Goal: Answer question/provide support: Share knowledge or assist other users

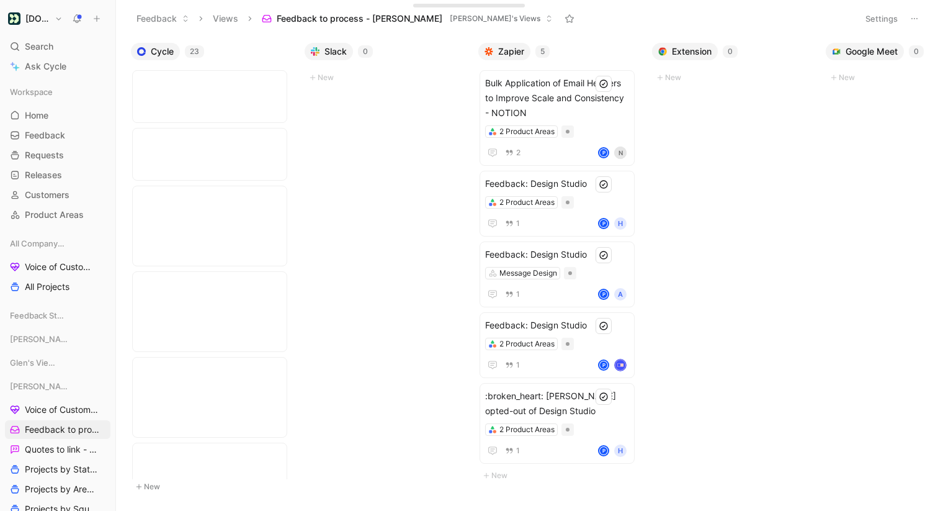
scroll to position [1114, 0]
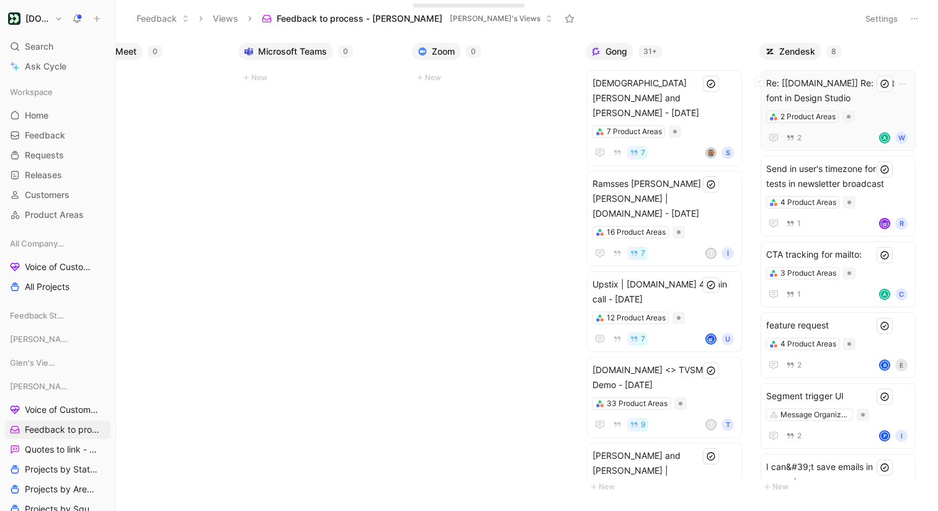
click at [889, 109] on div "Re: [Customer.io] Re: Custom font in Design Studio 2 Product Areas 2 A W" at bounding box center [839, 111] width 144 height 70
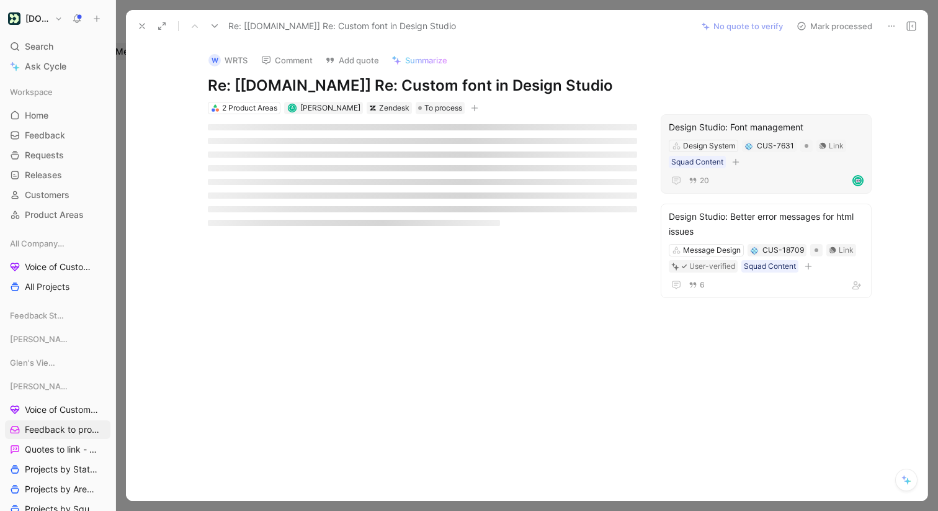
click at [745, 122] on div "Design Studio: Font management" at bounding box center [766, 127] width 195 height 15
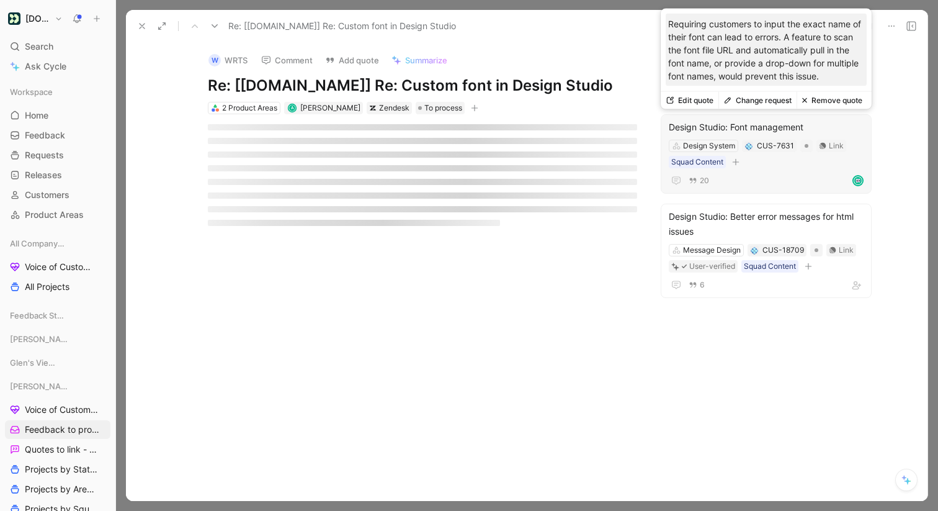
click at [757, 178] on div "20" at bounding box center [766, 180] width 195 height 15
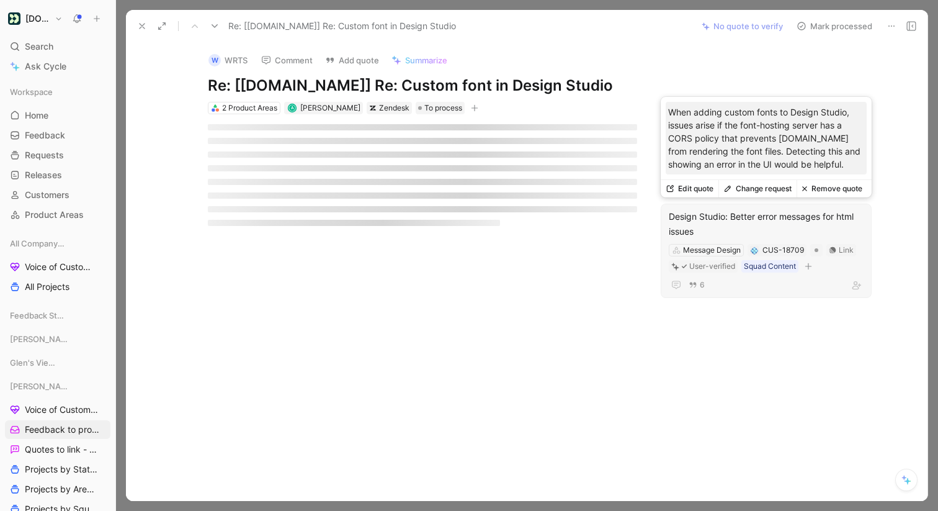
click at [761, 187] on button "Change request" at bounding box center [758, 188] width 78 height 17
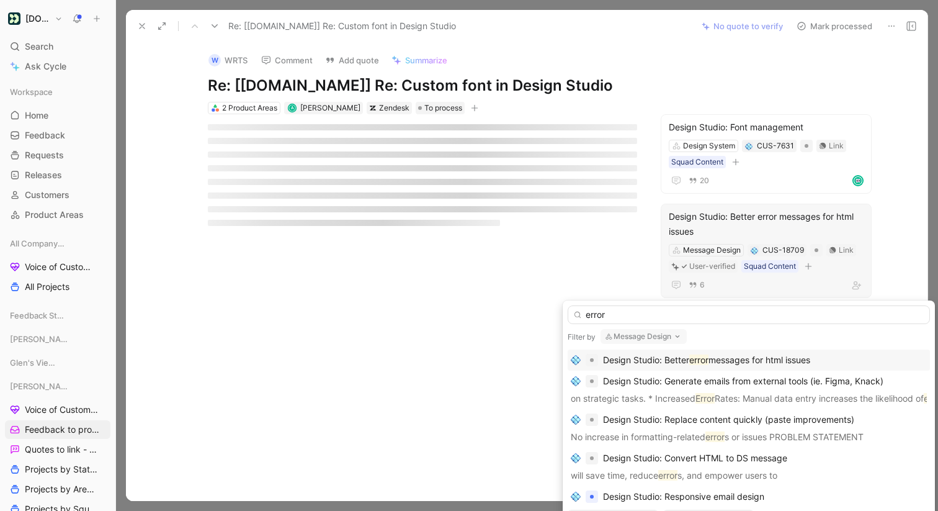
click at [592, 313] on input "error" at bounding box center [749, 314] width 362 height 19
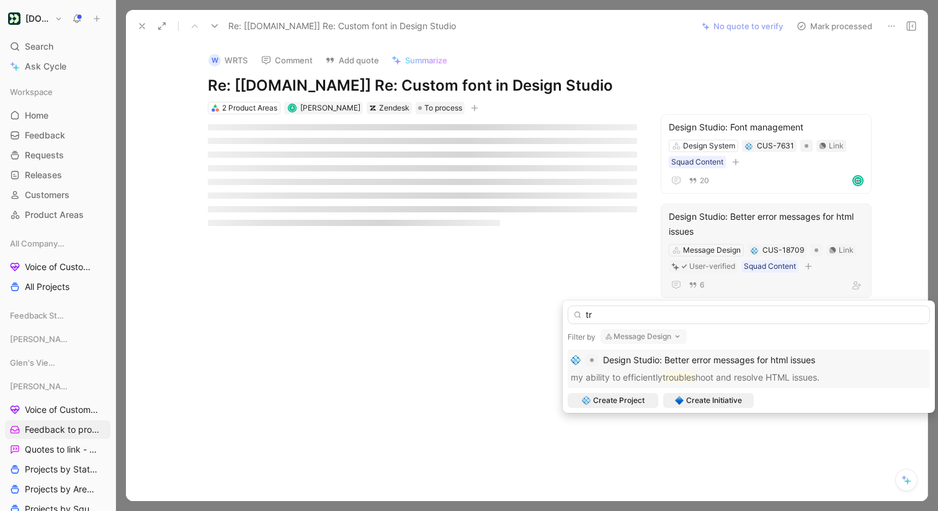
type input "t"
type input "d"
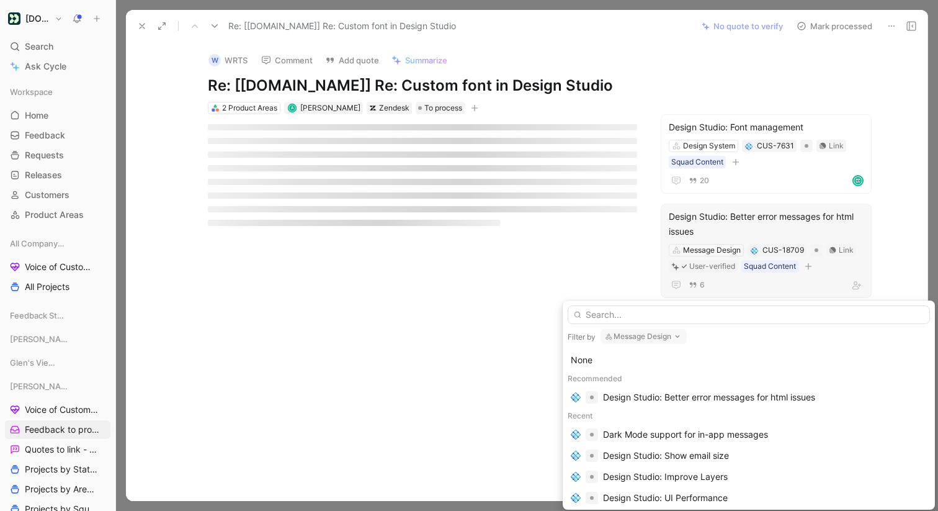
click at [628, 337] on button "Message Design" at bounding box center [644, 336] width 86 height 15
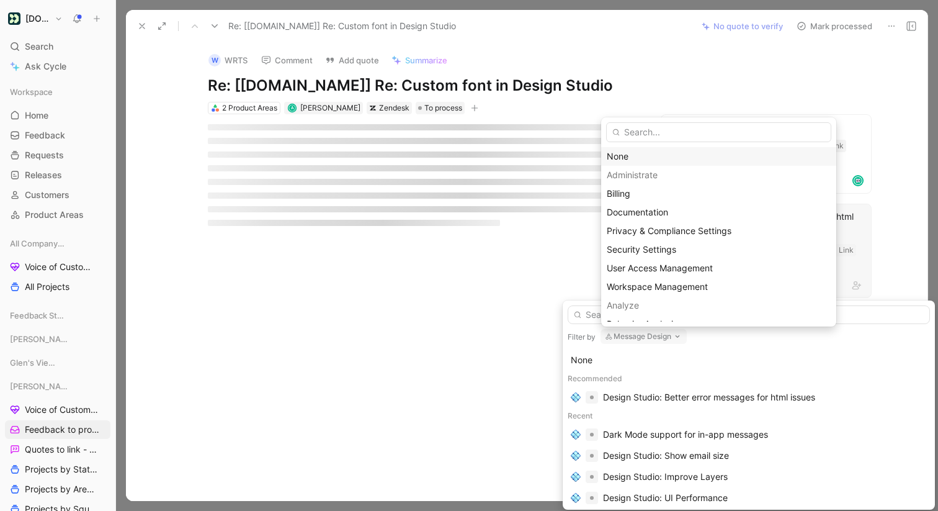
click at [643, 156] on div "None" at bounding box center [719, 156] width 224 height 15
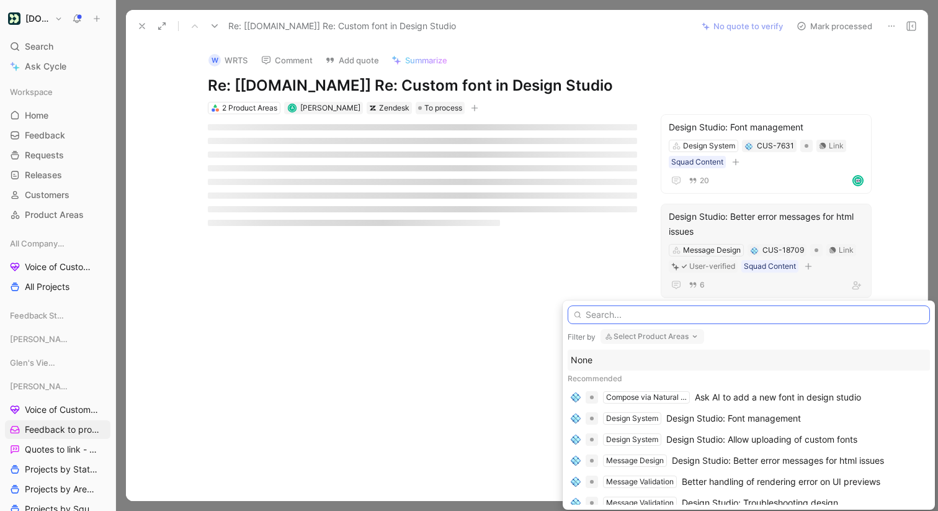
click at [645, 313] on input "text" at bounding box center [749, 314] width 362 height 19
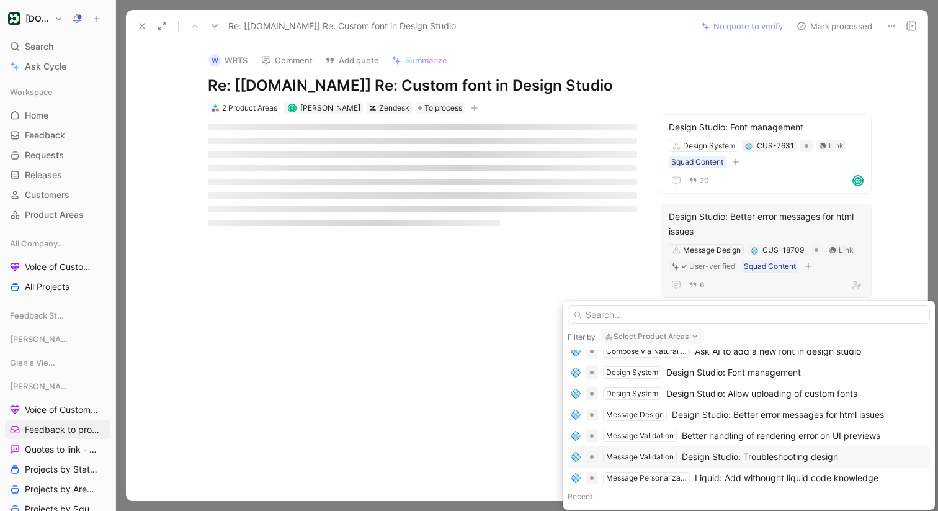
click at [739, 458] on div "Design Studio: Troubleshooting design" at bounding box center [760, 456] width 156 height 15
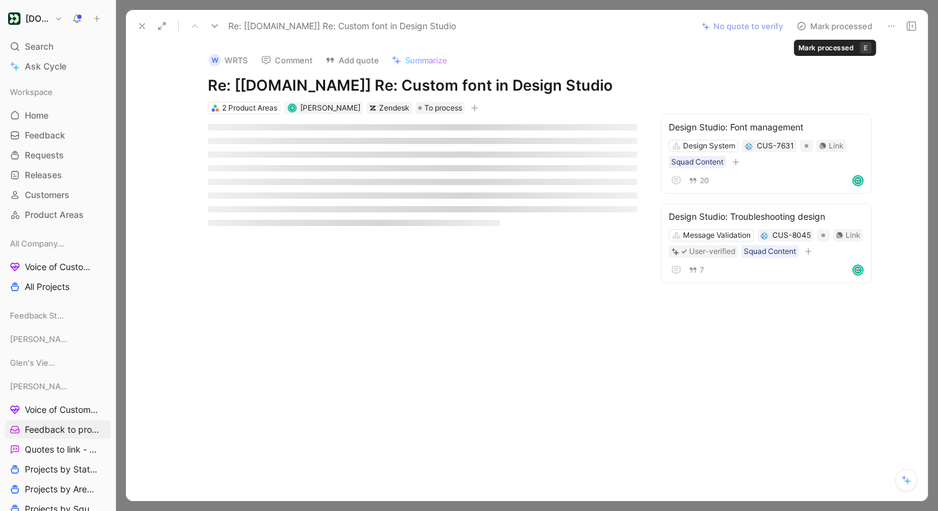
click at [821, 22] on button "Mark processed" at bounding box center [834, 25] width 87 height 17
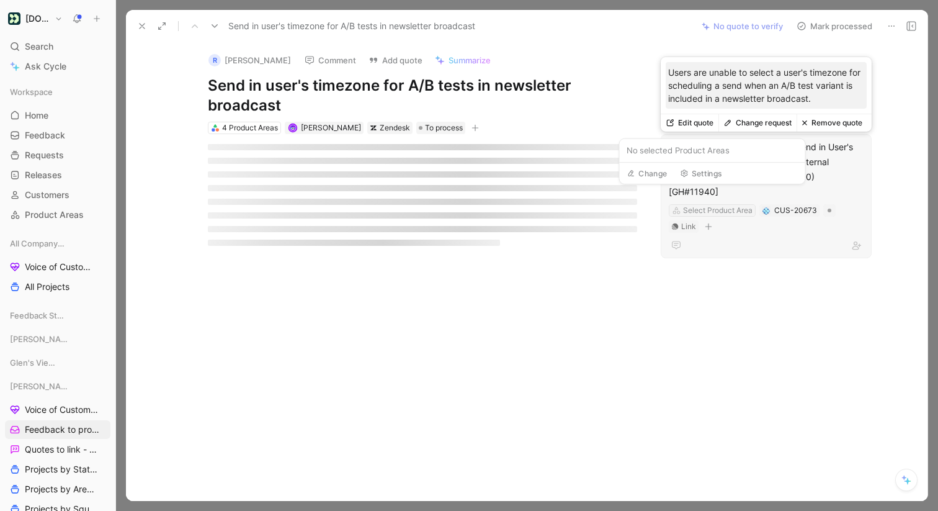
click at [727, 204] on div "Select Product Area" at bounding box center [718, 210] width 70 height 12
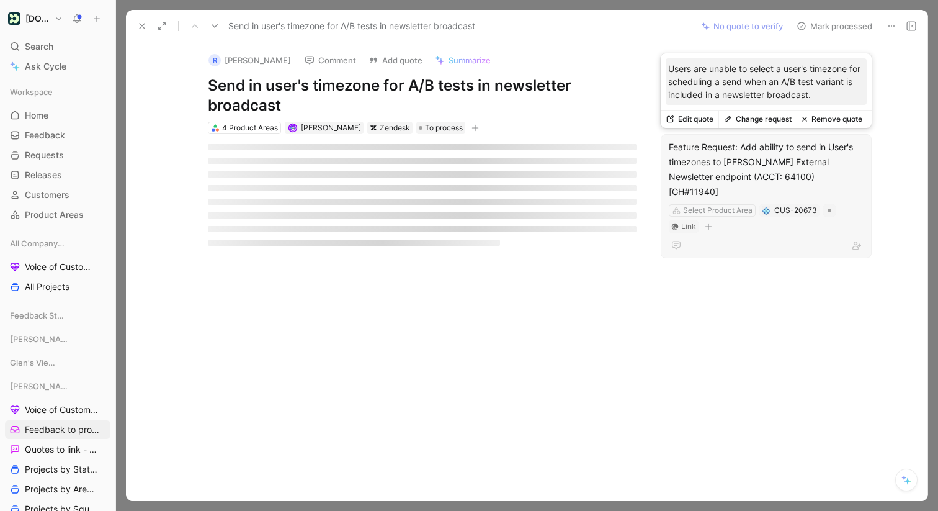
click at [750, 157] on div "Feature Request: Add ability to send in User's timezones to LEE External Newsle…" at bounding box center [766, 170] width 195 height 60
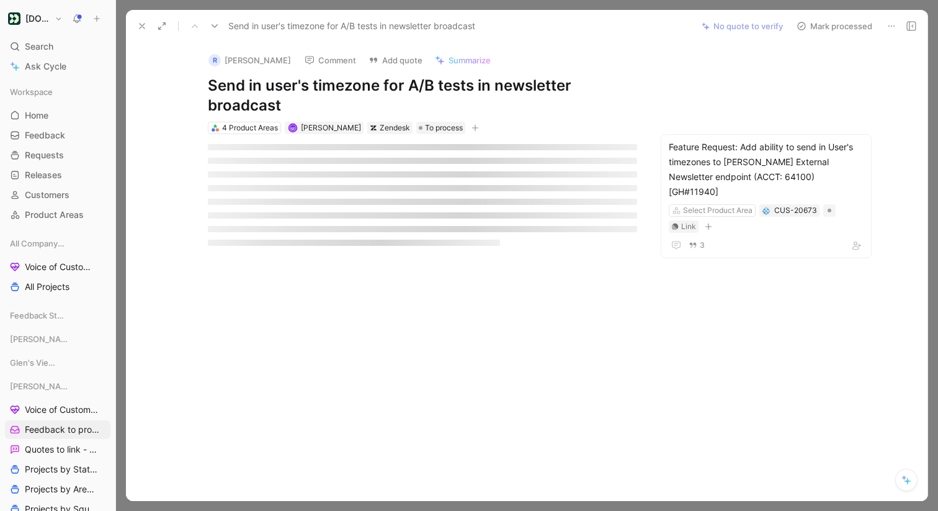
click at [817, 24] on button "Mark processed" at bounding box center [834, 25] width 87 height 17
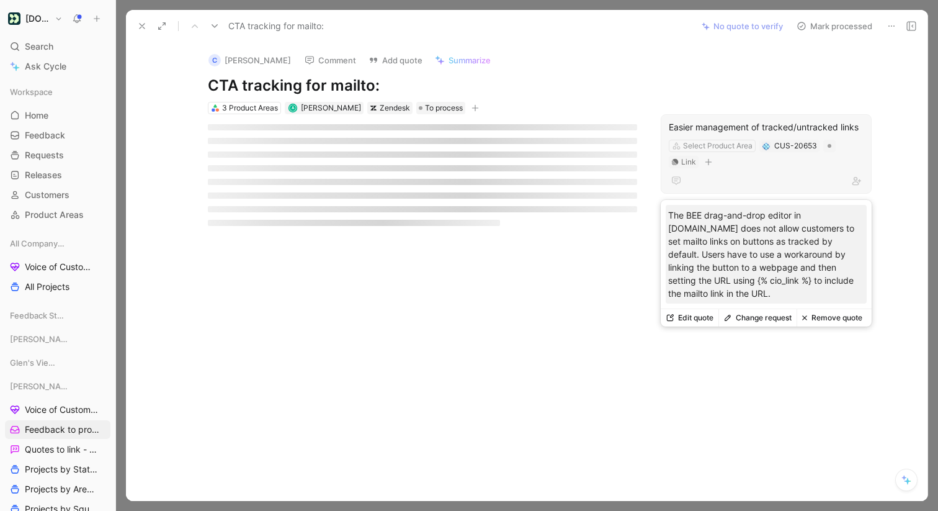
click at [755, 309] on button "Change request" at bounding box center [758, 317] width 78 height 17
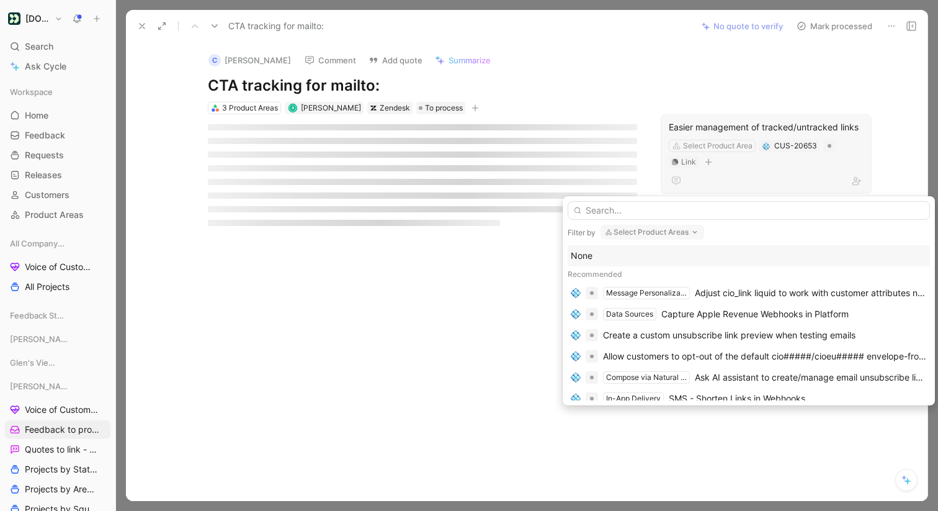
click at [633, 209] on input "text" at bounding box center [749, 210] width 362 height 19
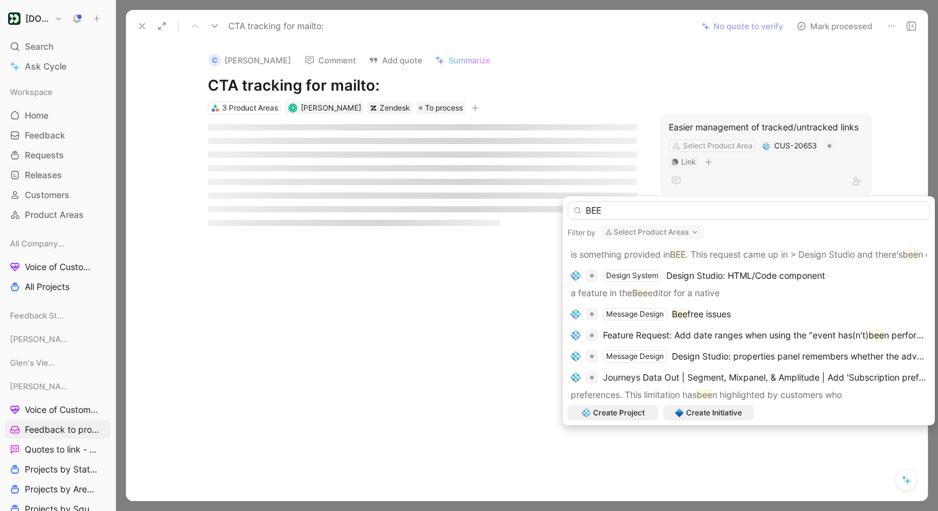
scroll to position [107, 0]
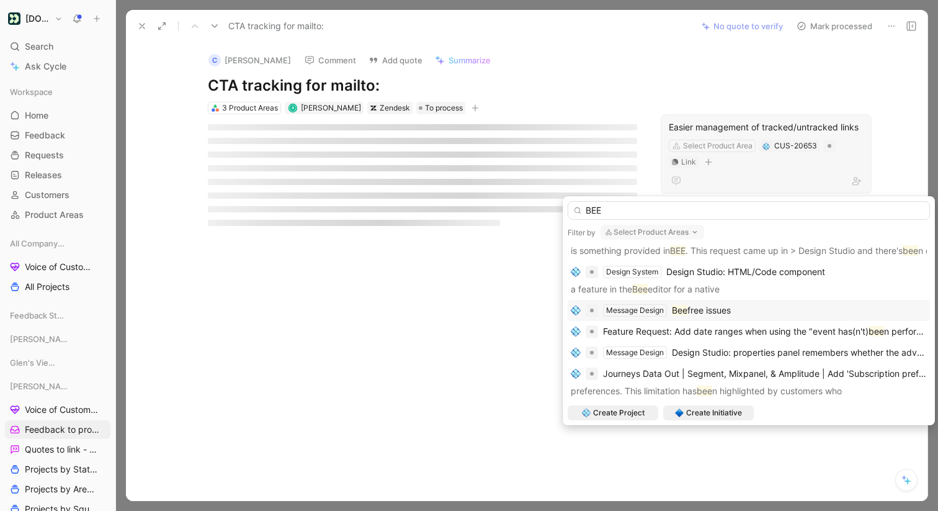
type input "BEE"
click at [733, 305] on div "Message Design Bee free issues" at bounding box center [749, 310] width 356 height 15
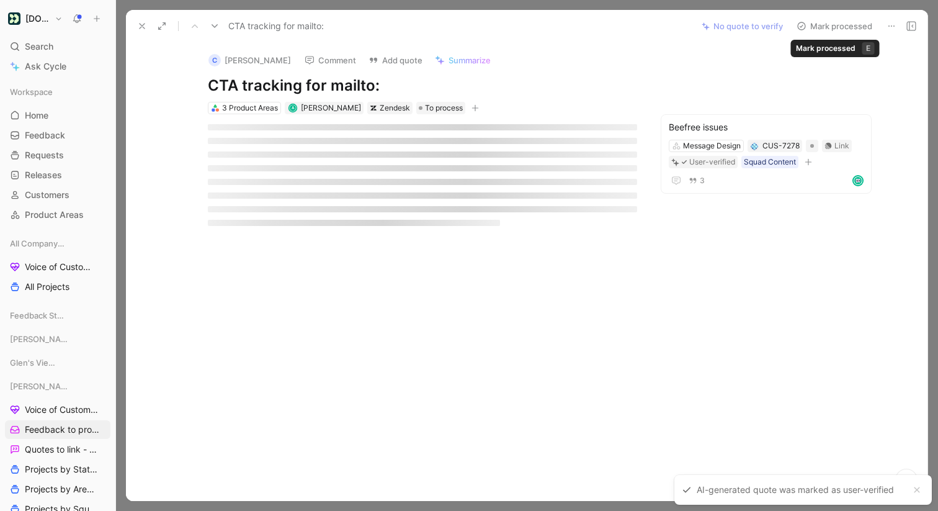
click at [830, 23] on button "Mark processed" at bounding box center [834, 25] width 87 height 17
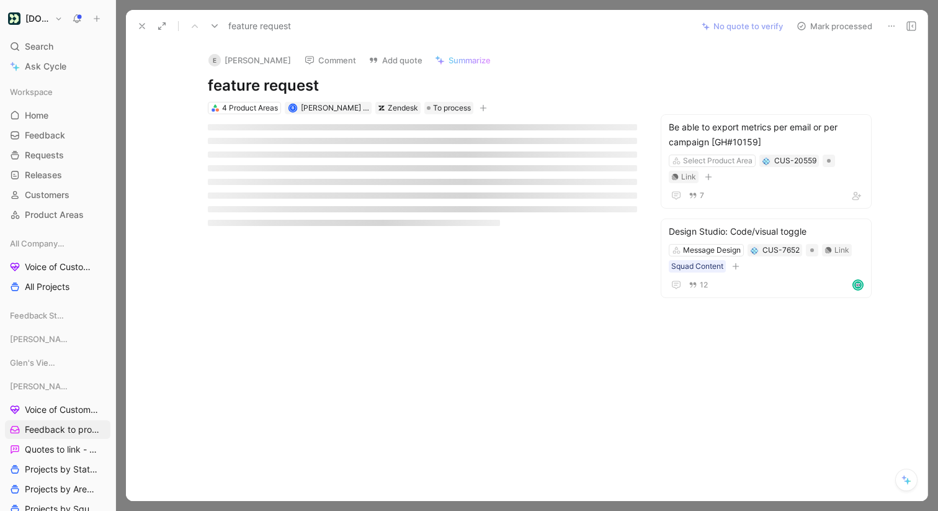
click at [144, 22] on icon at bounding box center [142, 26] width 10 height 10
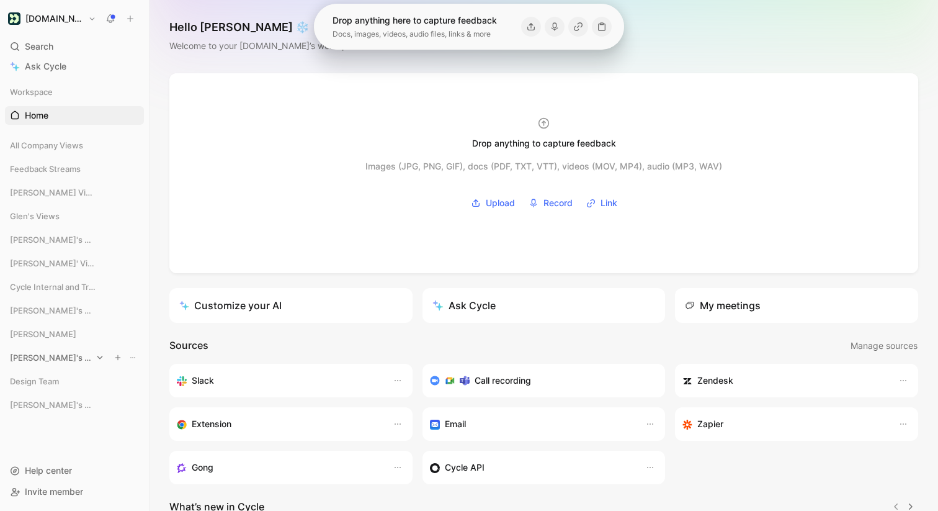
click at [96, 356] on icon at bounding box center [100, 357] width 9 height 9
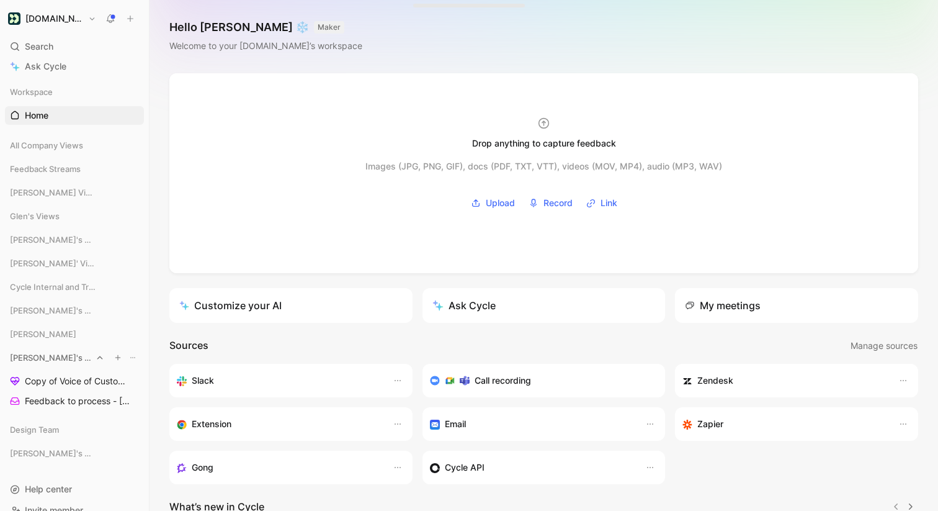
click at [96, 354] on icon at bounding box center [100, 357] width 9 height 9
click at [96, 239] on icon at bounding box center [100, 239] width 9 height 9
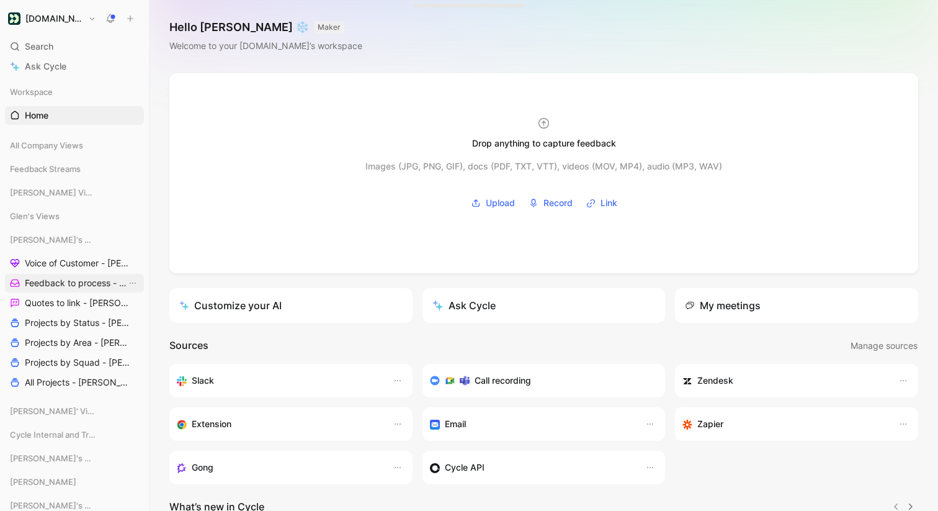
click at [70, 278] on span "Feedback to process - [PERSON_NAME]" at bounding box center [76, 283] width 102 height 12
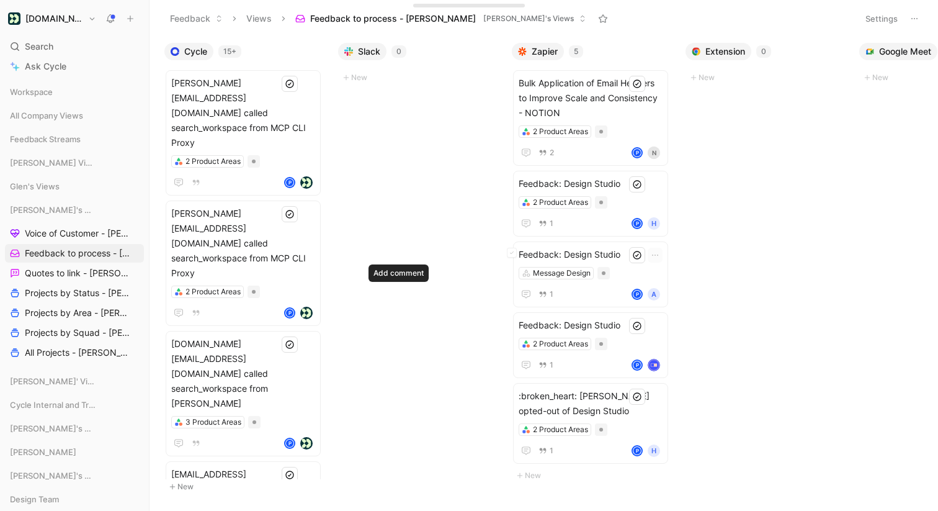
scroll to position [0, 795]
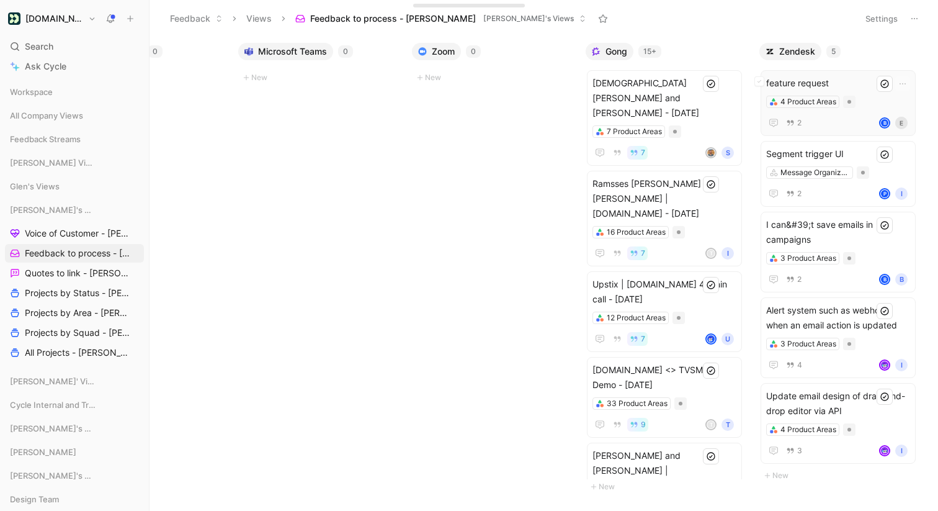
click at [850, 74] on div "feature request 4 Product Areas 2 B E" at bounding box center [838, 103] width 155 height 66
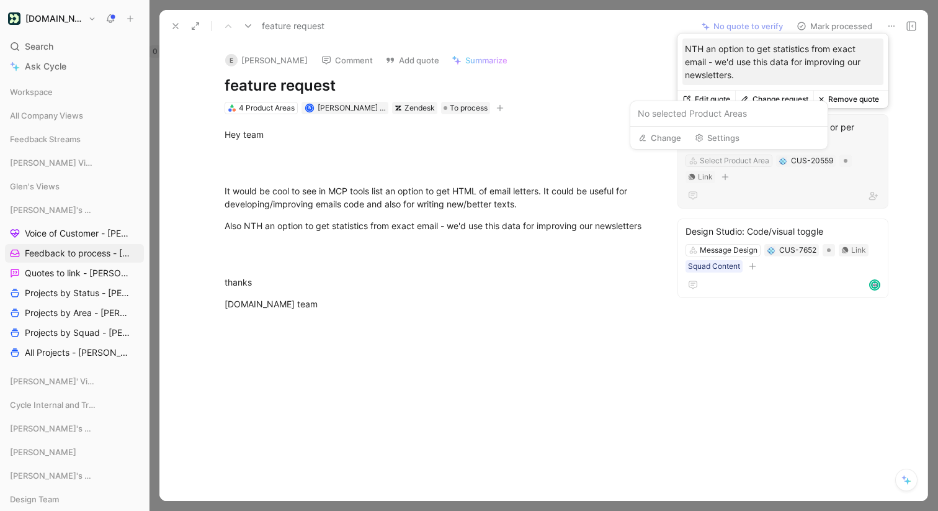
click at [749, 162] on div "Select Product Area" at bounding box center [735, 161] width 70 height 12
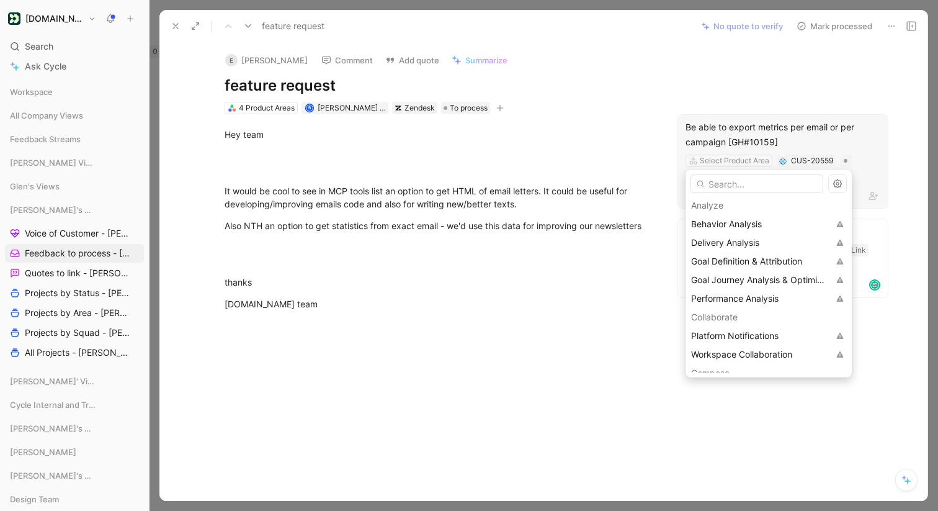
scroll to position [156, 0]
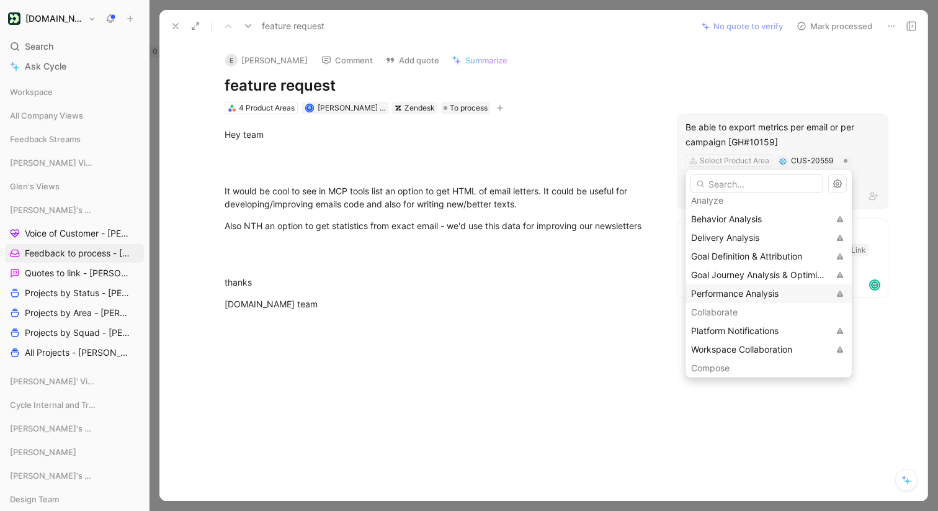
click at [773, 292] on span "Performance Analysis" at bounding box center [735, 293] width 88 height 11
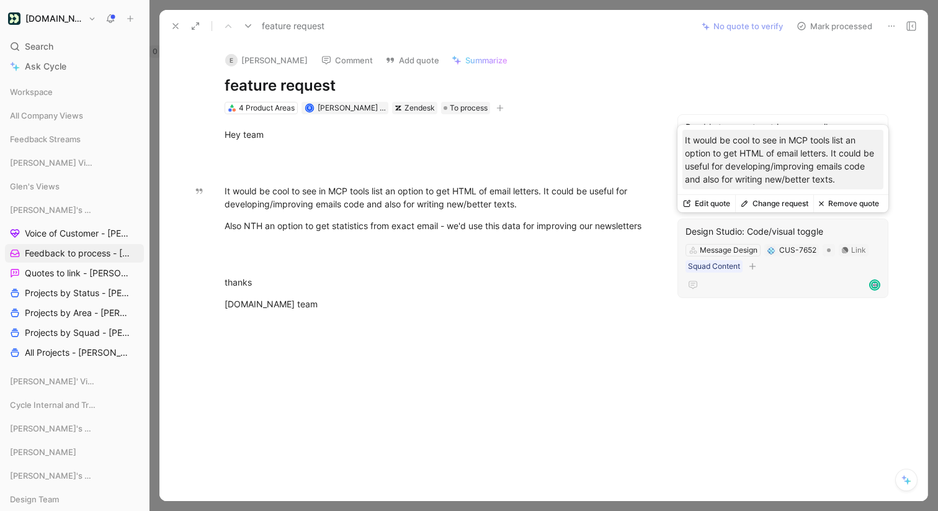
click at [780, 233] on div "Design Studio: Code/visual toggle" at bounding box center [783, 231] width 195 height 15
click at [781, 203] on button "Change request" at bounding box center [775, 203] width 78 height 17
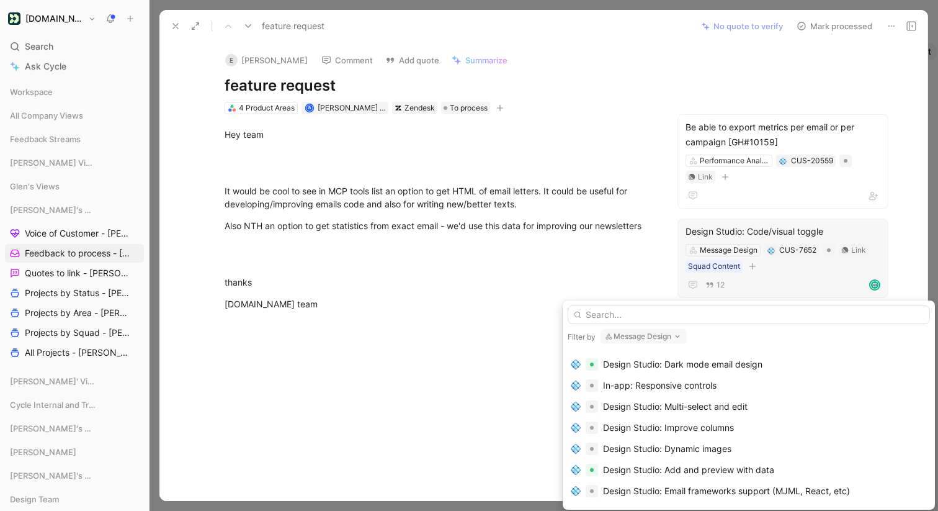
scroll to position [1122, 0]
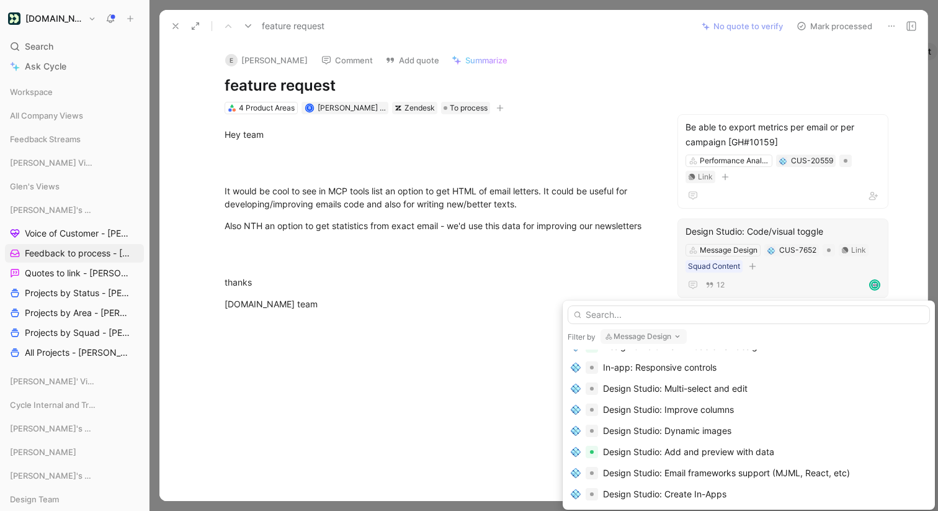
click at [641, 312] on input "text" at bounding box center [749, 314] width 362 height 19
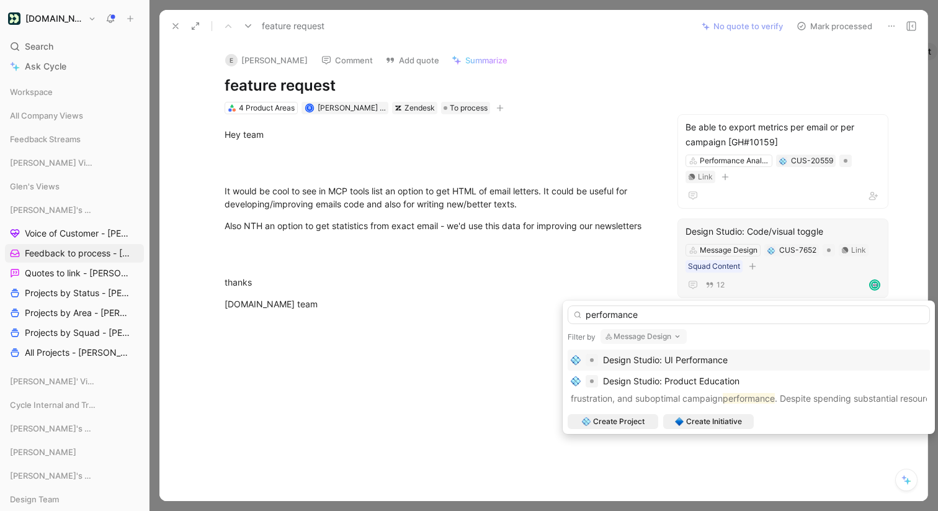
scroll to position [0, 0]
type input "performa"
click at [642, 339] on button "Message Design" at bounding box center [644, 336] width 86 height 15
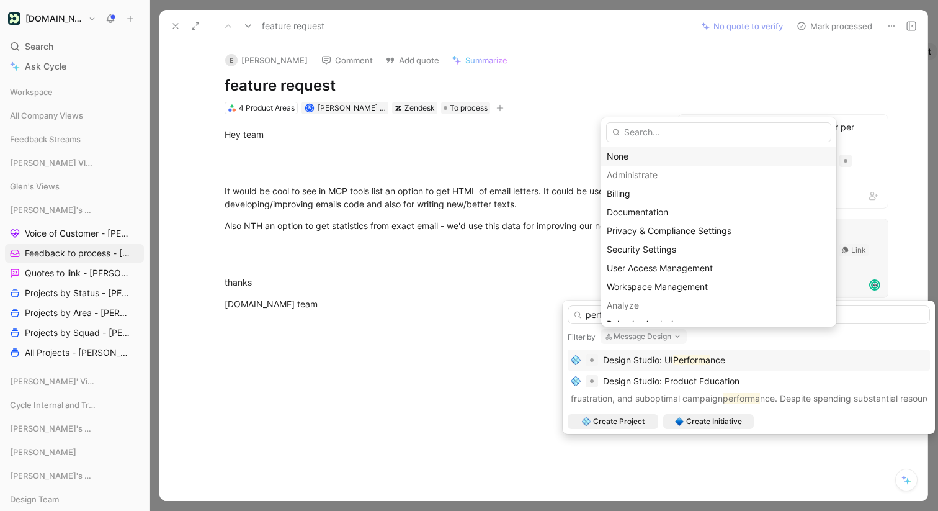
click at [631, 155] on div "None" at bounding box center [719, 156] width 224 height 15
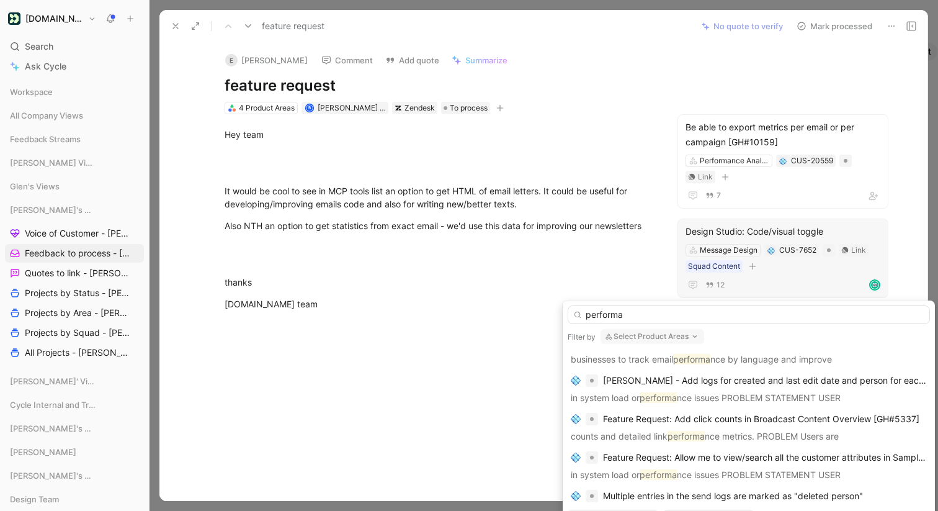
scroll to position [813, 0]
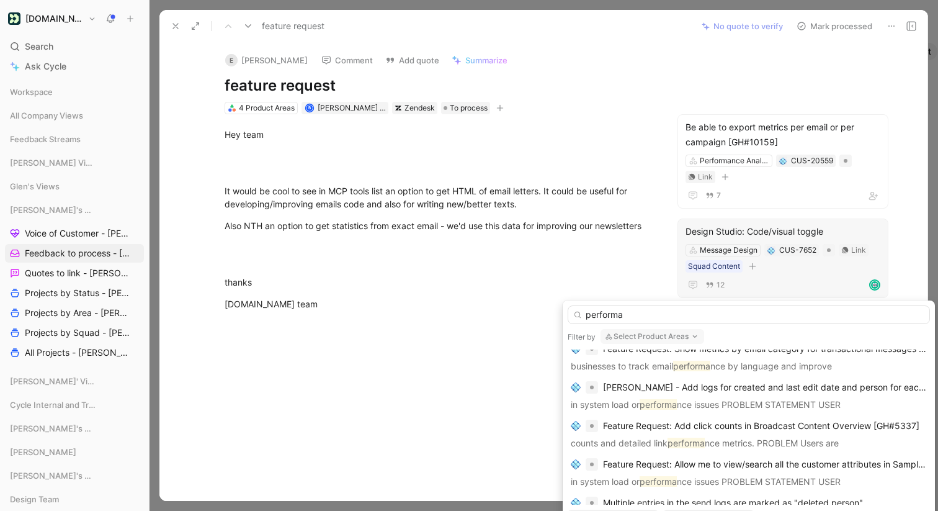
click at [649, 334] on button "Select Product Areas" at bounding box center [653, 336] width 104 height 15
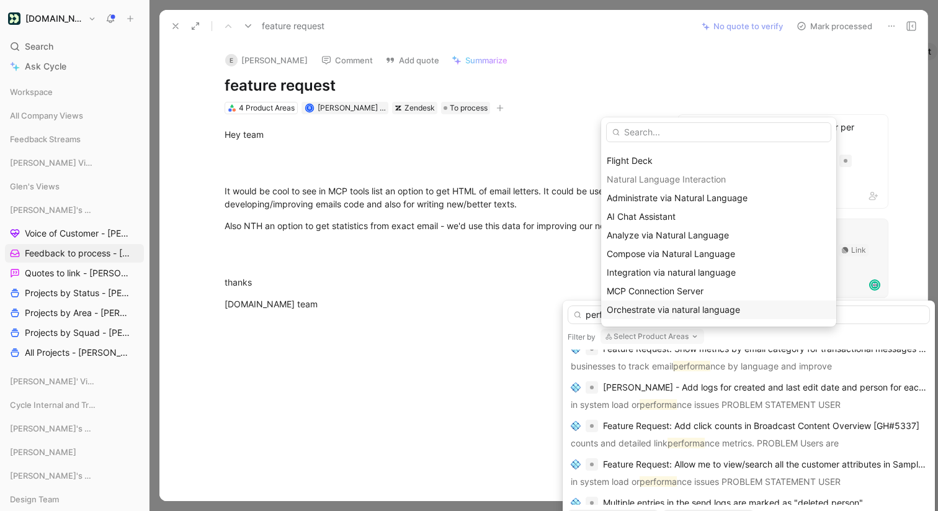
scroll to position [777, 0]
click at [645, 216] on span "AI Chat Assistant" at bounding box center [641, 217] width 69 height 11
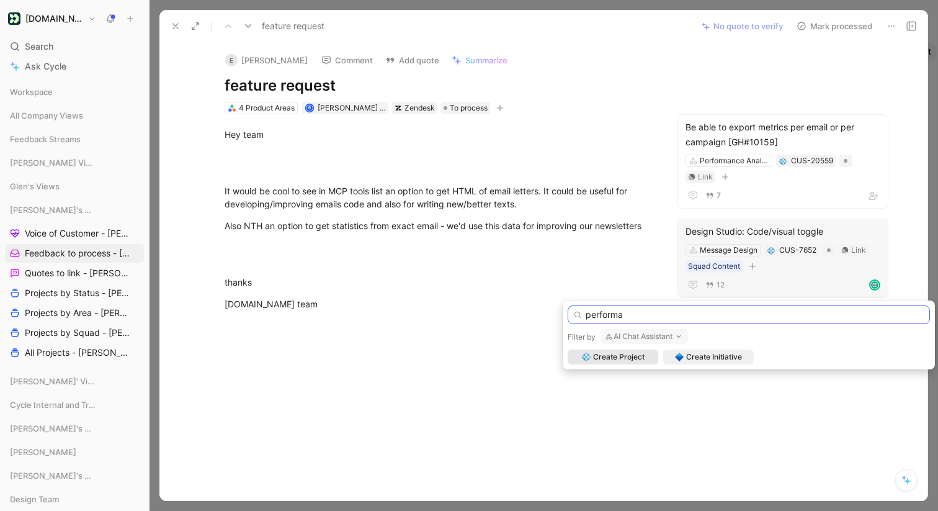
click at [632, 315] on input "performa" at bounding box center [749, 314] width 362 height 19
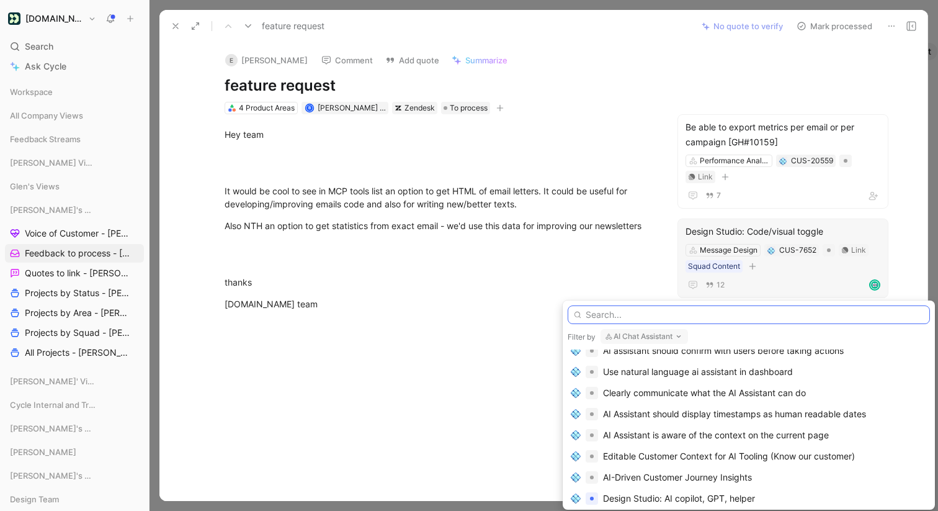
scroll to position [212, 0]
click at [668, 330] on button "AI Chat Assistant" at bounding box center [645, 336] width 88 height 15
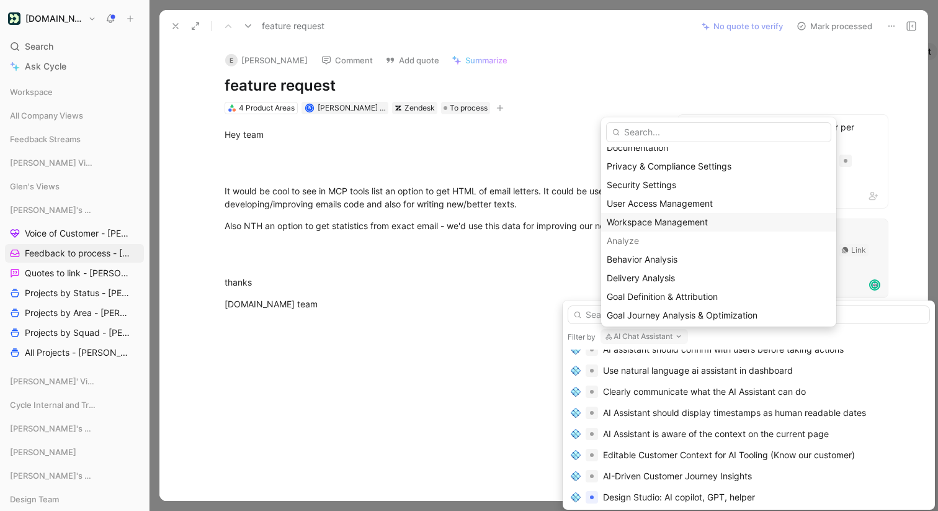
scroll to position [123, 0]
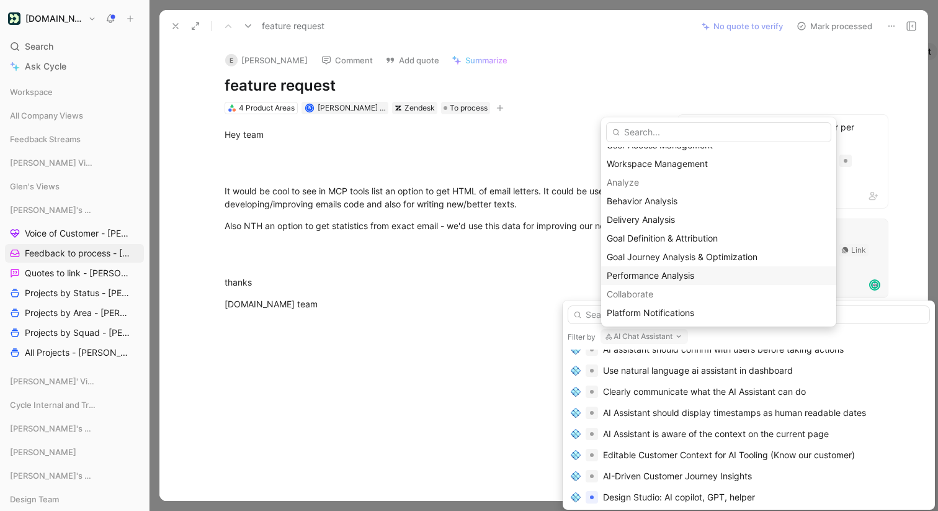
click at [673, 277] on span "Performance Analysis" at bounding box center [651, 275] width 88 height 11
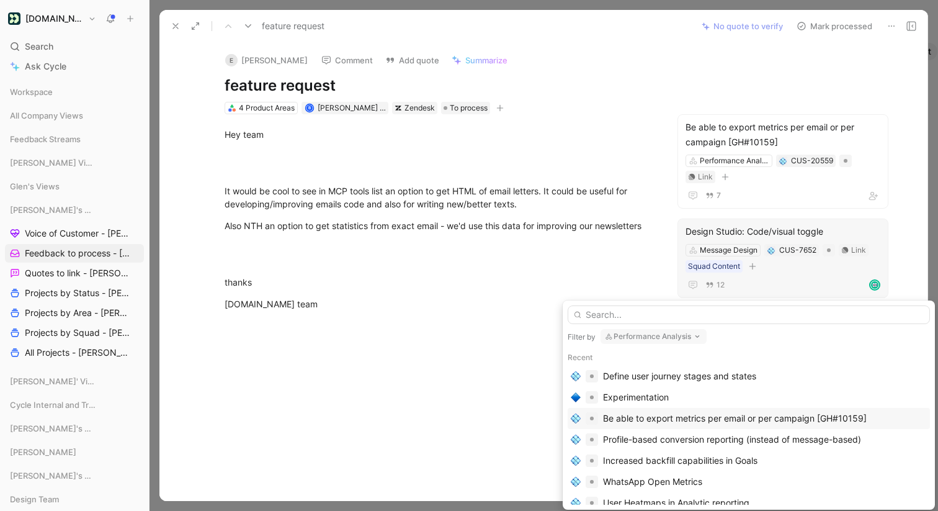
scroll to position [0, 0]
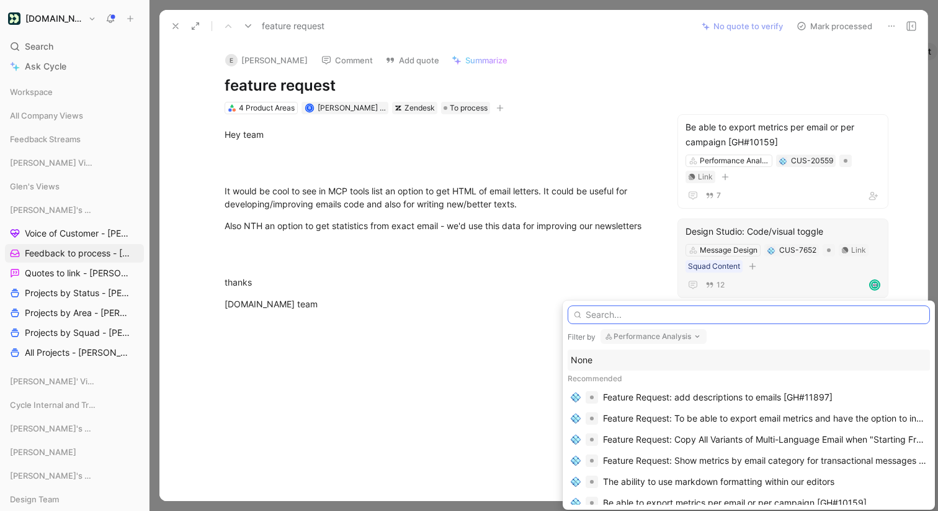
click at [618, 314] on input "text" at bounding box center [749, 314] width 362 height 19
click at [639, 335] on button "Performance Analysis" at bounding box center [654, 336] width 106 height 15
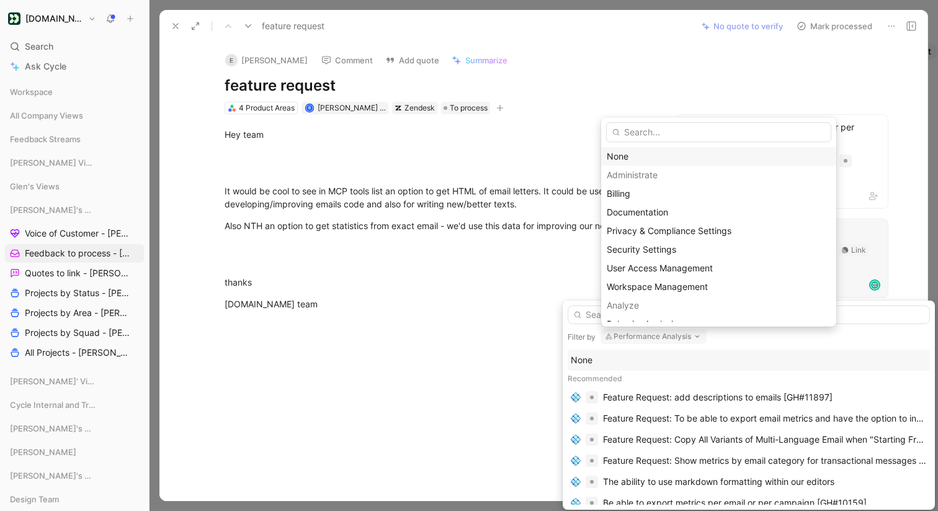
click at [641, 156] on div "None" at bounding box center [719, 156] width 224 height 15
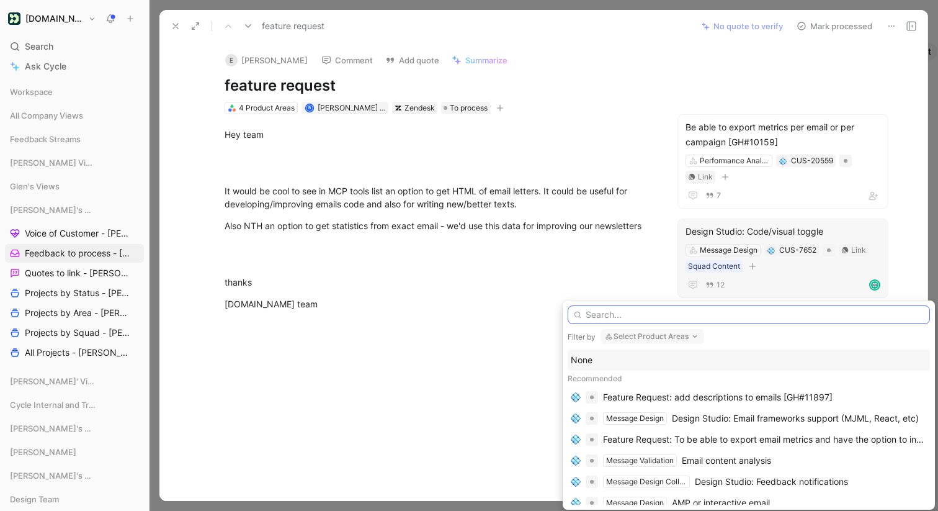
click at [624, 314] on input "text" at bounding box center [749, 314] width 362 height 19
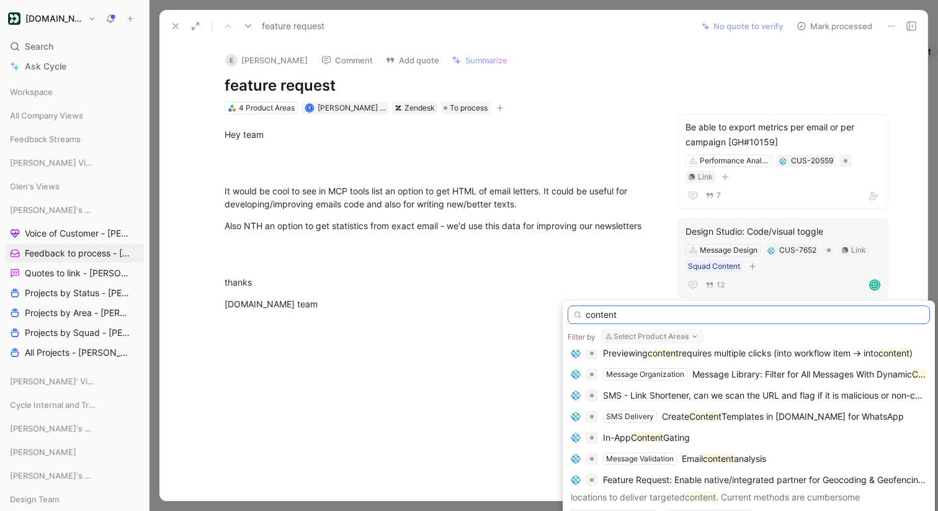
scroll to position [228, 0]
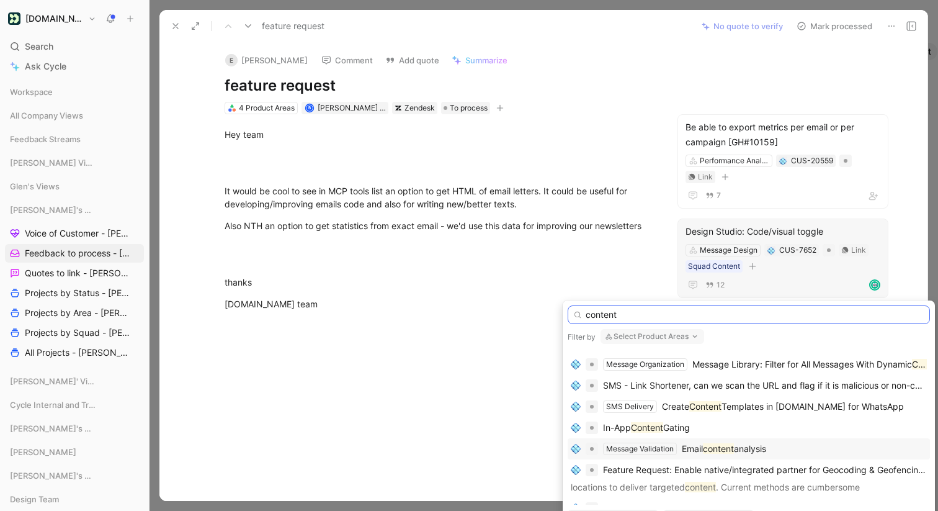
type input "content"
click at [742, 449] on span "analysis" at bounding box center [750, 448] width 32 height 11
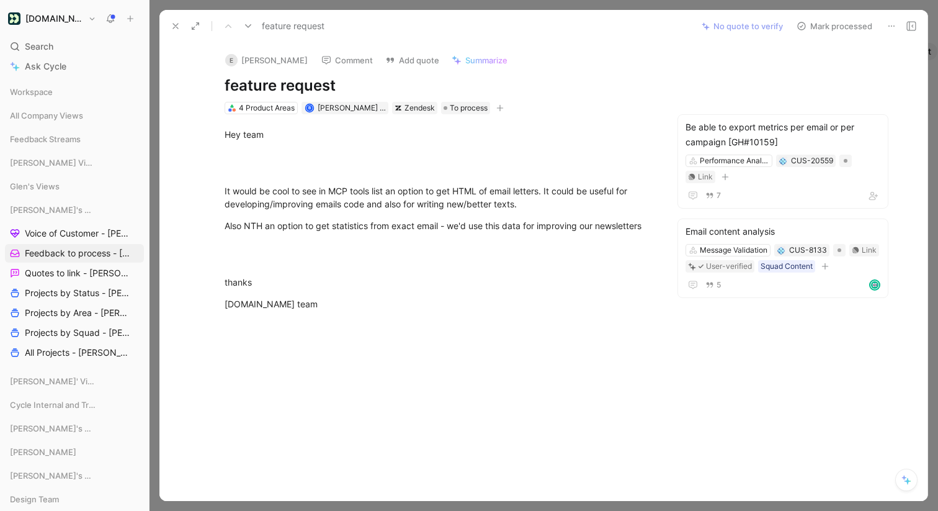
click at [853, 28] on button "Mark processed" at bounding box center [834, 25] width 87 height 17
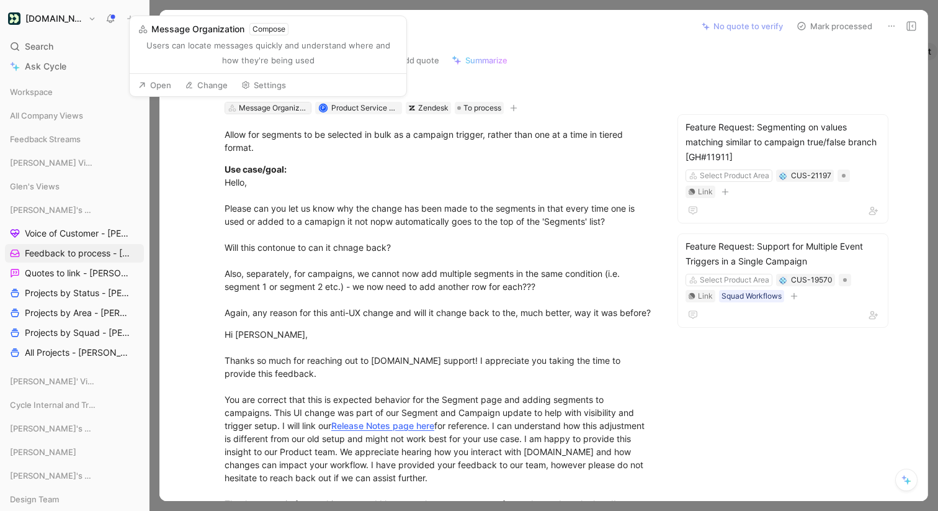
click at [289, 106] on div "Message Organization" at bounding box center [274, 108] width 70 height 12
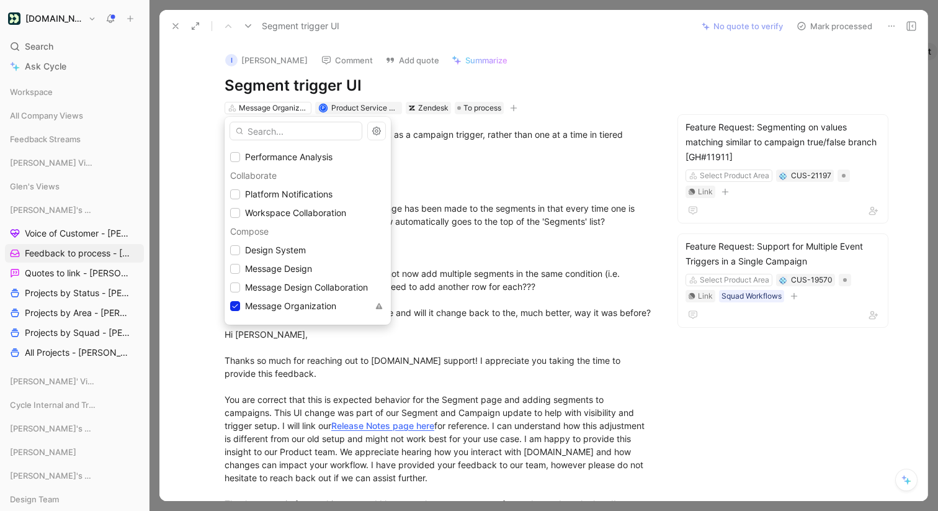
scroll to position [331, 0]
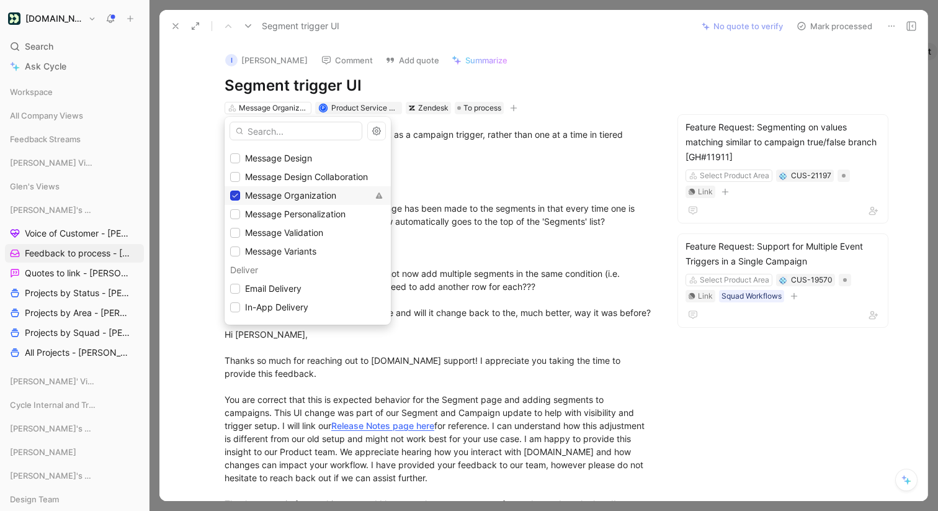
click at [233, 196] on icon at bounding box center [235, 195] width 7 height 7
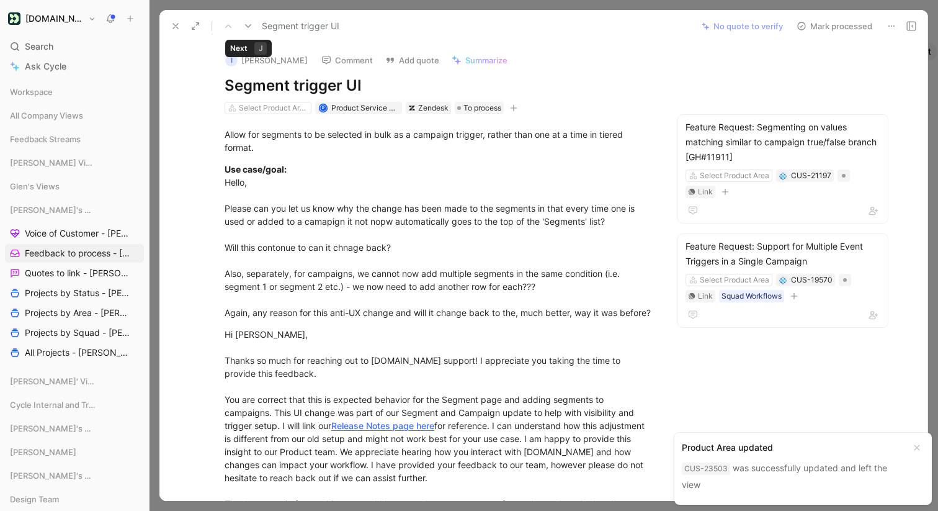
click at [249, 24] on icon at bounding box center [248, 26] width 10 height 10
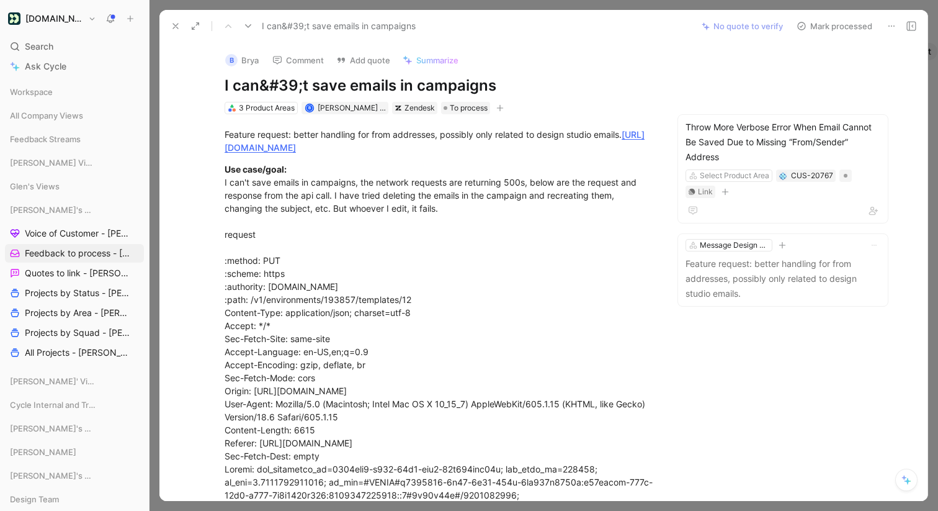
scroll to position [4, 0]
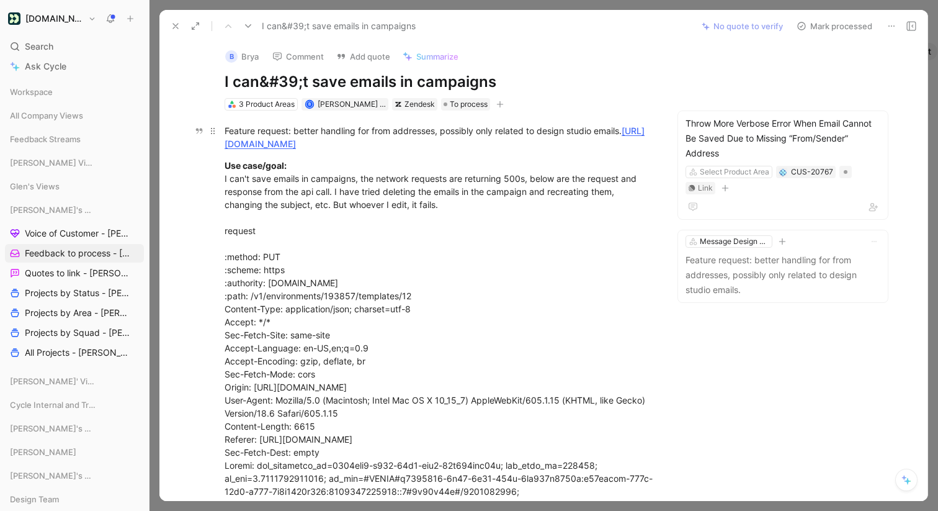
click at [410, 142] on link "[URL][DOMAIN_NAME]" at bounding box center [435, 137] width 420 height 24
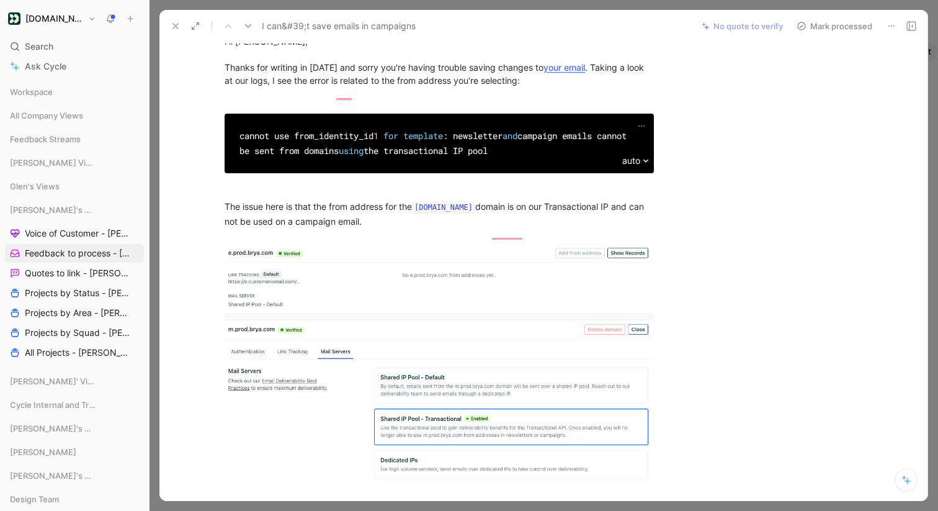
scroll to position [1253, 0]
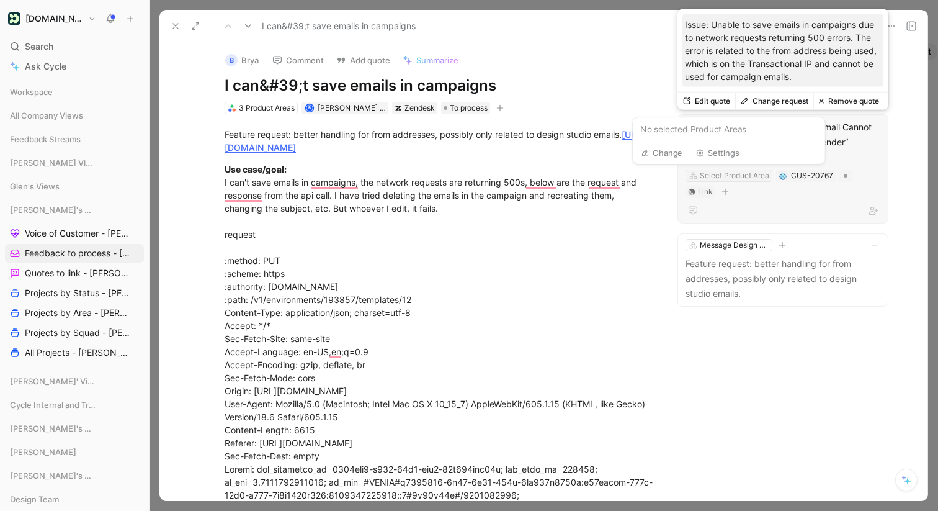
click at [736, 176] on div "Select Product Area" at bounding box center [735, 175] width 70 height 12
click at [772, 139] on div "Throw More Verbose Error When Email Cannot Be Saved Due to Missing “From/Sender…" at bounding box center [783, 142] width 195 height 45
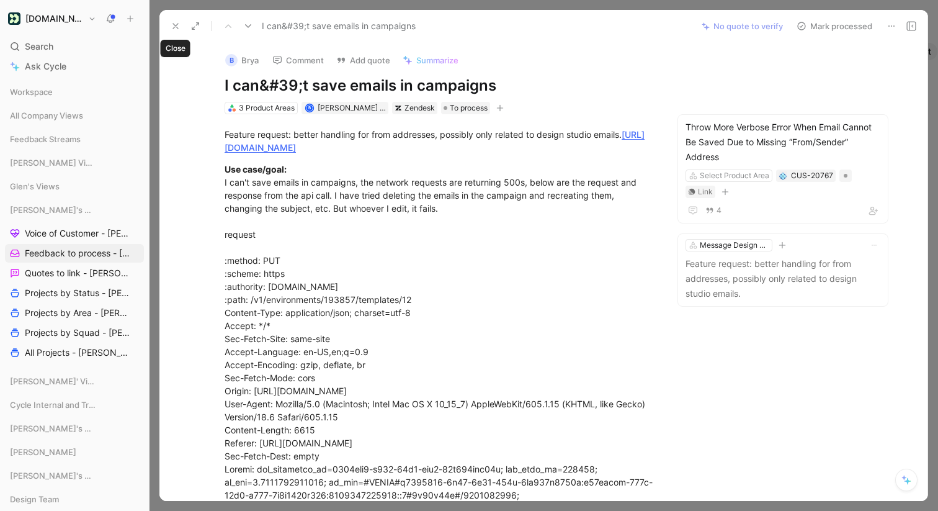
click at [173, 21] on icon at bounding box center [176, 26] width 10 height 10
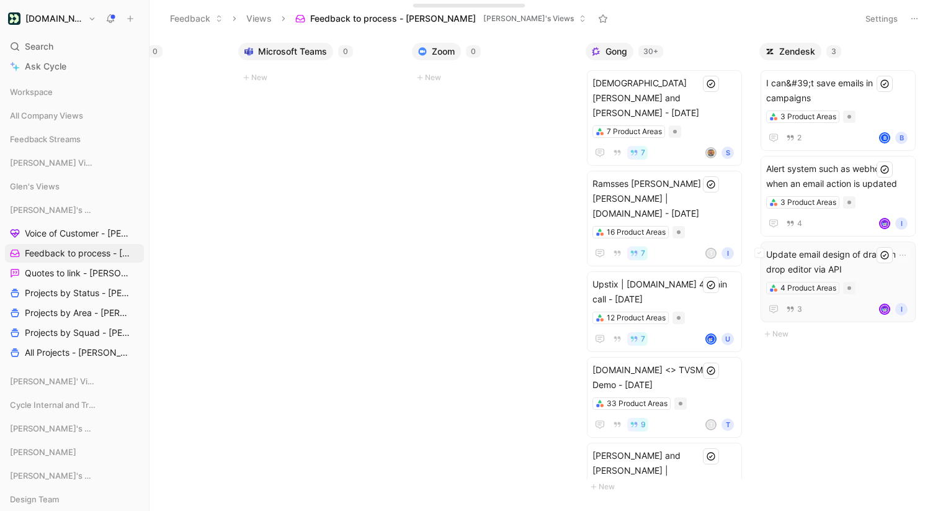
click at [847, 265] on span "Update email design of drag-and-drop editor via API" at bounding box center [839, 262] width 144 height 30
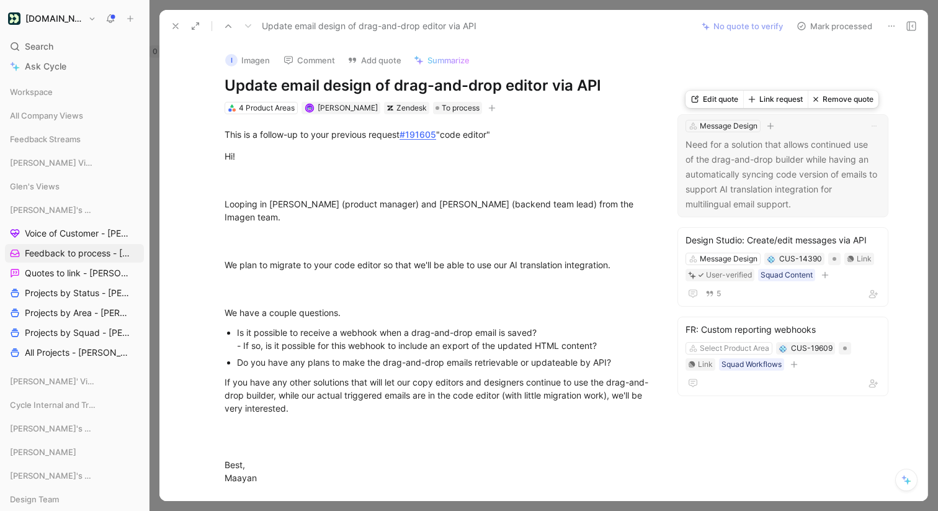
click at [779, 103] on button "Link request" at bounding box center [776, 99] width 65 height 17
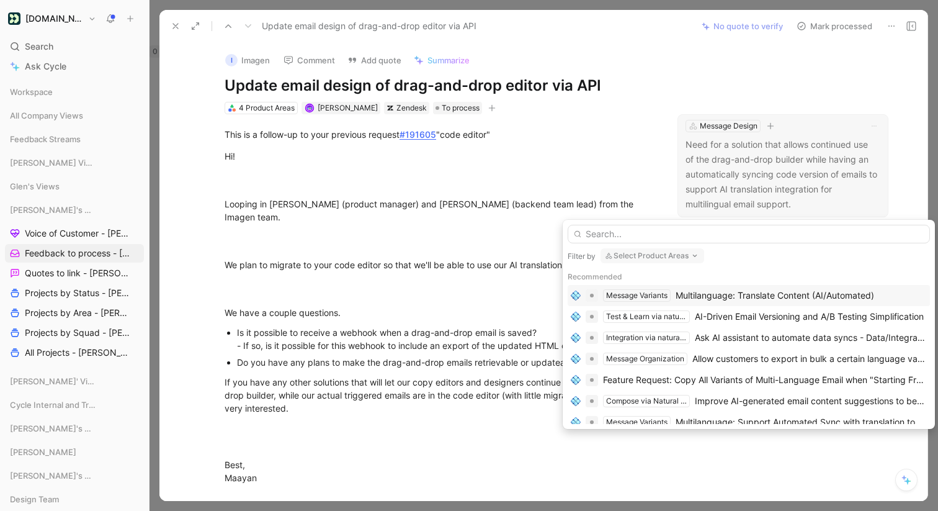
click at [637, 258] on button "Select Product Areas" at bounding box center [653, 255] width 104 height 15
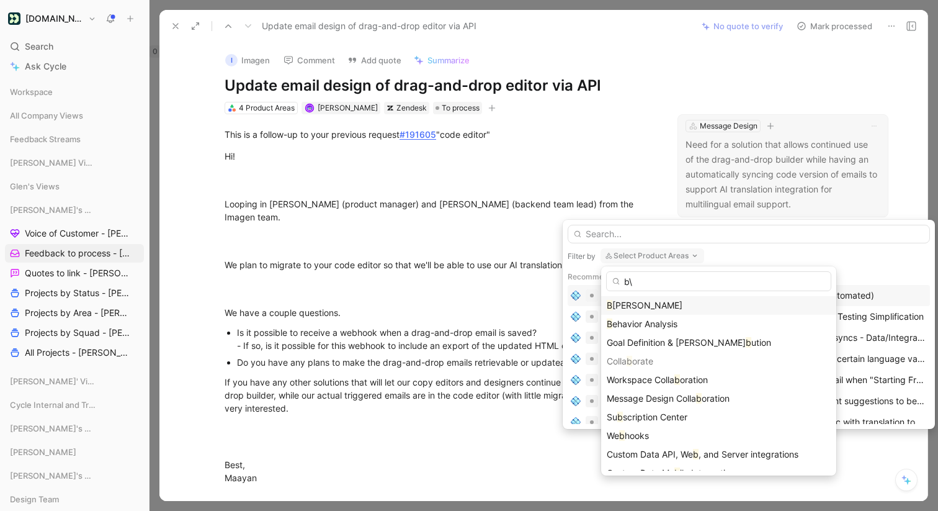
type input "b"
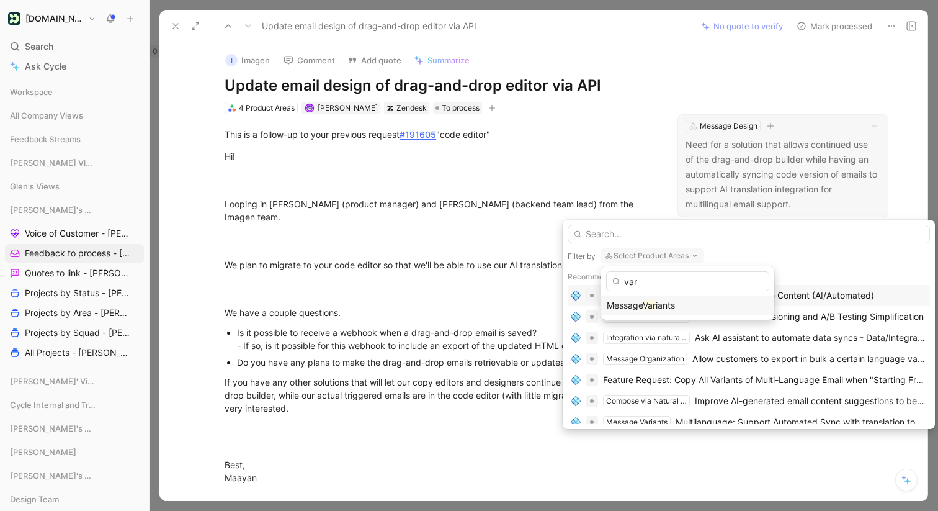
type input "var"
click at [639, 299] on div "Message Var iants" at bounding box center [688, 305] width 162 height 15
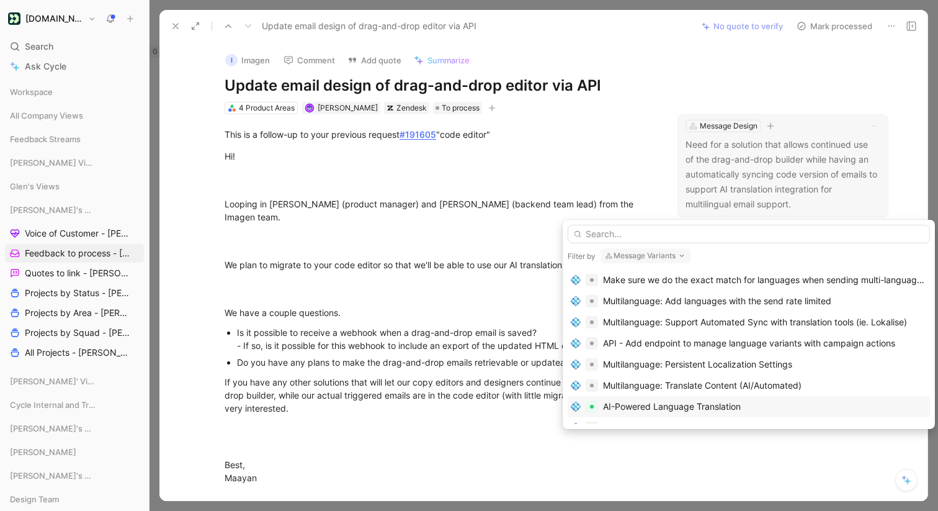
scroll to position [240, 0]
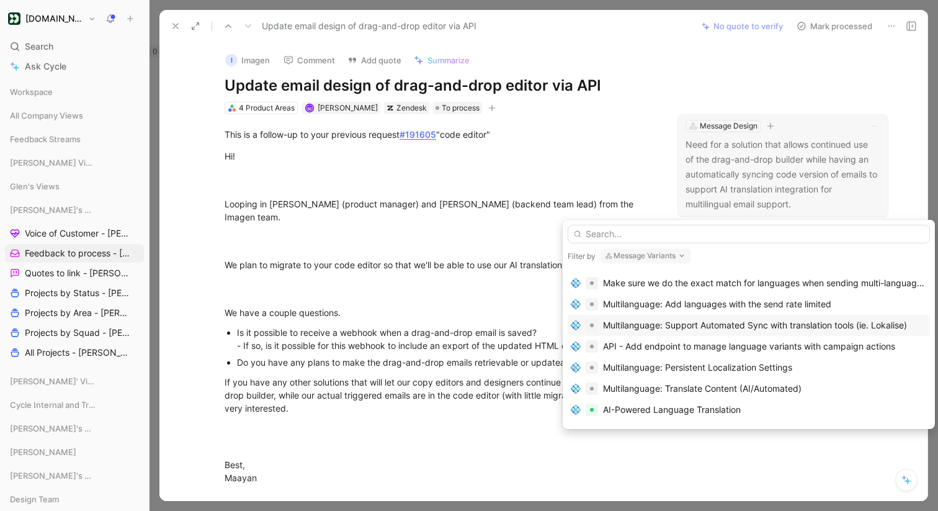
click at [685, 326] on div "Multilanguage: Support Automated Sync with translation tools (ie. Lokalise)" at bounding box center [755, 325] width 304 height 15
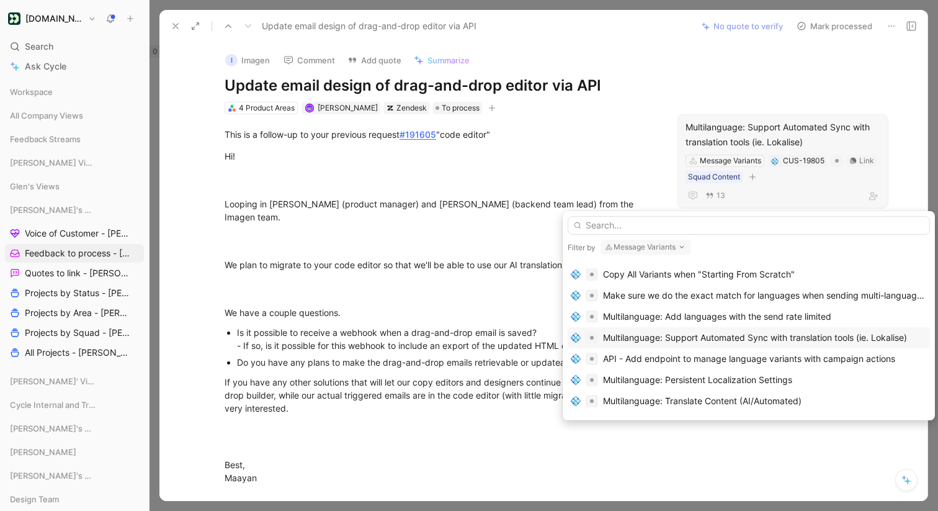
scroll to position [261, 0]
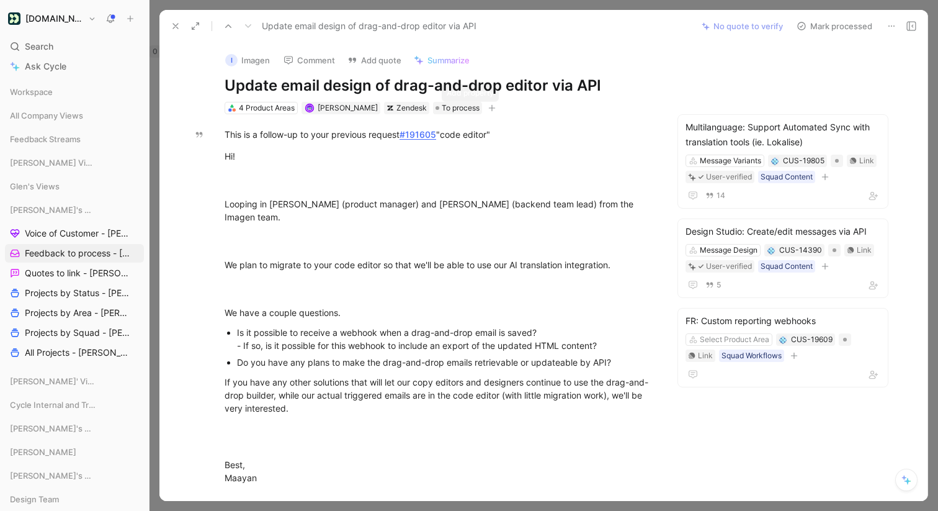
click at [486, 107] on button "button" at bounding box center [492, 108] width 12 height 12
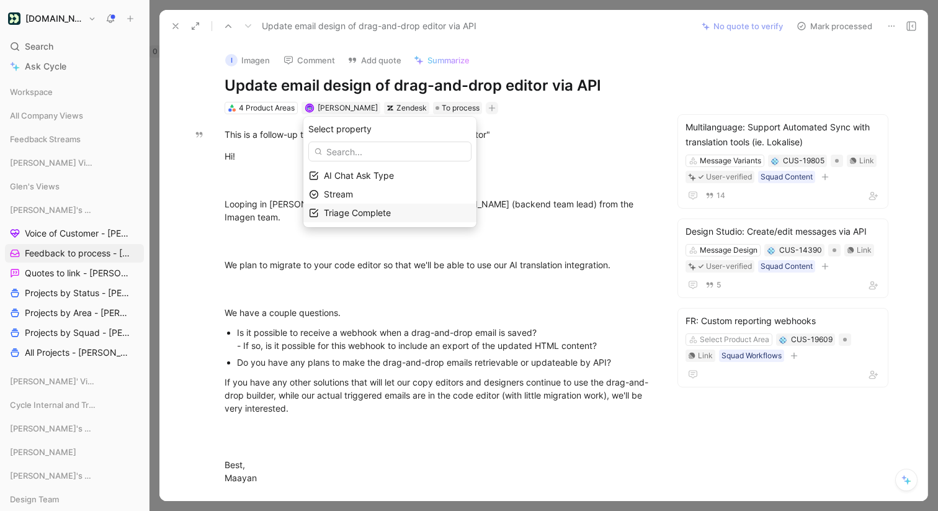
click at [366, 212] on span "Triage Complete" at bounding box center [357, 212] width 67 height 11
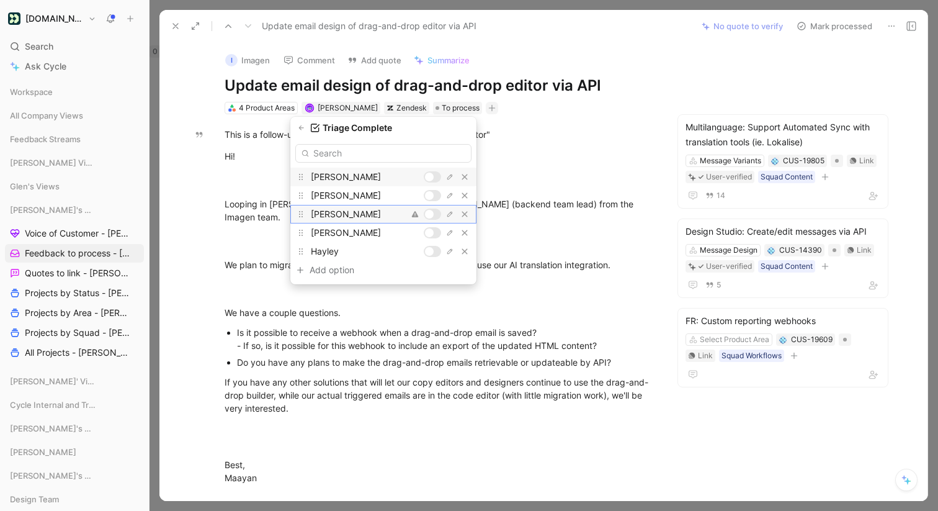
click at [438, 212] on div at bounding box center [432, 214] width 17 height 11
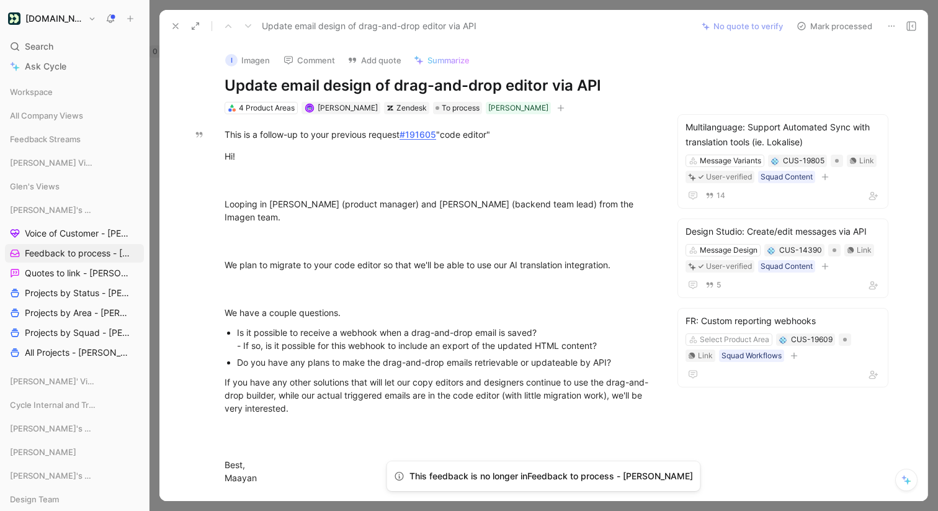
click at [179, 26] on icon at bounding box center [176, 26] width 10 height 10
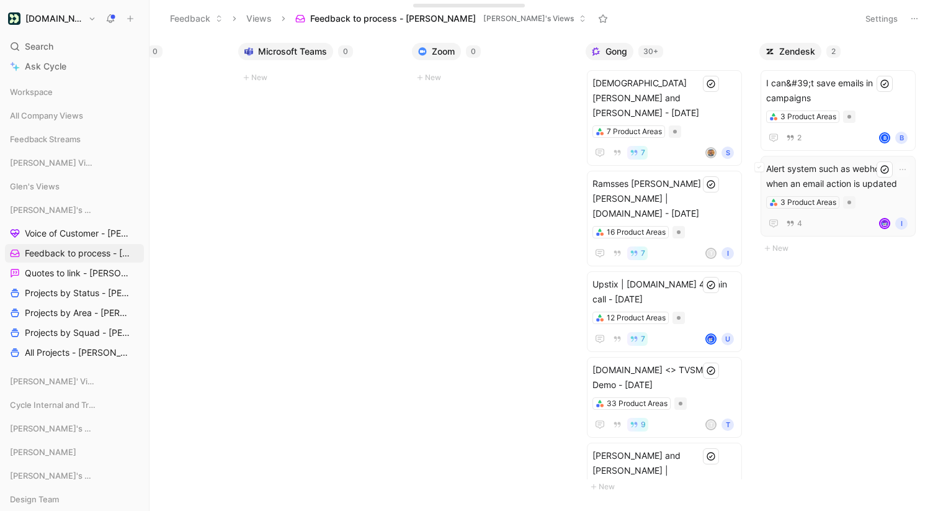
click at [844, 173] on span "Alert system such as webhook when an email action is updated" at bounding box center [839, 176] width 144 height 30
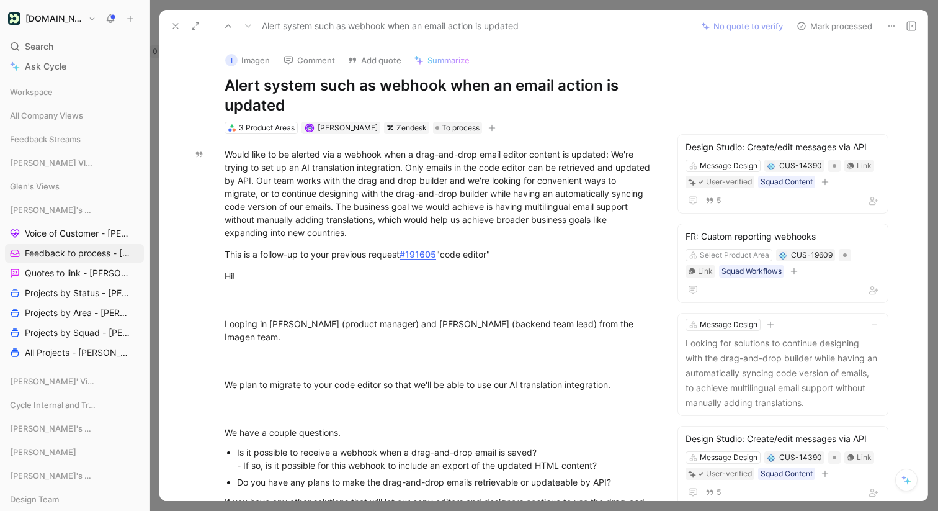
click at [888, 25] on icon at bounding box center [892, 26] width 10 height 10
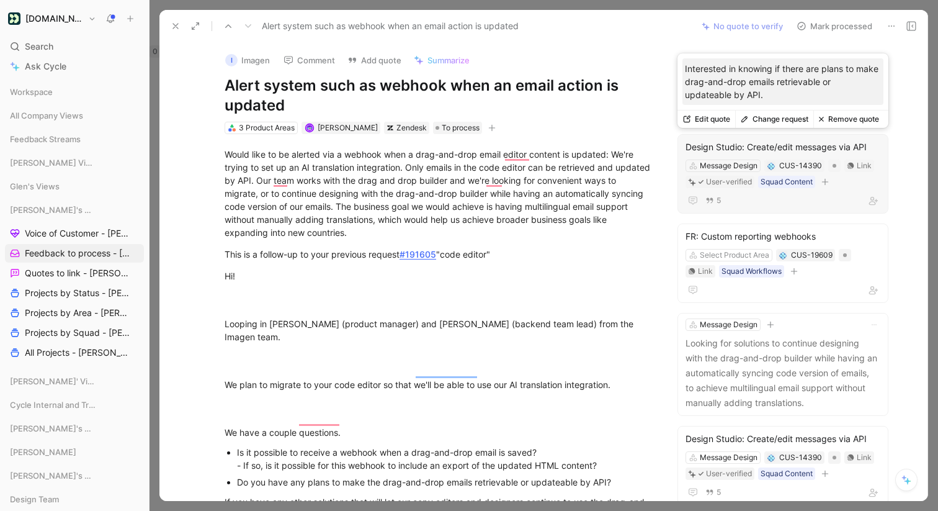
click at [862, 120] on button "Remove quote" at bounding box center [849, 118] width 71 height 17
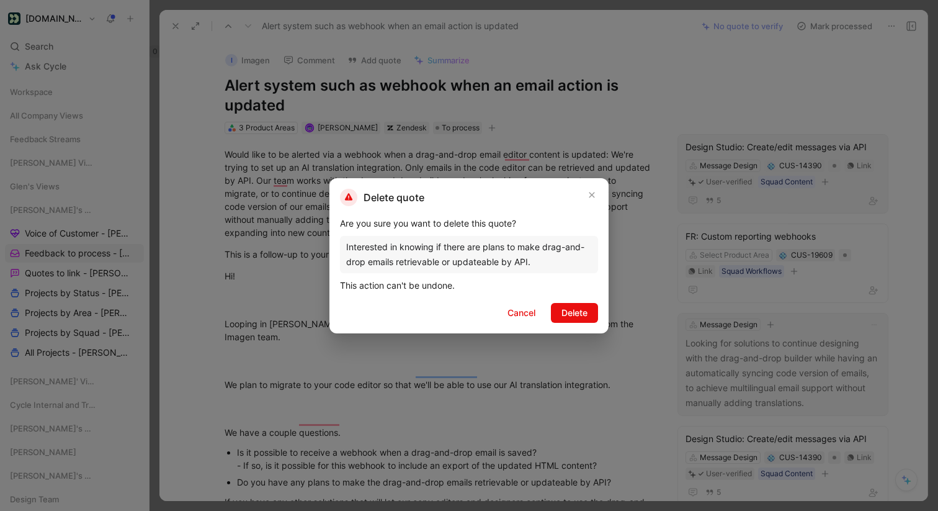
click at [577, 312] on span "Delete" at bounding box center [575, 312] width 26 height 15
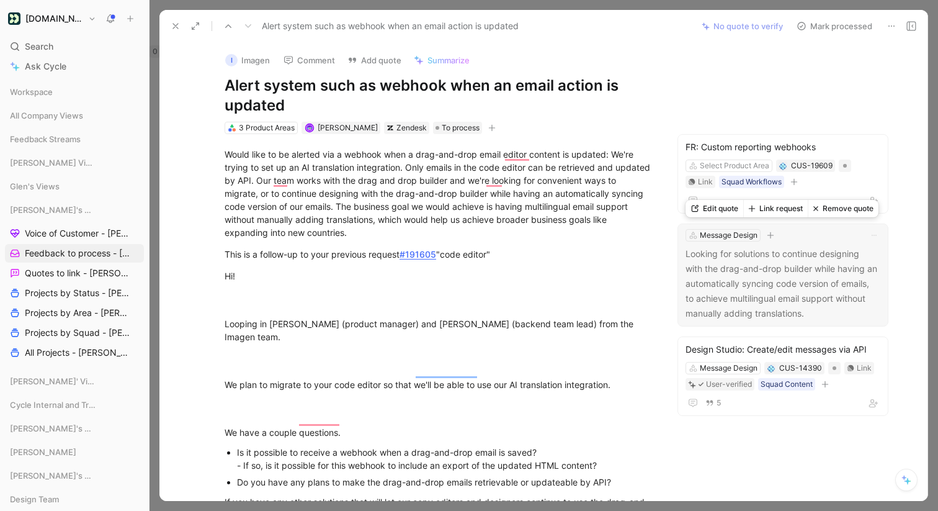
click at [843, 213] on button "Remove quote" at bounding box center [843, 208] width 71 height 17
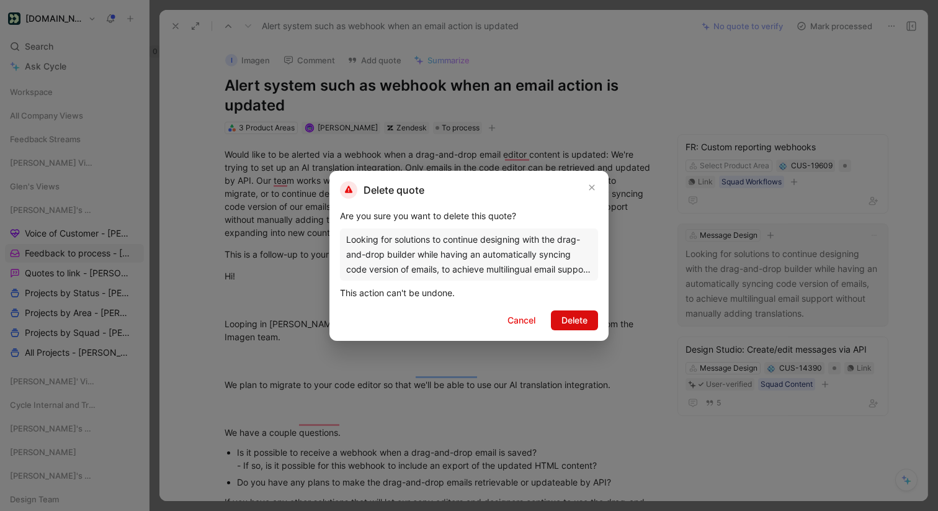
click at [562, 323] on span "Delete" at bounding box center [575, 320] width 26 height 15
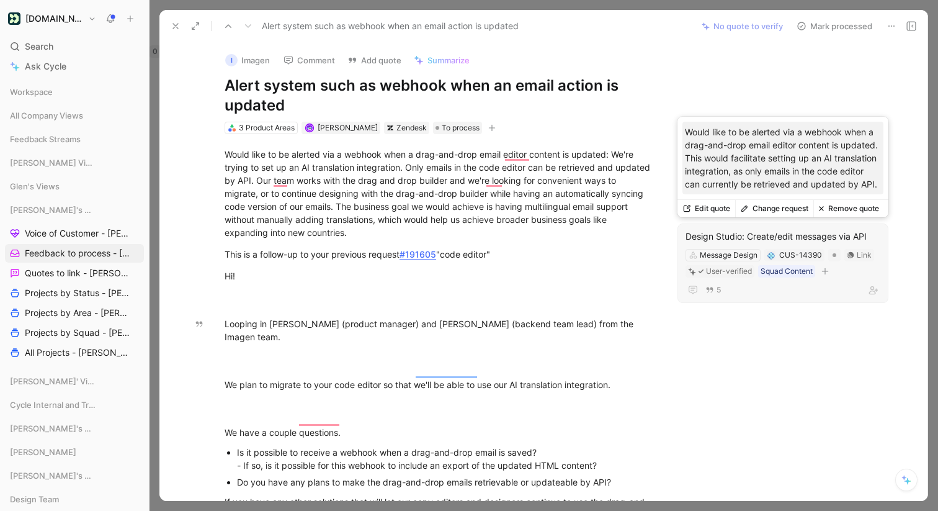
click at [850, 212] on button "Remove quote" at bounding box center [849, 208] width 71 height 17
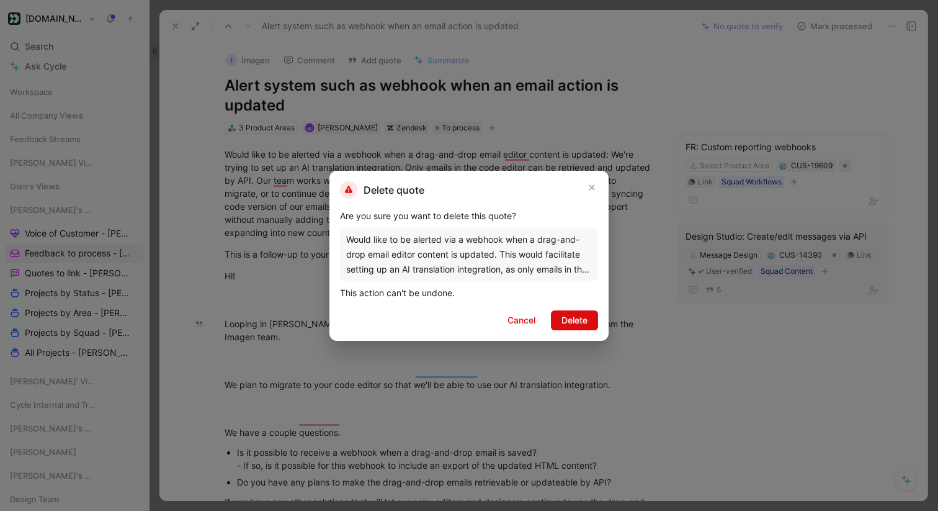
click at [575, 323] on span "Delete" at bounding box center [575, 320] width 26 height 15
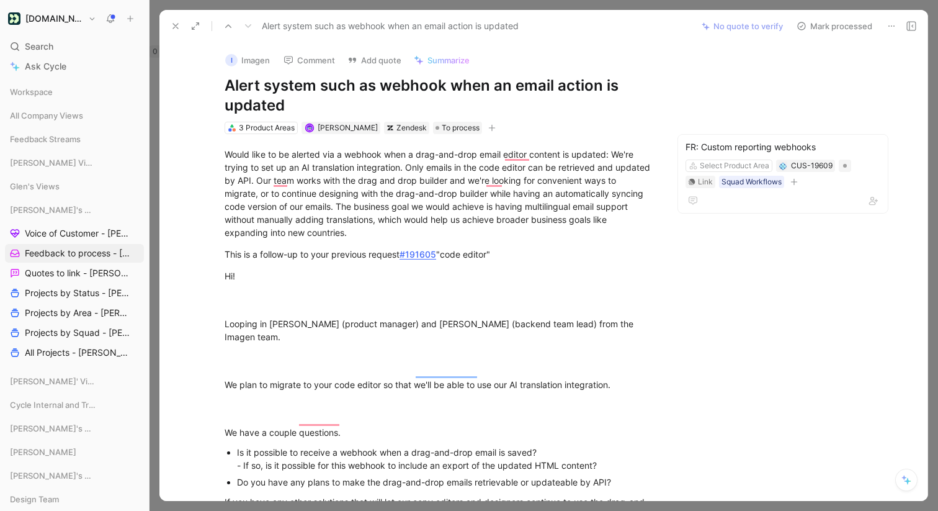
click at [173, 20] on button at bounding box center [175, 25] width 17 height 17
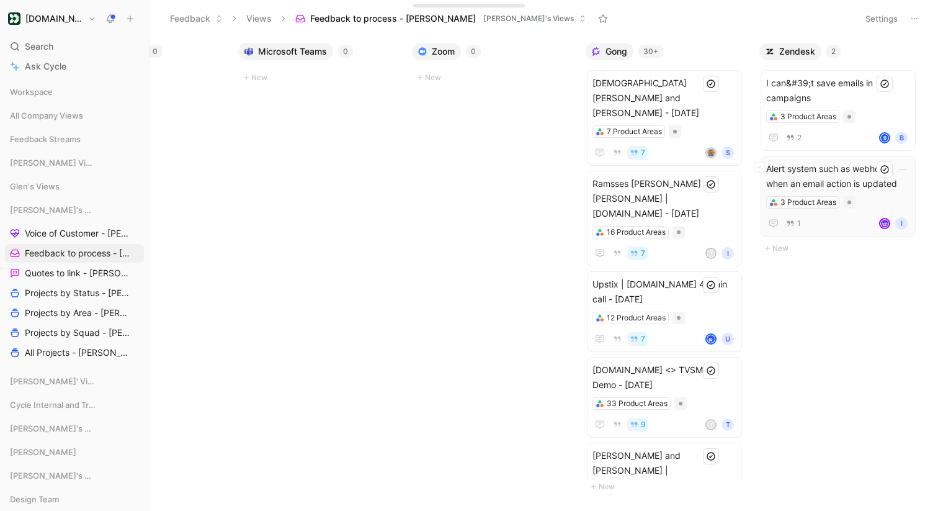
click at [846, 181] on span "Alert system such as webhook when an email action is updated" at bounding box center [839, 176] width 144 height 30
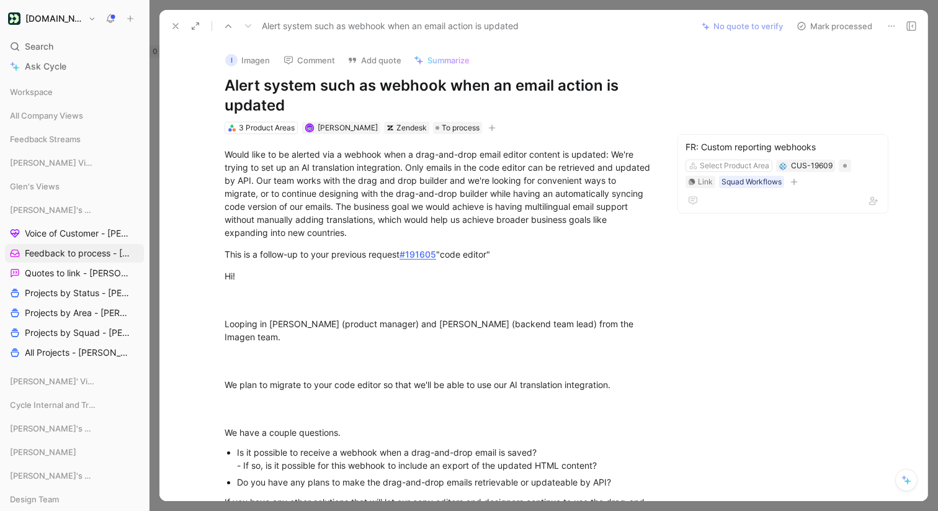
click at [281, 128] on div "3 Product Areas" at bounding box center [267, 128] width 56 height 12
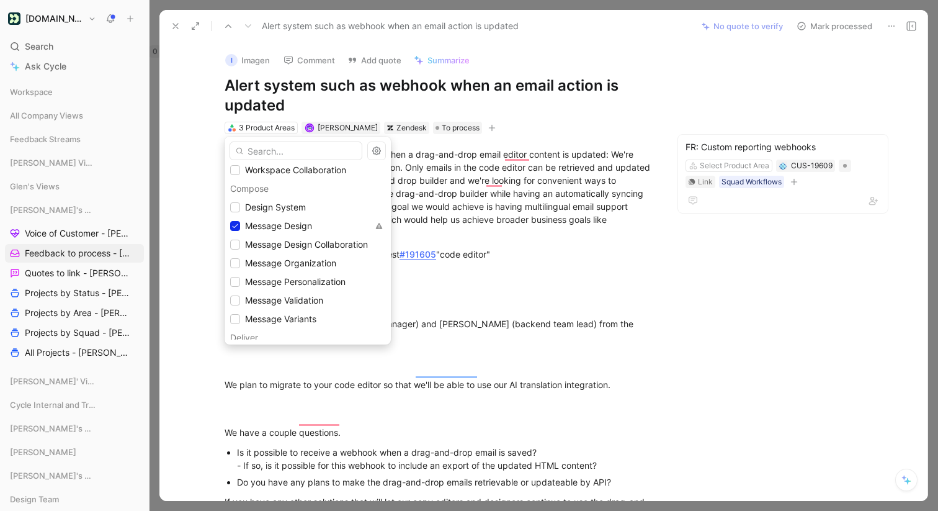
scroll to position [322, 0]
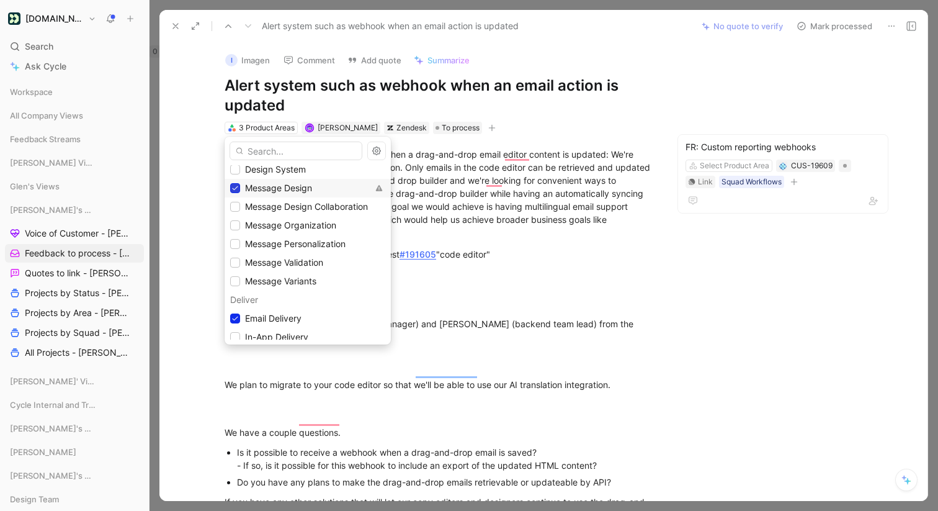
click at [238, 186] on icon at bounding box center [236, 188] width 6 height 4
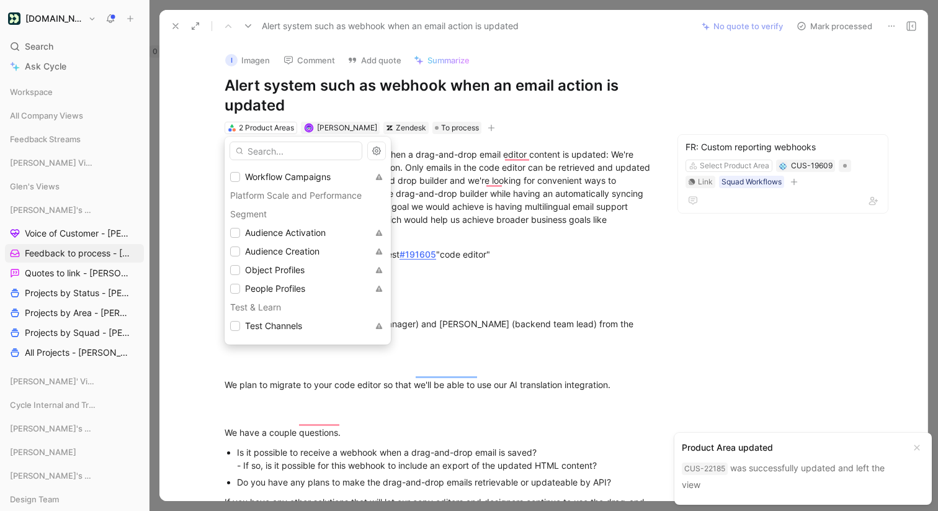
scroll to position [1186, 0]
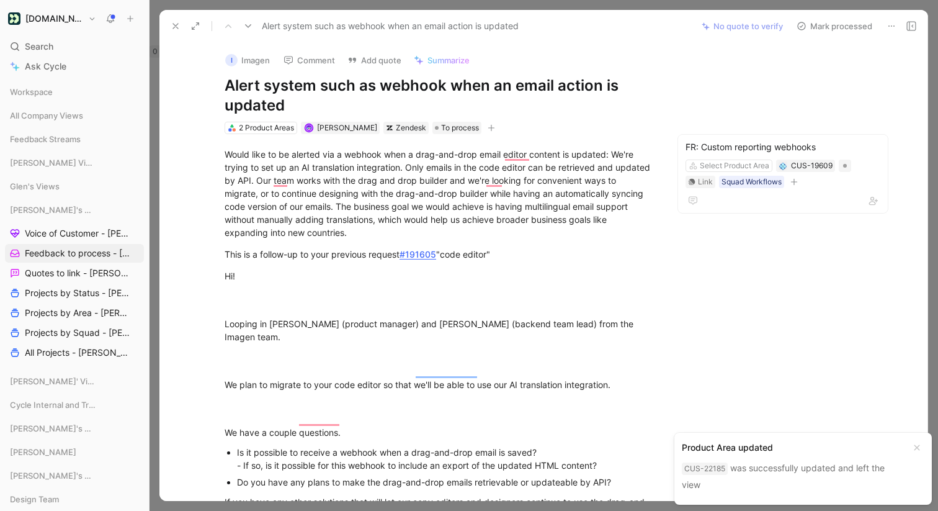
click at [177, 21] on icon at bounding box center [176, 26] width 10 height 10
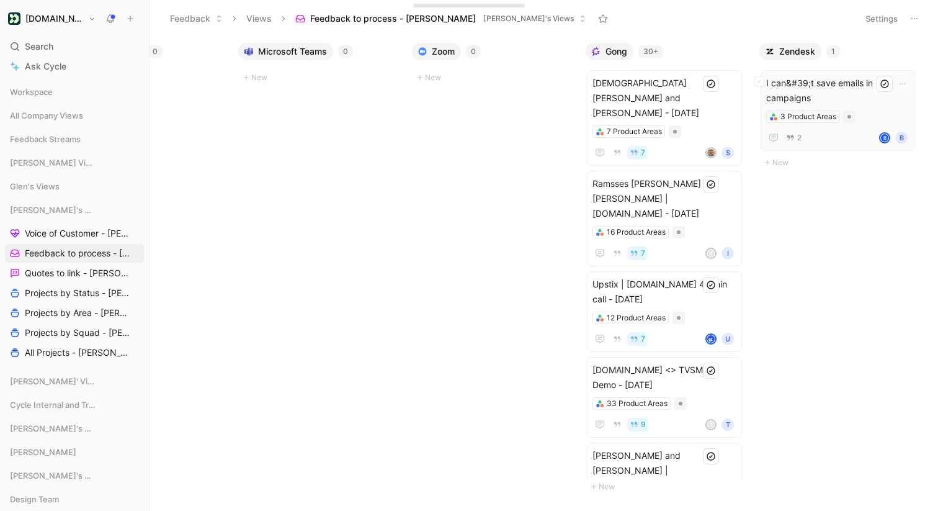
click at [878, 103] on span "I can&#39;t save emails in campaigns" at bounding box center [839, 91] width 144 height 30
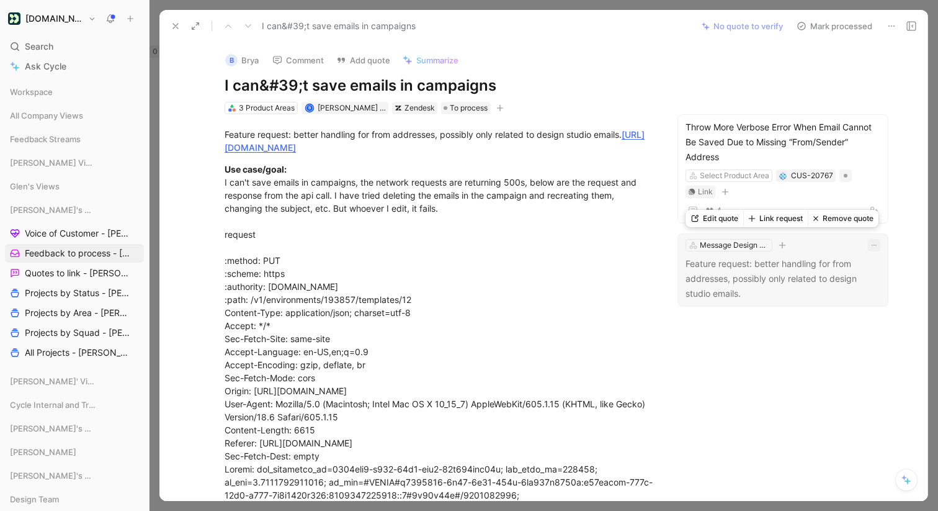
click at [872, 245] on icon "button" at bounding box center [874, 244] width 7 height 7
click at [857, 282] on div "Delete" at bounding box center [848, 286] width 53 height 15
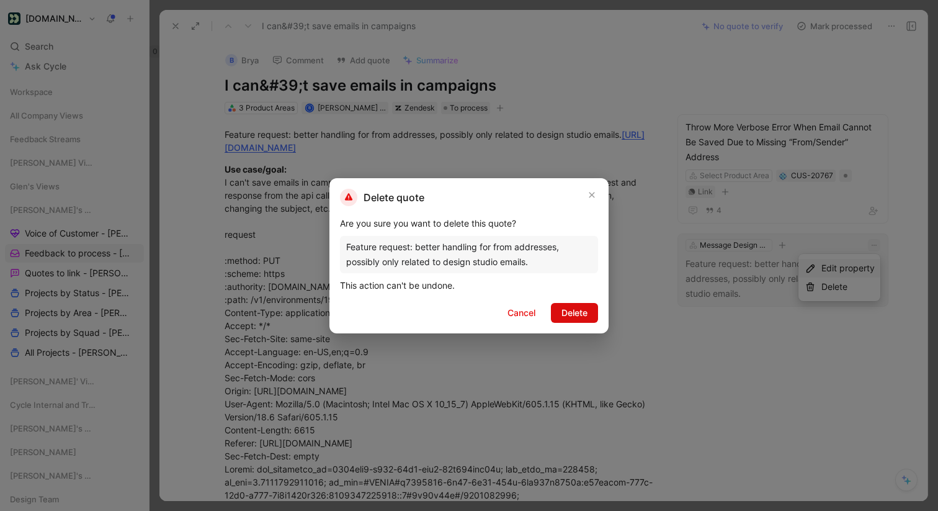
click at [574, 311] on span "Delete" at bounding box center [575, 312] width 26 height 15
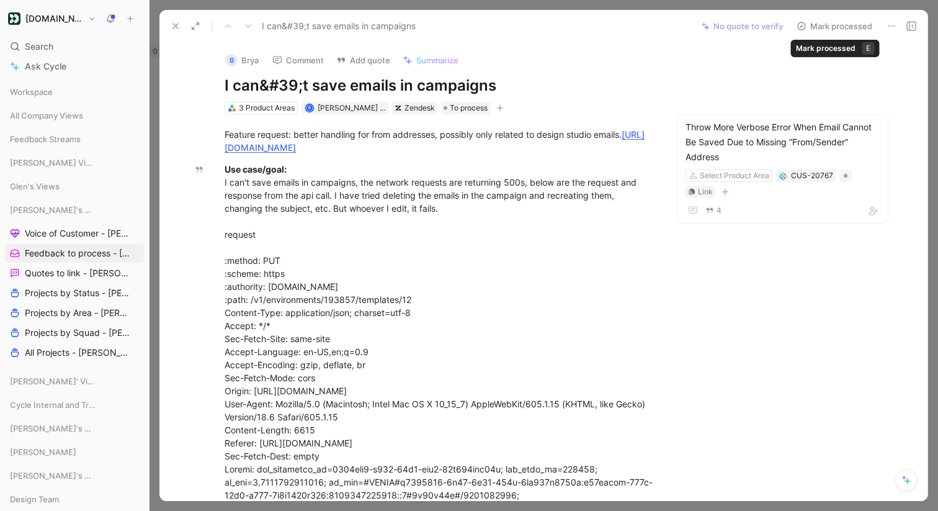
click at [868, 22] on button "Mark processed" at bounding box center [834, 25] width 87 height 17
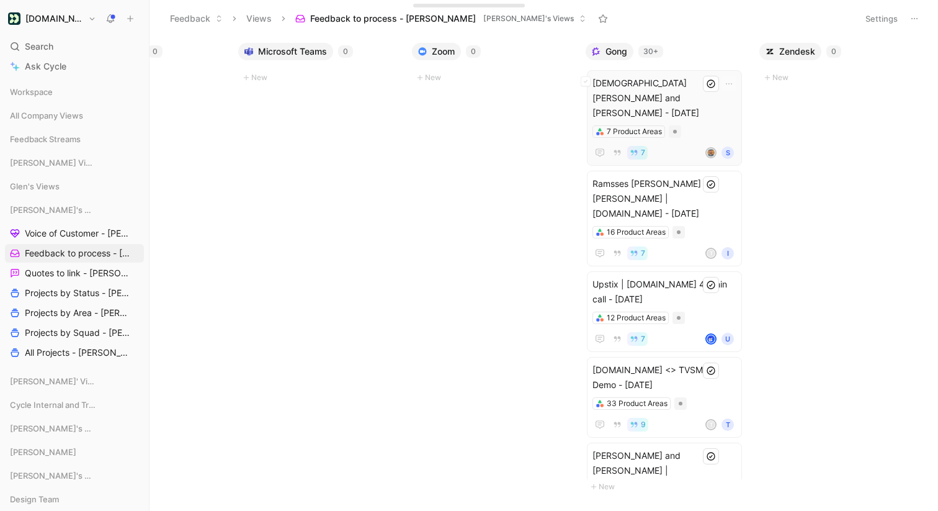
click at [697, 125] on div "7 Product Areas" at bounding box center [665, 131] width 144 height 12
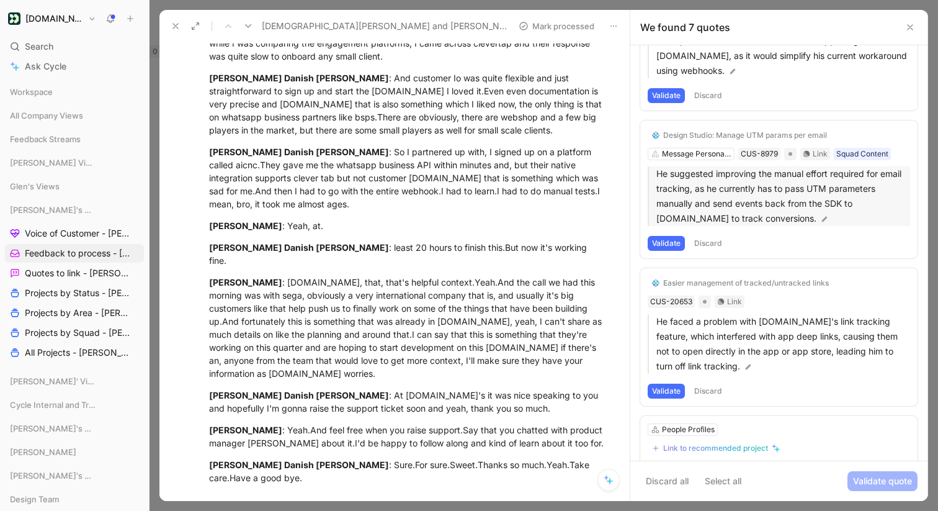
scroll to position [332, 0]
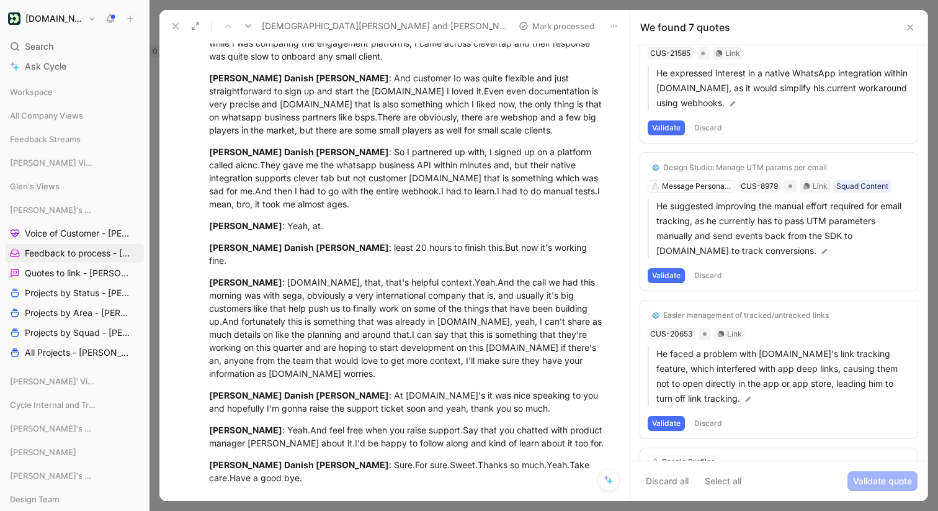
click at [673, 274] on button "Validate" at bounding box center [666, 275] width 37 height 15
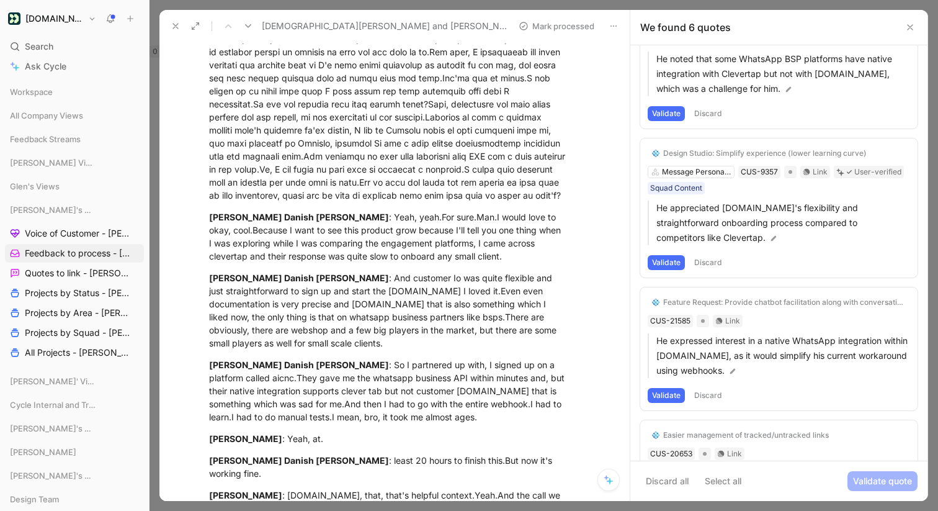
scroll to position [61, 0]
click at [716, 267] on button "Discard" at bounding box center [708, 263] width 37 height 15
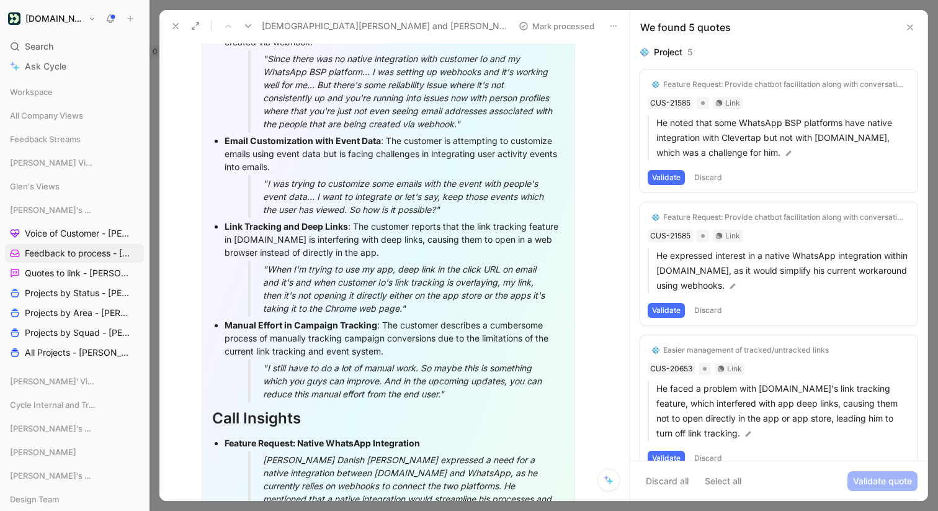
scroll to position [0, 0]
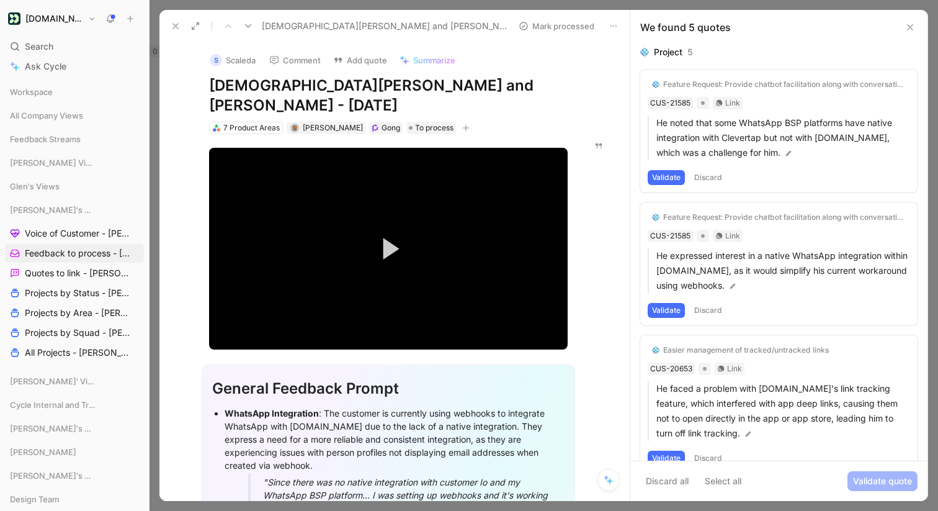
click at [460, 122] on button "button" at bounding box center [466, 128] width 12 height 12
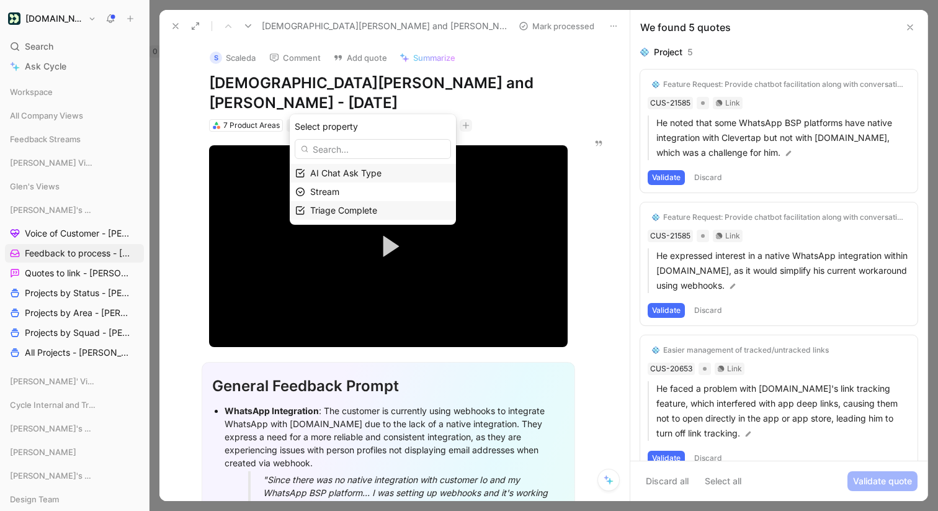
click at [373, 210] on span "Triage Complete" at bounding box center [343, 210] width 67 height 11
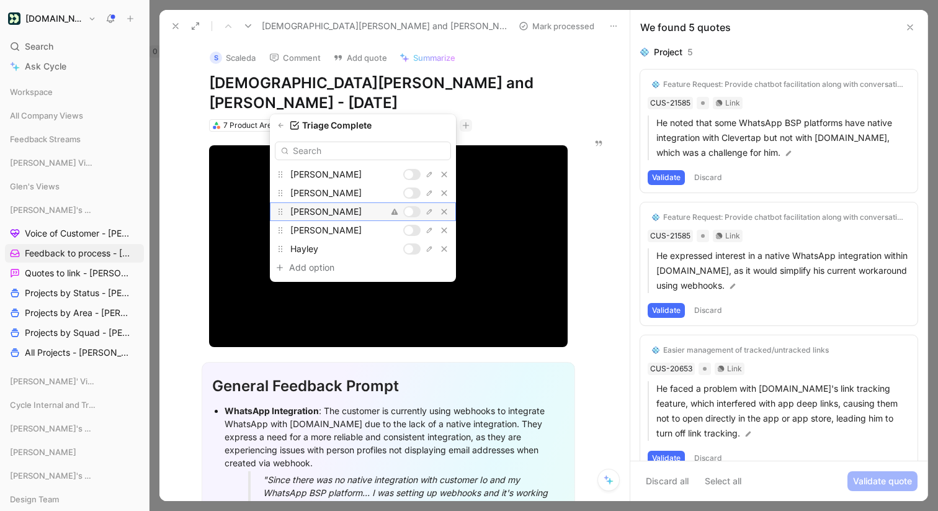
click at [417, 210] on div at bounding box center [411, 211] width 17 height 11
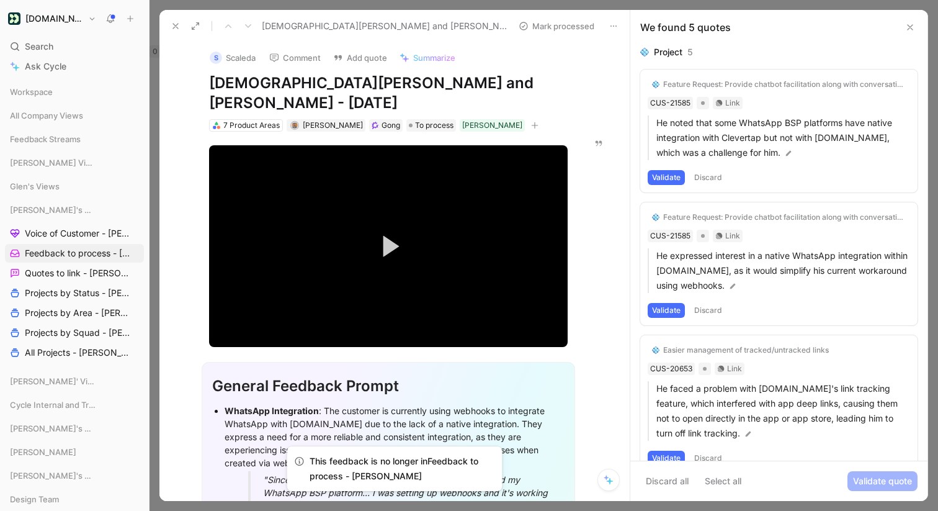
click at [176, 25] on use at bounding box center [175, 26] width 5 height 5
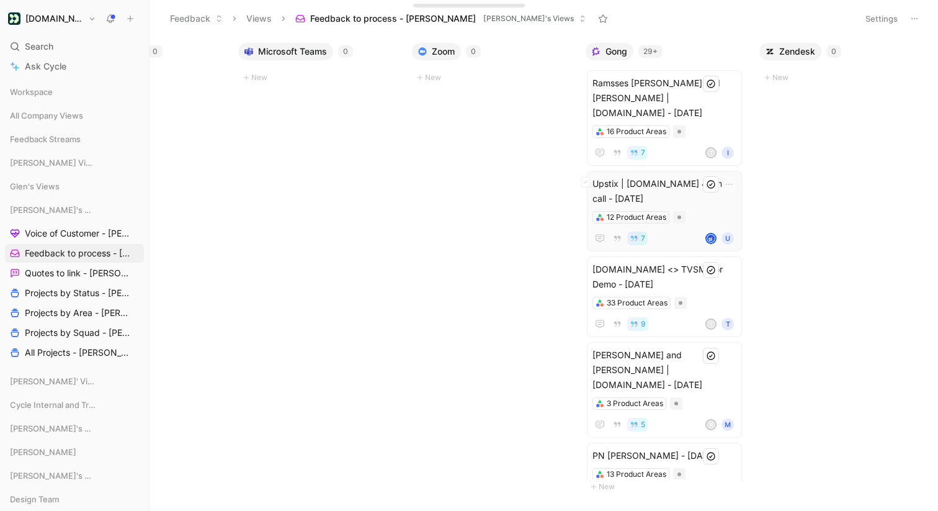
click at [663, 176] on span "Upstix | [DOMAIN_NAME] 45 min call - [DATE]" at bounding box center [665, 191] width 144 height 30
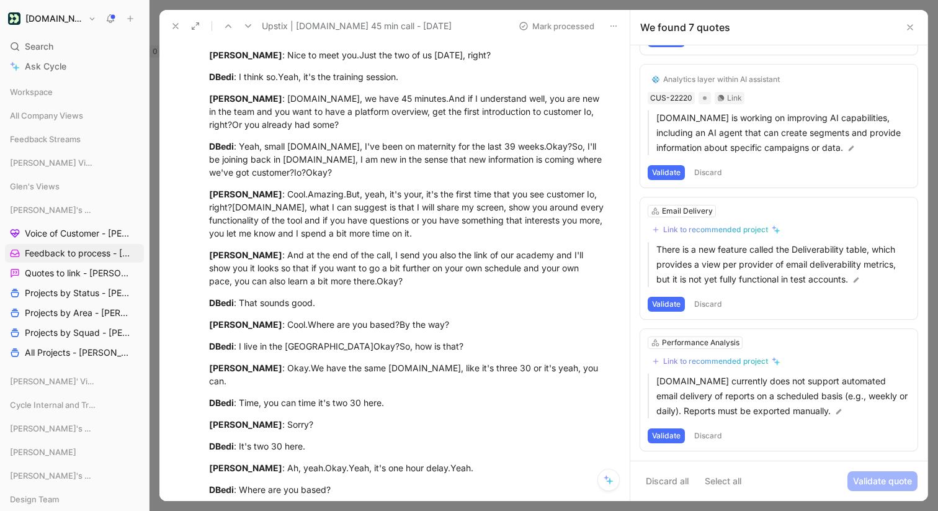
scroll to position [952, 0]
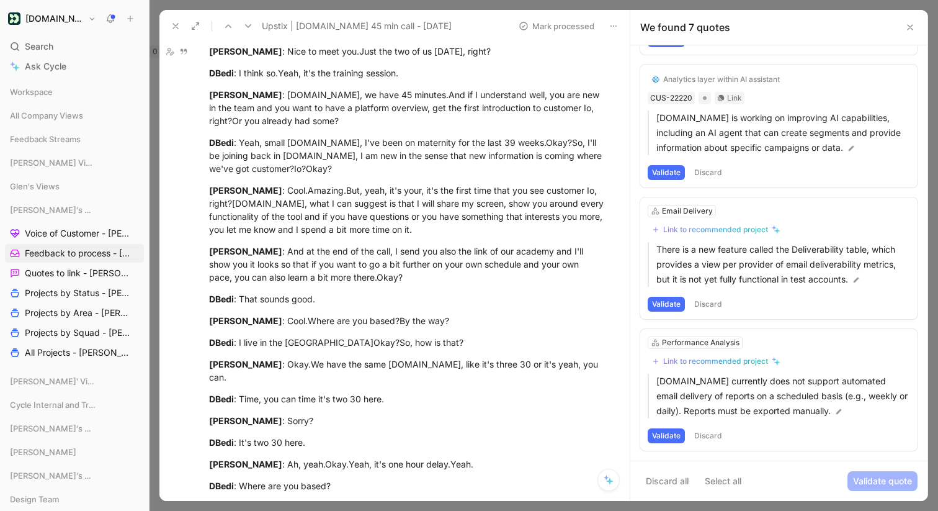
click at [172, 24] on icon at bounding box center [176, 26] width 10 height 10
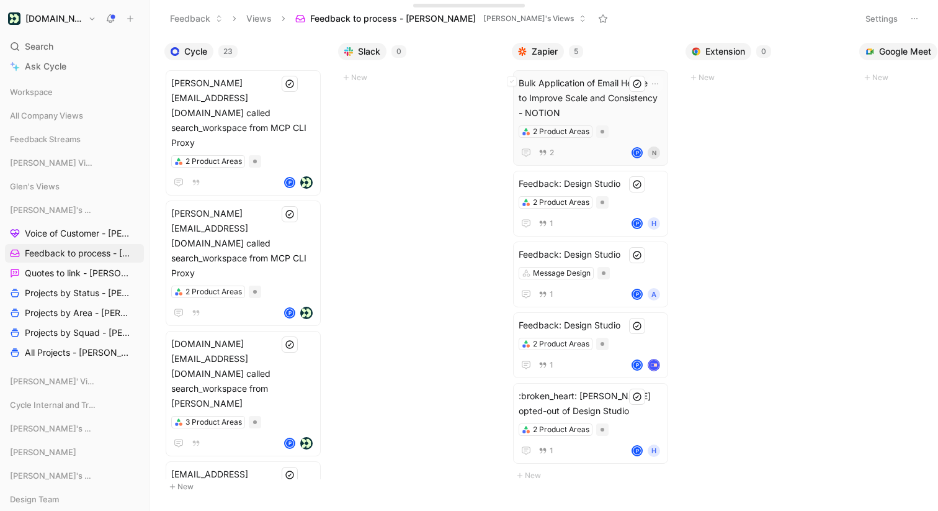
scroll to position [0, 1]
click at [626, 202] on div "2 Product Areas" at bounding box center [590, 202] width 144 height 12
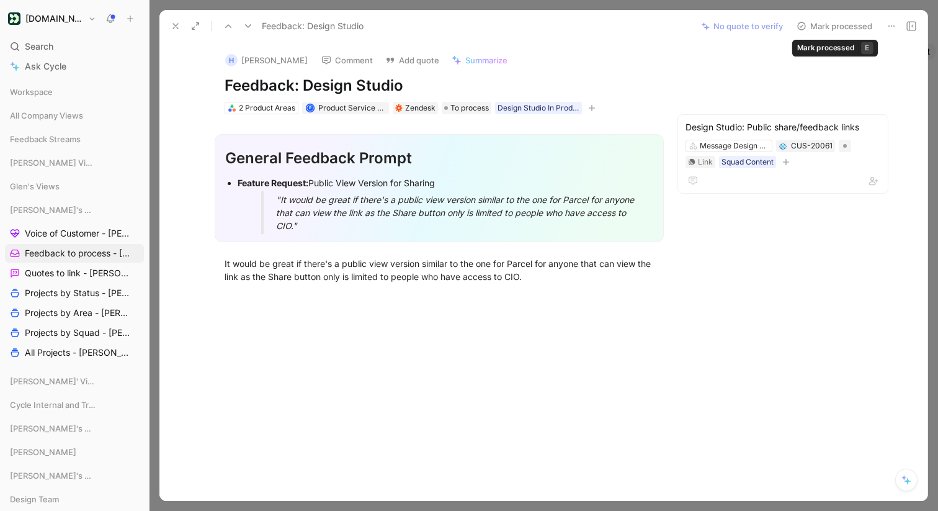
click at [828, 27] on button "Mark processed" at bounding box center [834, 25] width 87 height 17
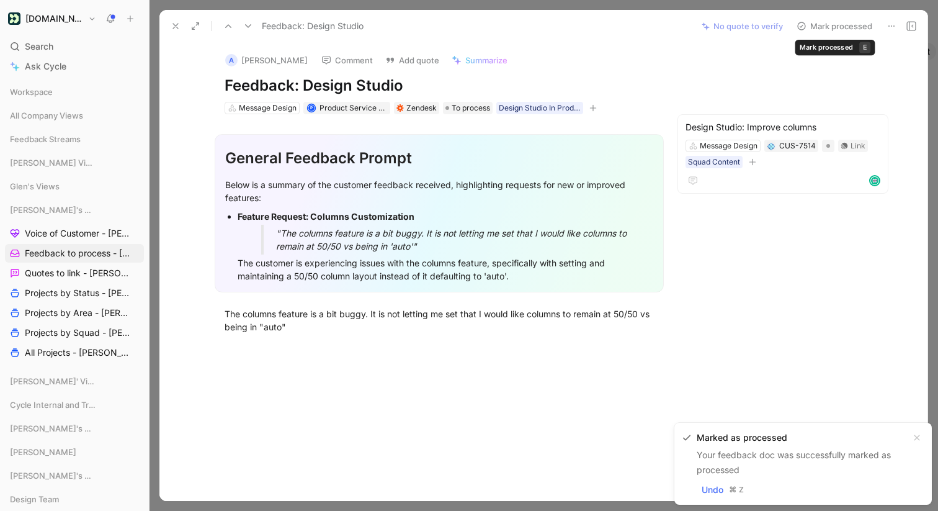
click at [830, 26] on button "Mark processed" at bounding box center [834, 25] width 87 height 17
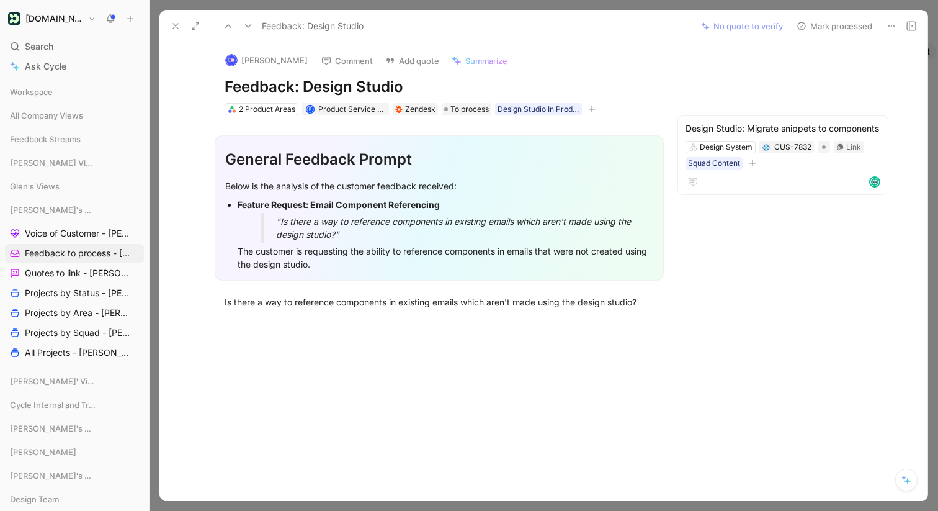
click at [229, 27] on icon at bounding box center [228, 26] width 10 height 10
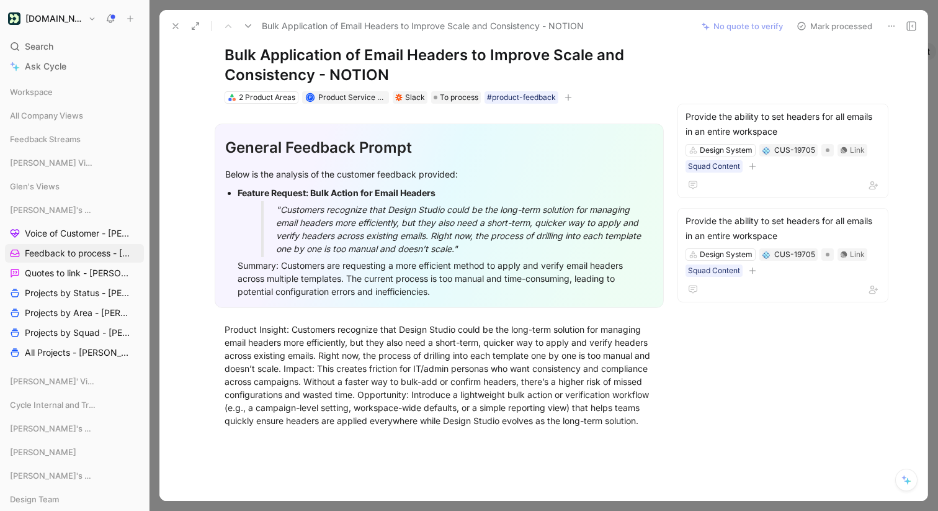
scroll to position [30, 0]
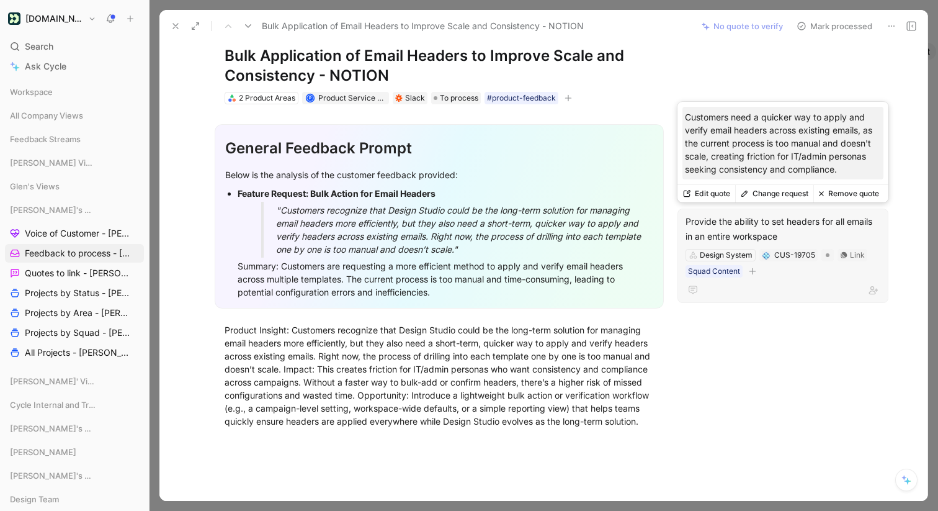
click at [721, 192] on button "Edit quote" at bounding box center [707, 193] width 58 height 17
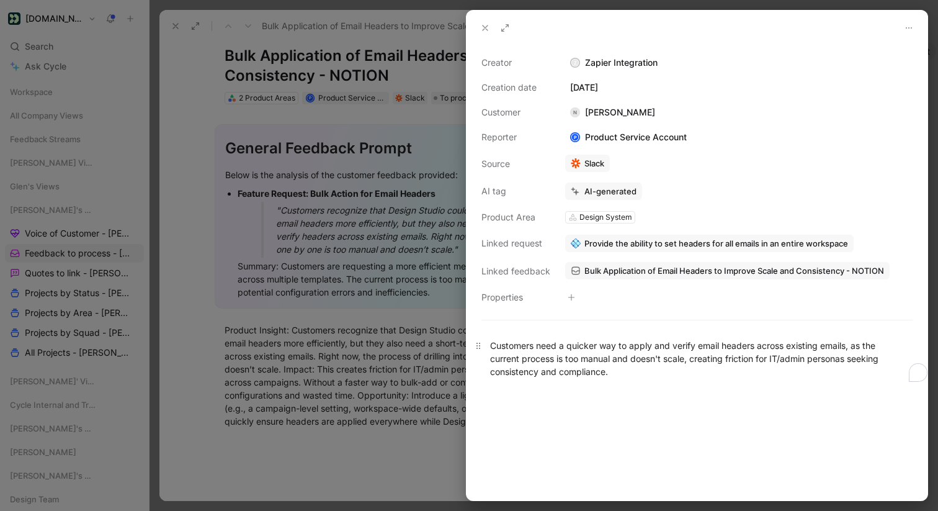
click at [576, 358] on div "Customers need a quicker way to apply and verify email headers across existing …" at bounding box center [697, 358] width 414 height 39
copy div "Customers need a quicker way to apply and verify email headers across existing …"
click at [390, 336] on div at bounding box center [469, 255] width 938 height 511
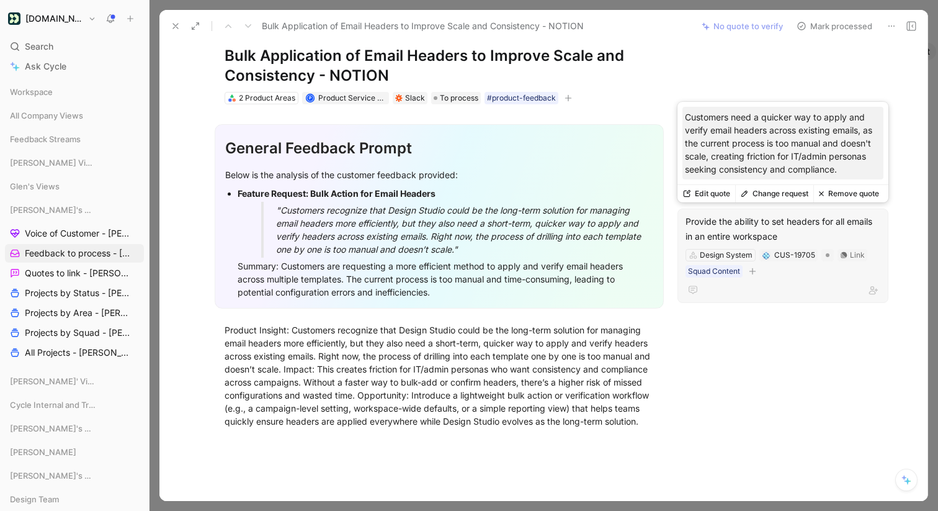
click at [851, 196] on button "Remove quote" at bounding box center [849, 193] width 71 height 17
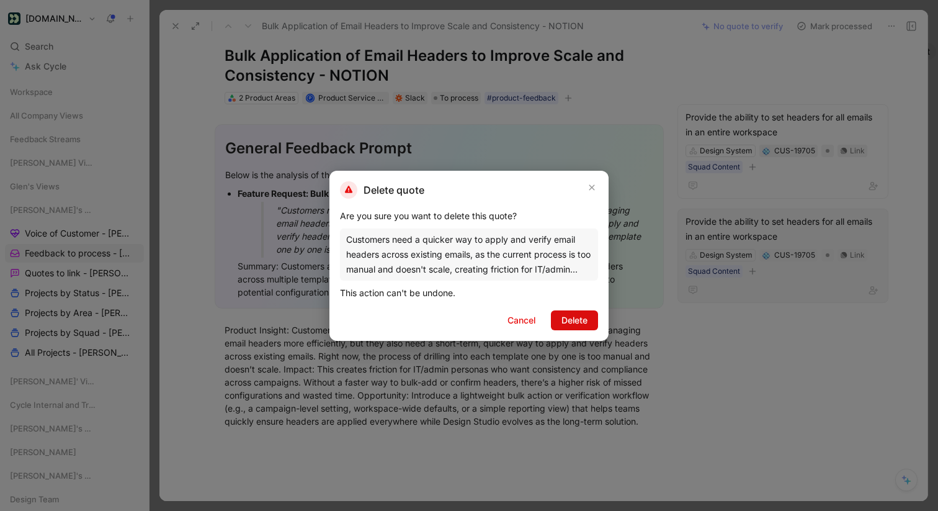
click at [577, 319] on span "Delete" at bounding box center [575, 320] width 26 height 15
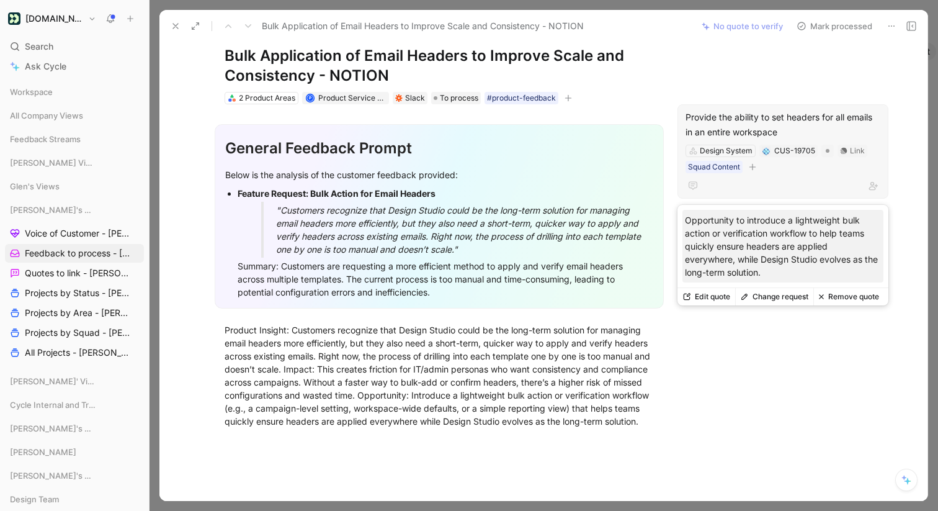
click at [713, 295] on button "Edit quote" at bounding box center [707, 296] width 58 height 17
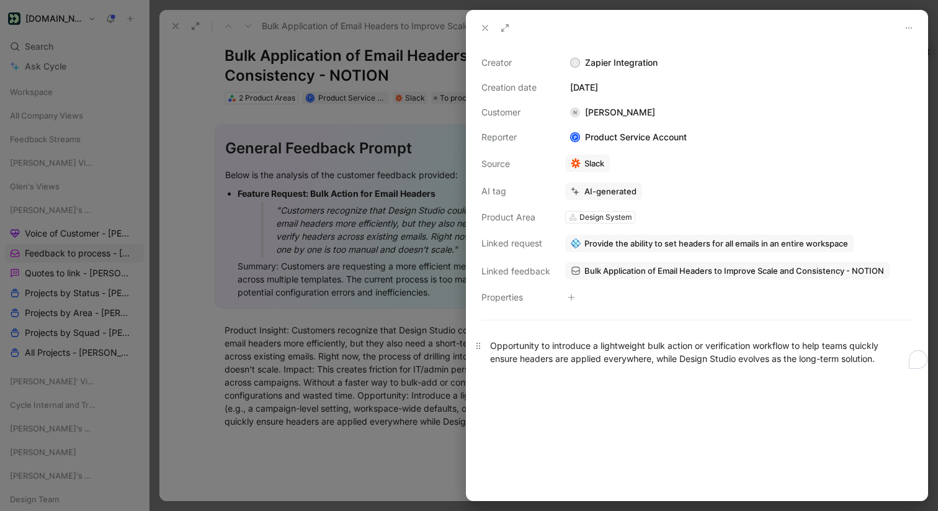
click at [489, 342] on p "Opportunity to introduce a lightweight bulk action or verification workflow to …" at bounding box center [697, 352] width 461 height 34
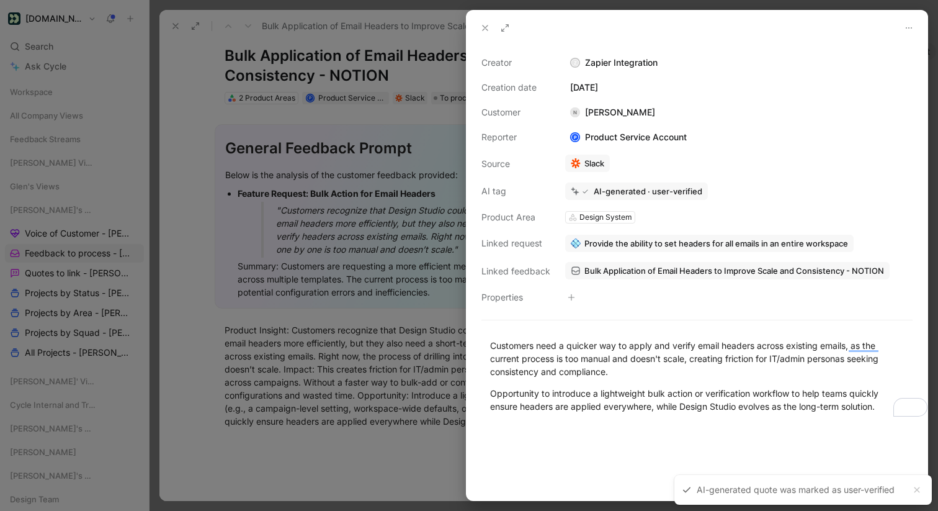
click at [478, 24] on button at bounding box center [485, 27] width 17 height 17
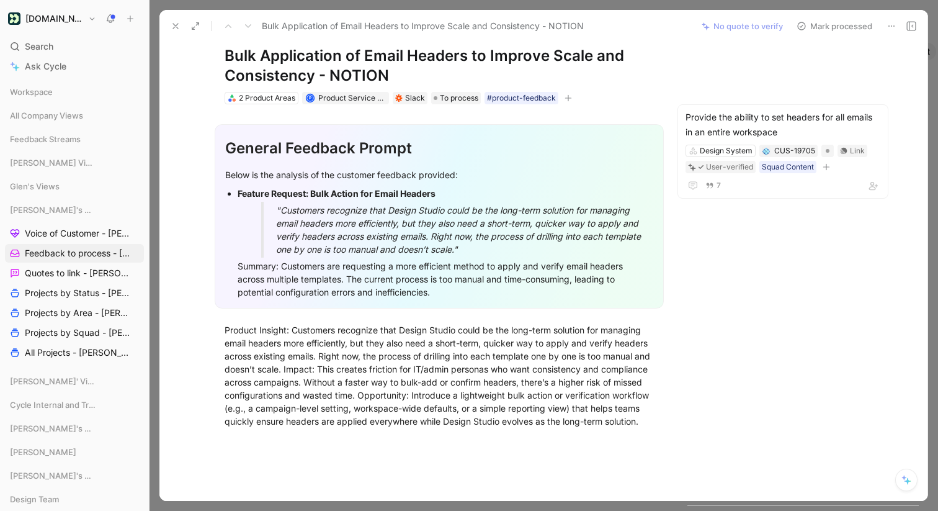
click at [835, 22] on button "Mark processed" at bounding box center [834, 25] width 87 height 17
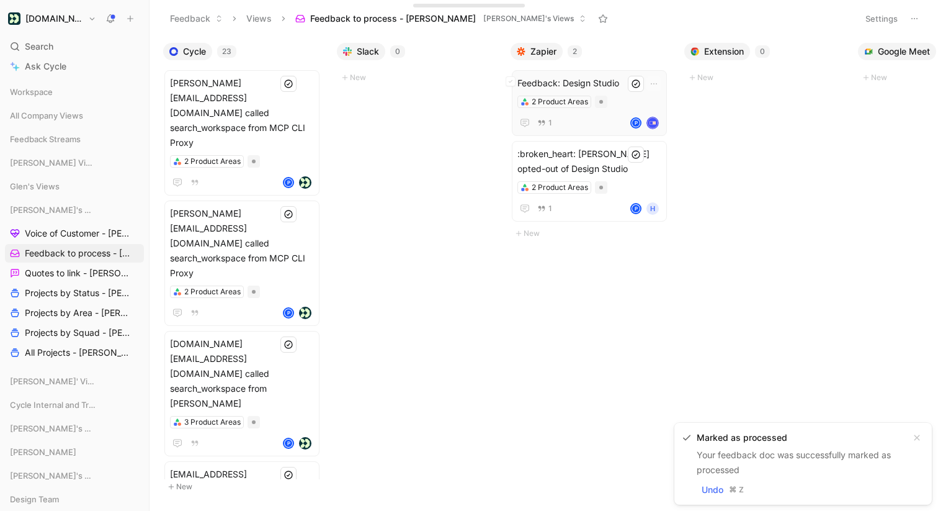
click at [590, 82] on span "Feedback: Design Studio" at bounding box center [590, 83] width 144 height 15
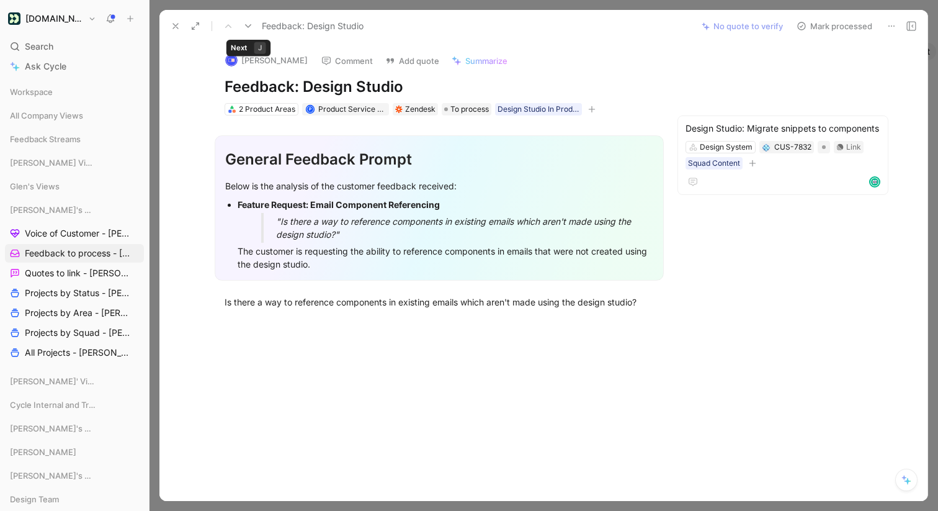
click at [245, 24] on icon at bounding box center [248, 26] width 10 height 10
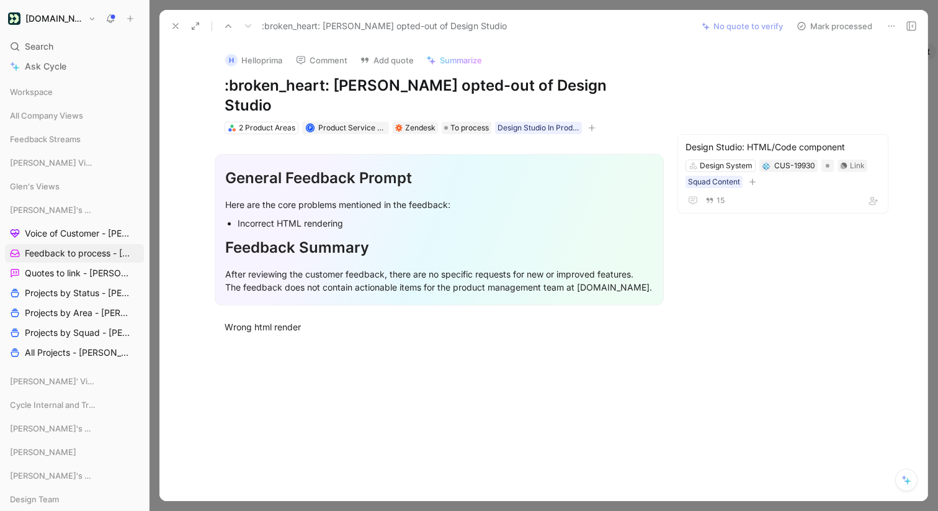
click at [177, 22] on icon at bounding box center [176, 26] width 10 height 10
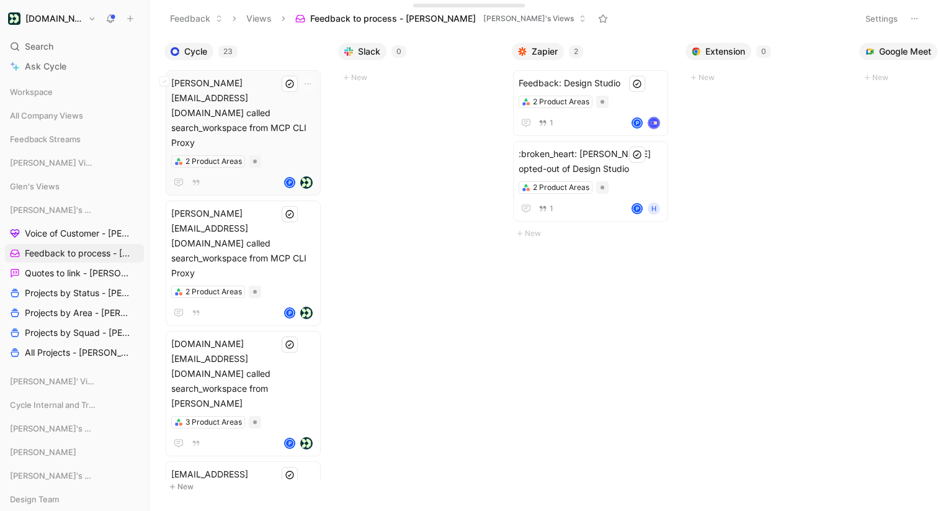
click at [259, 106] on span "[PERSON_NAME][EMAIL_ADDRESS][DOMAIN_NAME] called search_workspace from MCP CLI …" at bounding box center [243, 113] width 144 height 74
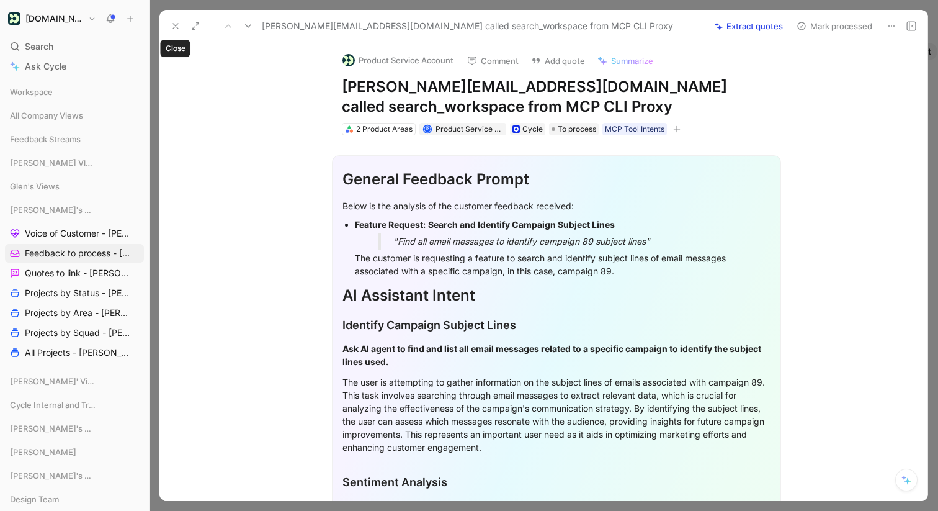
click at [171, 22] on icon at bounding box center [176, 26] width 10 height 10
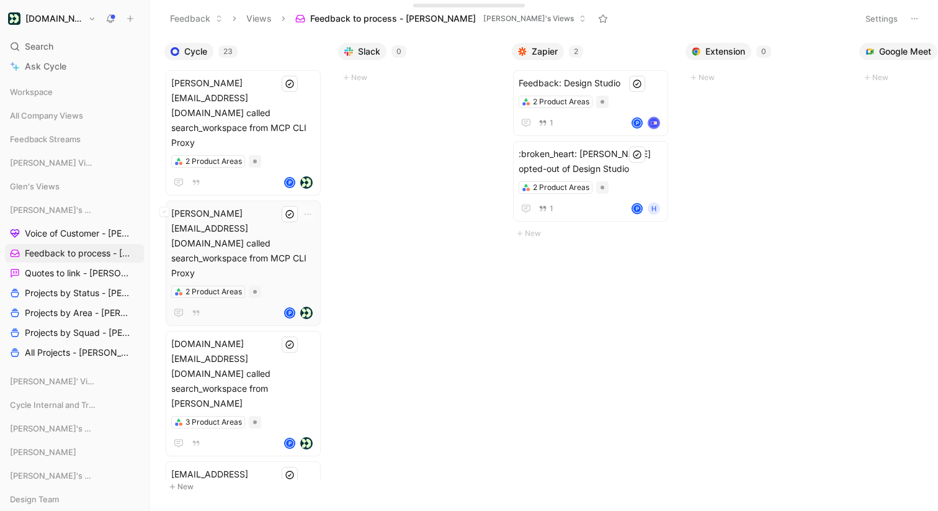
click at [282, 220] on span "[PERSON_NAME][EMAIL_ADDRESS][DOMAIN_NAME] called search_workspace from MCP CLI …" at bounding box center [243, 243] width 144 height 74
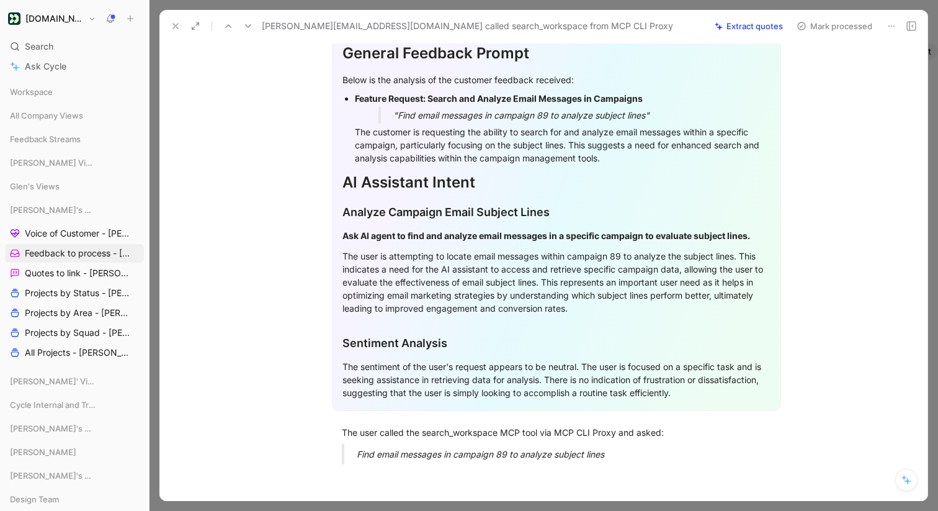
scroll to position [136, 0]
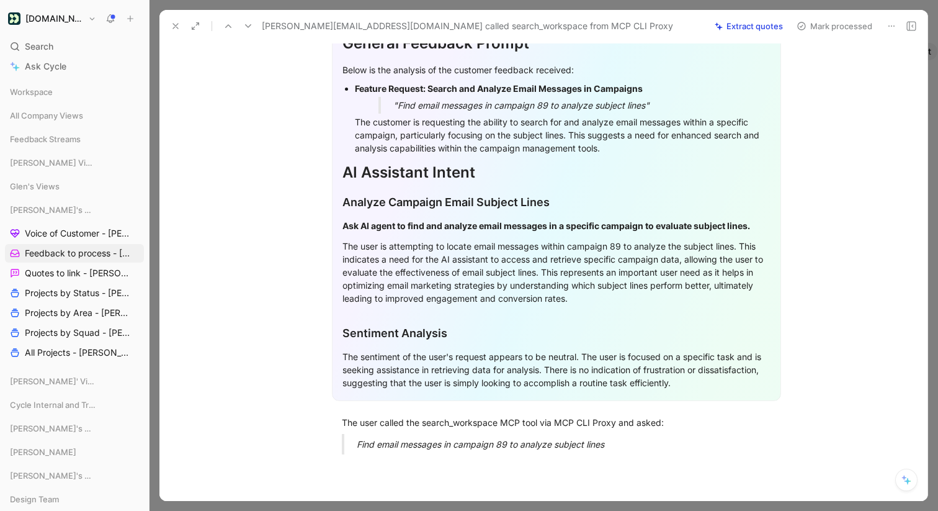
click at [174, 24] on icon at bounding box center [176, 26] width 10 height 10
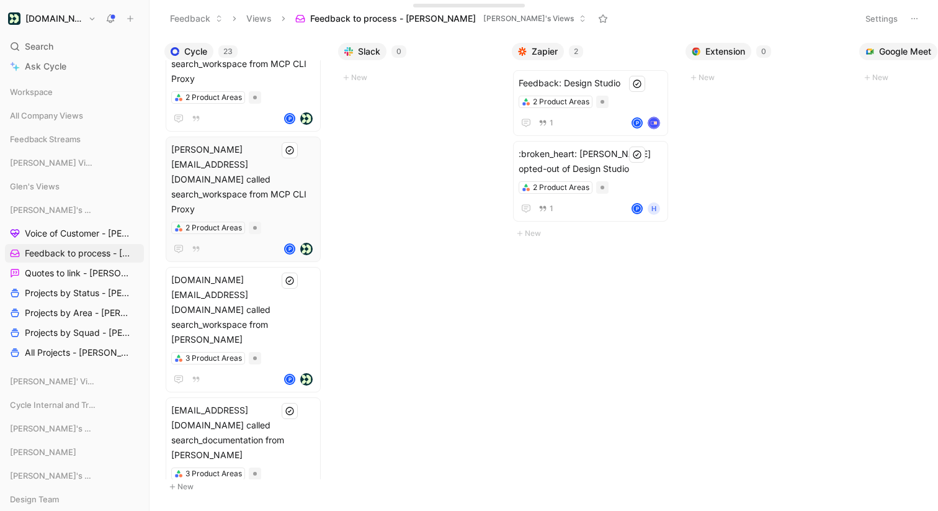
scroll to position [65, 0]
click at [251, 271] on span "[DOMAIN_NAME][EMAIL_ADDRESS][DOMAIN_NAME] called search_workspace from [PERSON_…" at bounding box center [243, 308] width 144 height 74
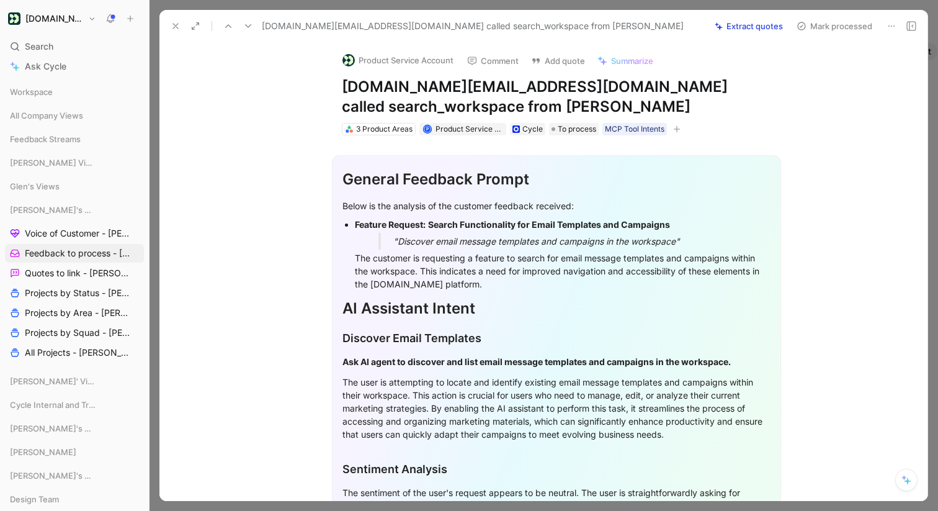
click at [172, 19] on button at bounding box center [175, 25] width 17 height 17
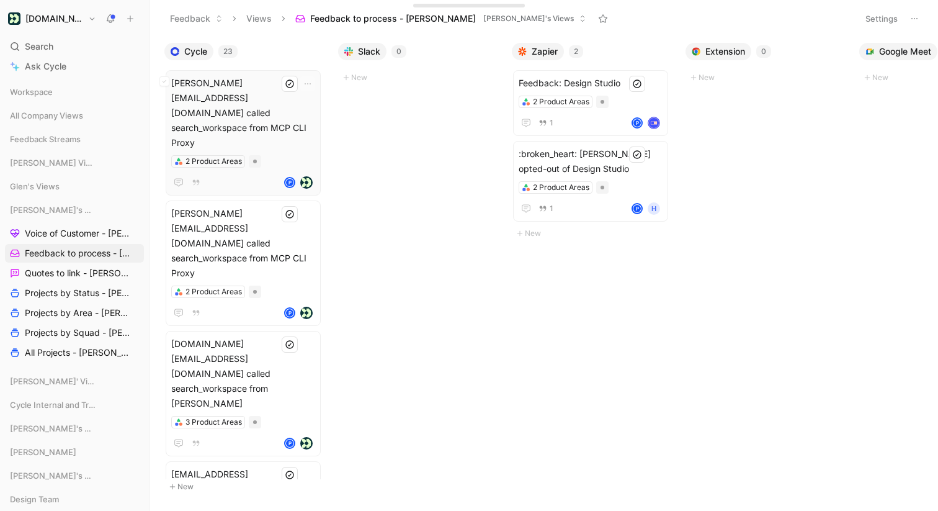
click at [239, 88] on span "[PERSON_NAME][EMAIL_ADDRESS][DOMAIN_NAME] called search_workspace from MCP CLI …" at bounding box center [243, 113] width 144 height 74
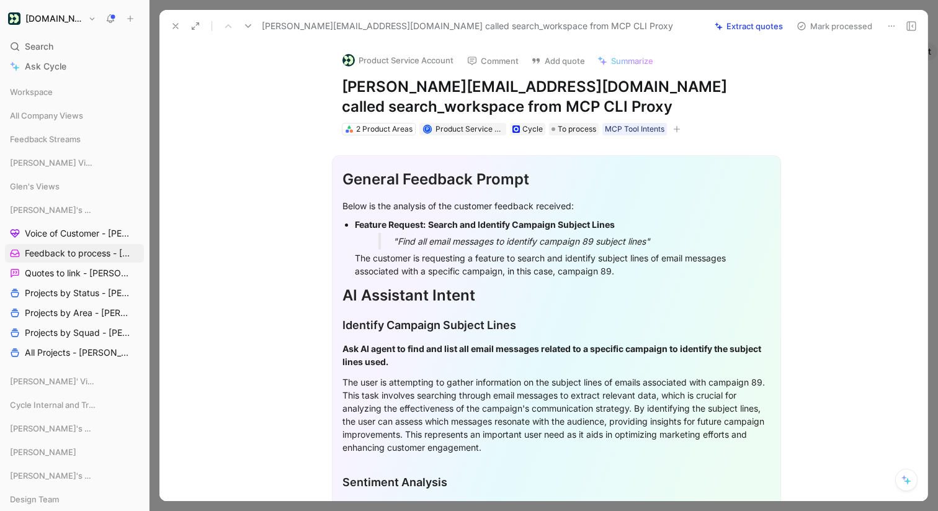
click at [750, 20] on button "Extract quotes" at bounding box center [748, 25] width 79 height 17
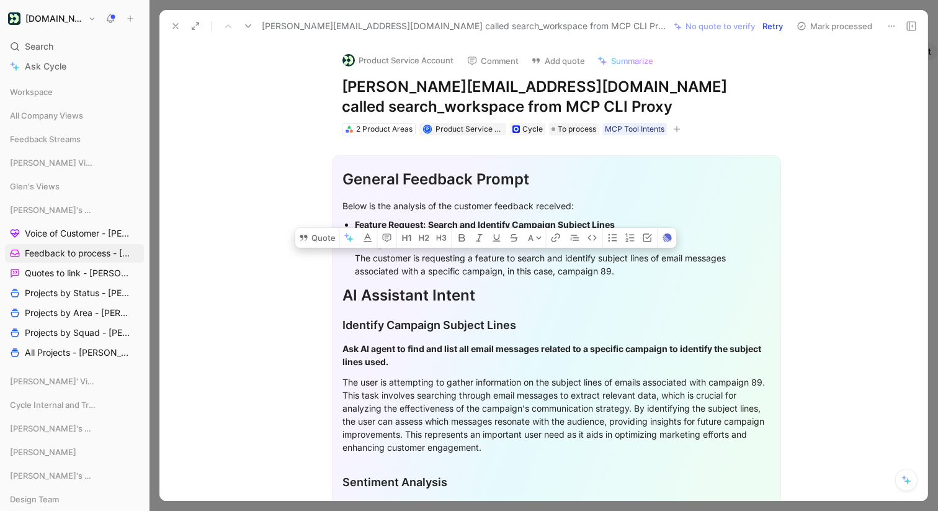
drag, startPoint x: 354, startPoint y: 257, endPoint x: 642, endPoint y: 275, distance: 288.6
click at [642, 275] on ul "Feature Request: Search and Identify Campaign Subject Lines "Find all email mes…" at bounding box center [557, 247] width 428 height 63
click at [326, 238] on button "Quote" at bounding box center [317, 238] width 44 height 20
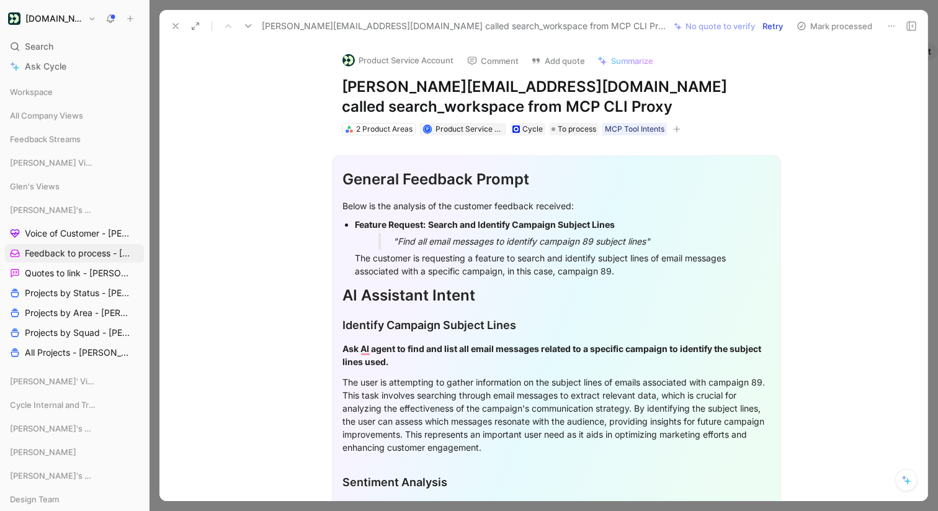
click at [172, 22] on icon at bounding box center [176, 26] width 10 height 10
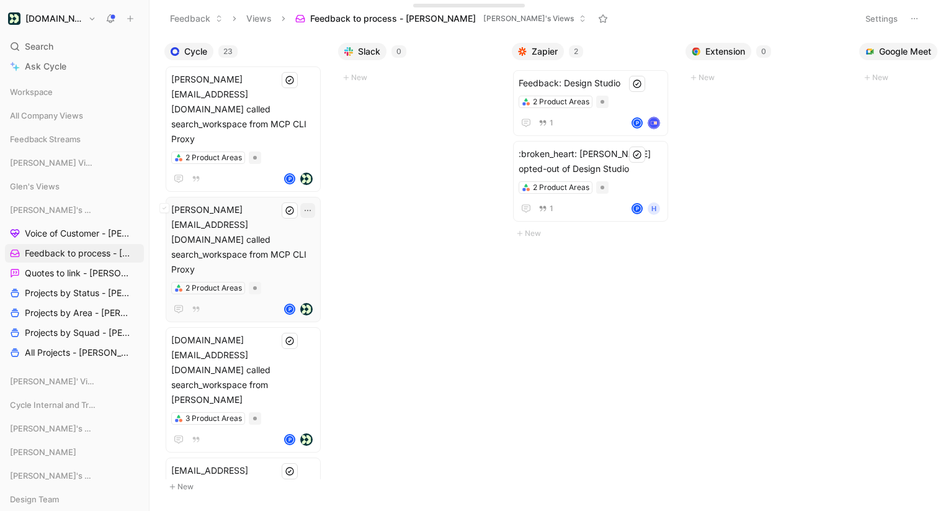
click at [313, 205] on icon "button" at bounding box center [308, 210] width 10 height 10
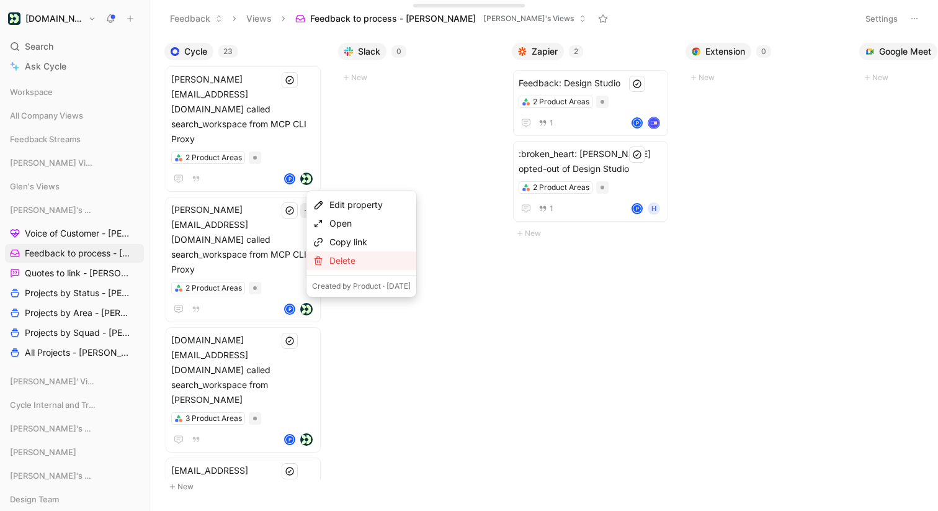
click at [342, 258] on div "Delete" at bounding box center [370, 260] width 81 height 15
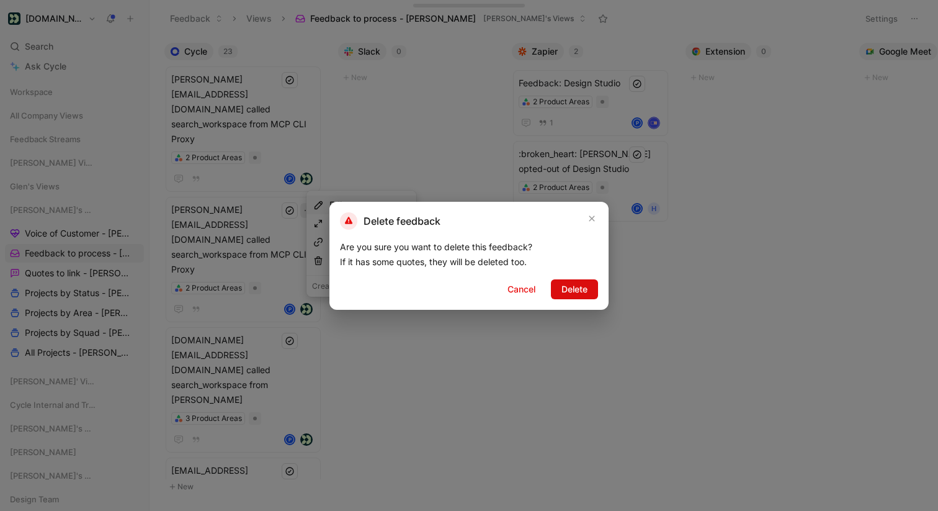
click at [587, 287] on span "Delete" at bounding box center [575, 289] width 26 height 15
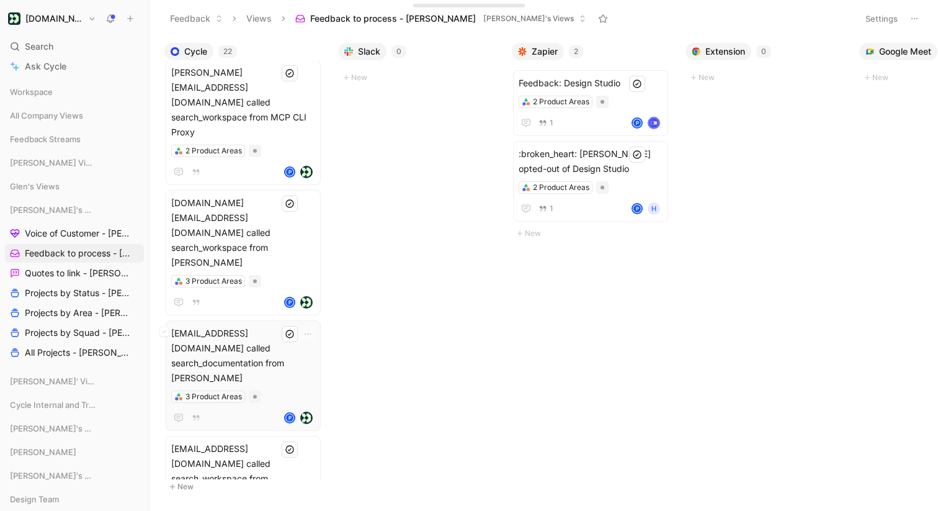
click at [241, 326] on span "[EMAIL_ADDRESS][DOMAIN_NAME] called search_documentation from [PERSON_NAME]" at bounding box center [243, 356] width 144 height 60
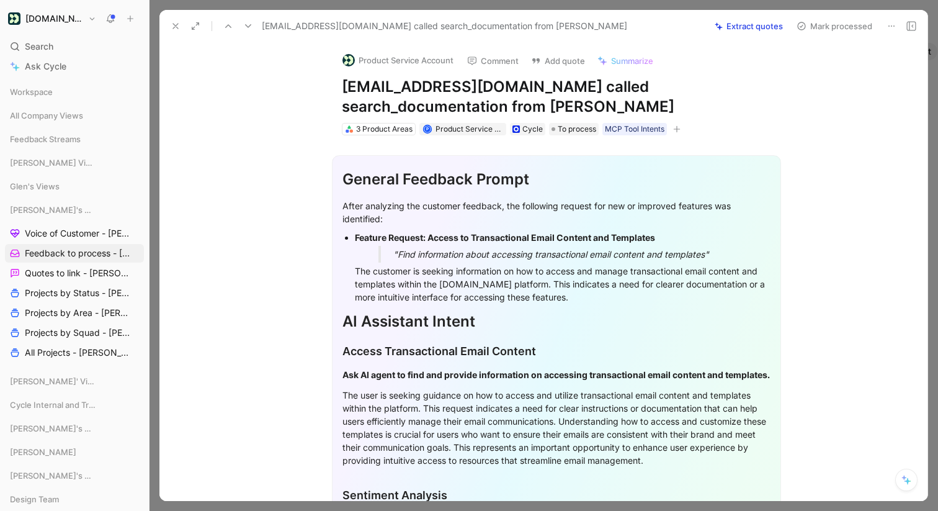
click at [179, 24] on icon at bounding box center [176, 26] width 10 height 10
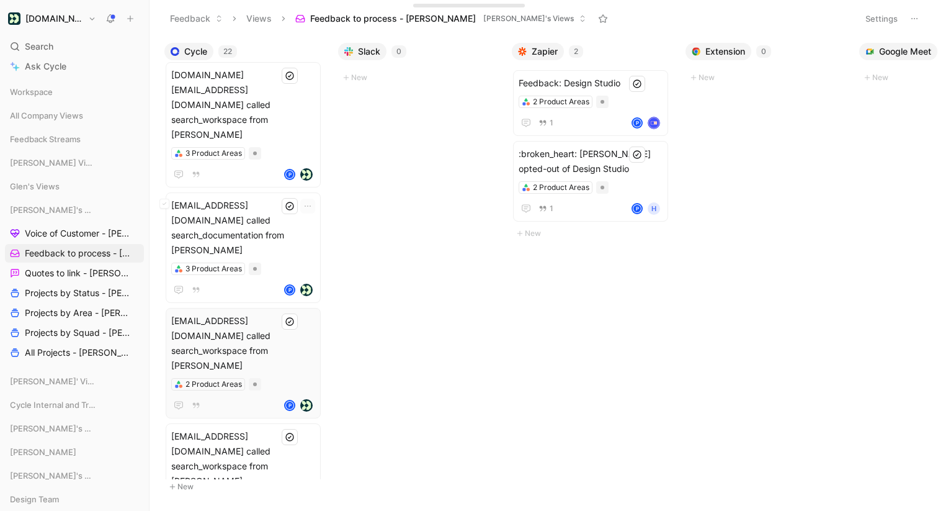
scroll to position [146, 0]
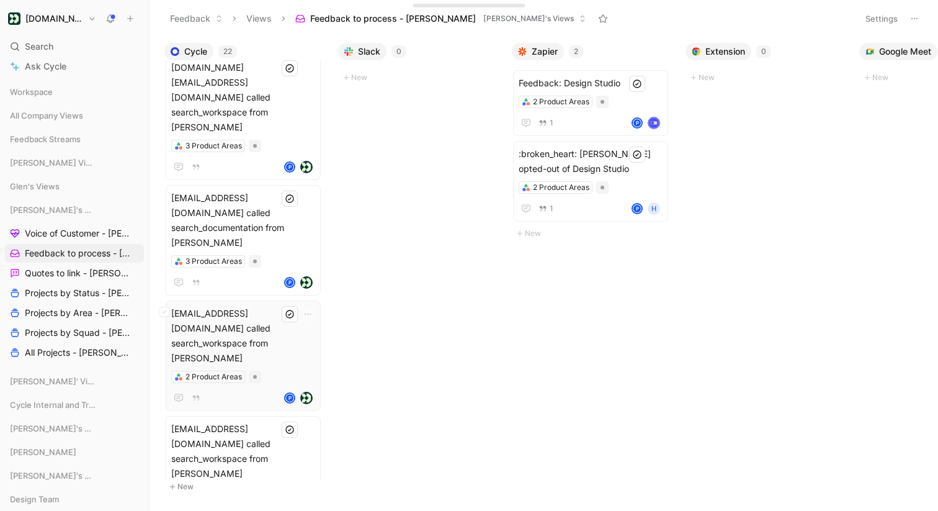
click at [260, 306] on span "[EMAIL_ADDRESS][DOMAIN_NAME] called search_workspace from [PERSON_NAME]" at bounding box center [243, 336] width 144 height 60
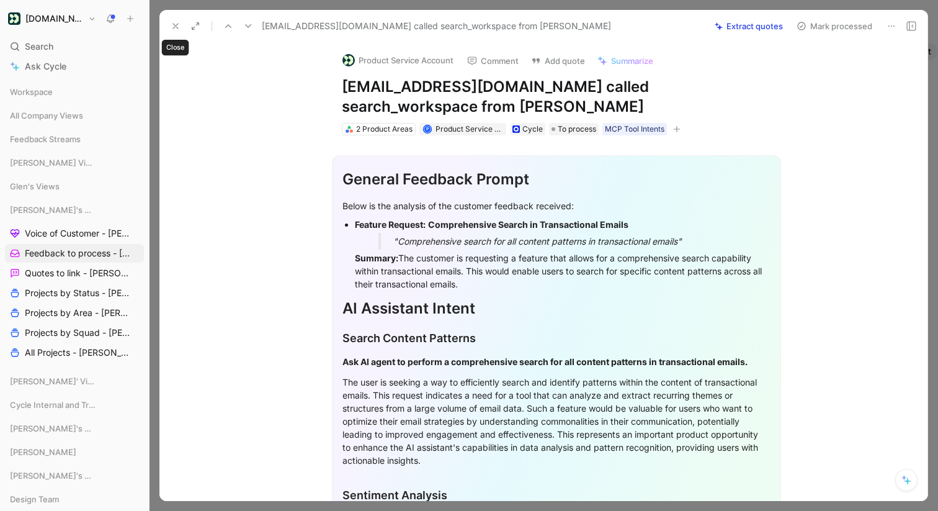
click at [173, 19] on button at bounding box center [175, 25] width 17 height 17
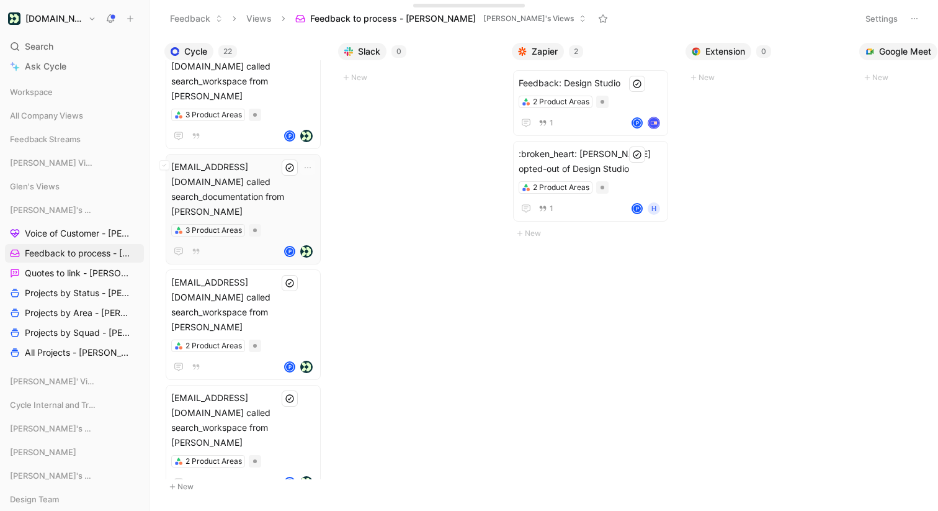
scroll to position [179, 0]
click at [248, 389] on span "[EMAIL_ADDRESS][DOMAIN_NAME] called search_workspace from [PERSON_NAME]" at bounding box center [243, 419] width 144 height 60
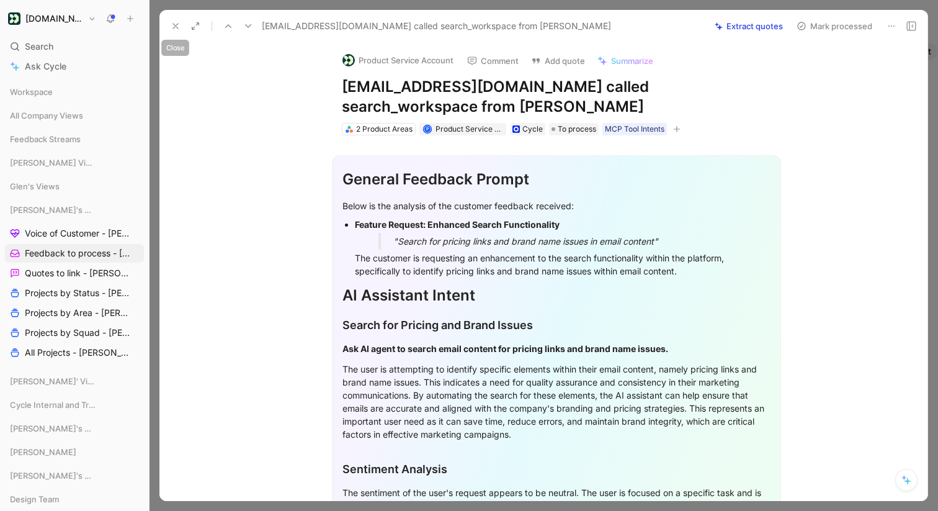
click at [174, 22] on icon at bounding box center [176, 26] width 10 height 10
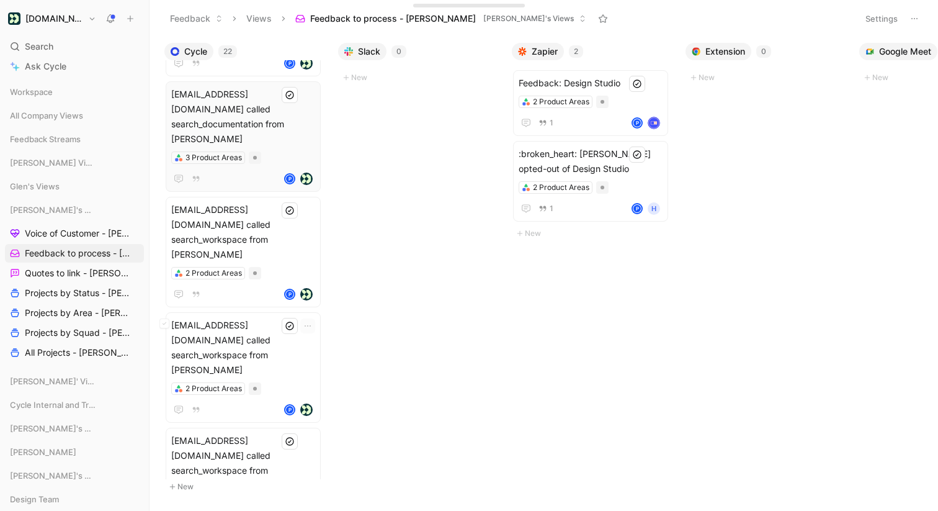
scroll to position [288, 0]
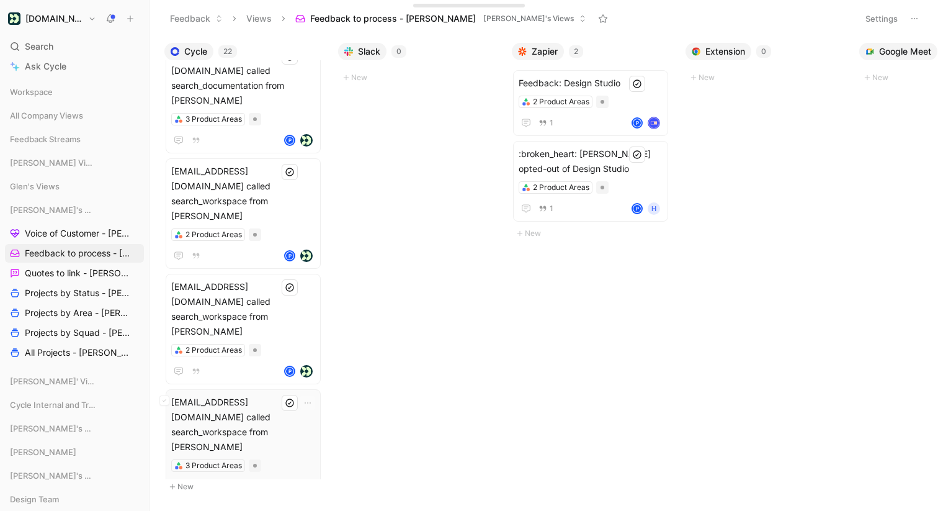
click at [246, 395] on span "[EMAIL_ADDRESS][DOMAIN_NAME] called search_workspace from [PERSON_NAME]" at bounding box center [243, 425] width 144 height 60
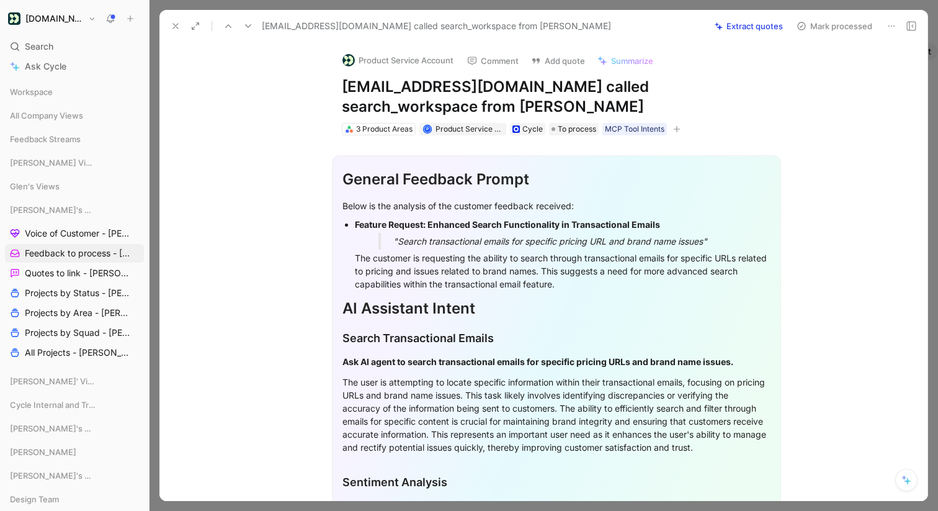
click at [247, 22] on icon at bounding box center [248, 26] width 10 height 10
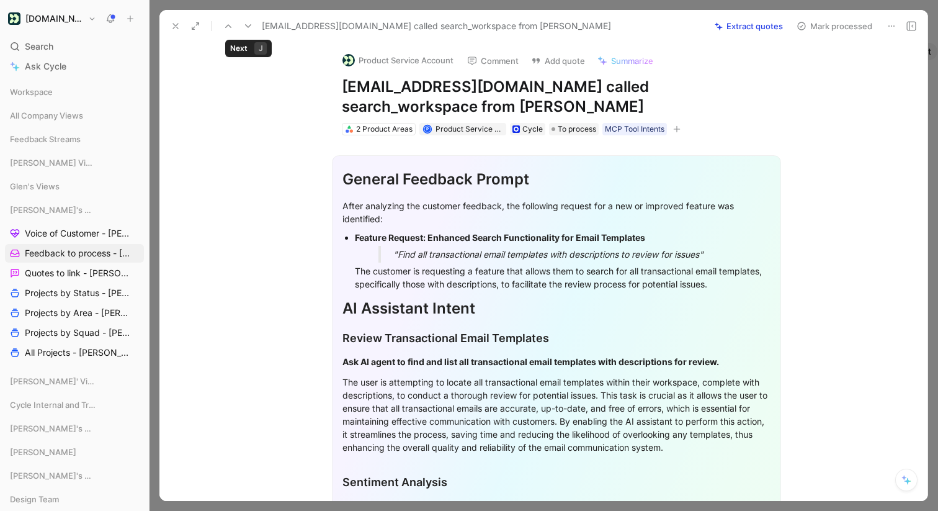
click at [248, 22] on icon at bounding box center [248, 26] width 10 height 10
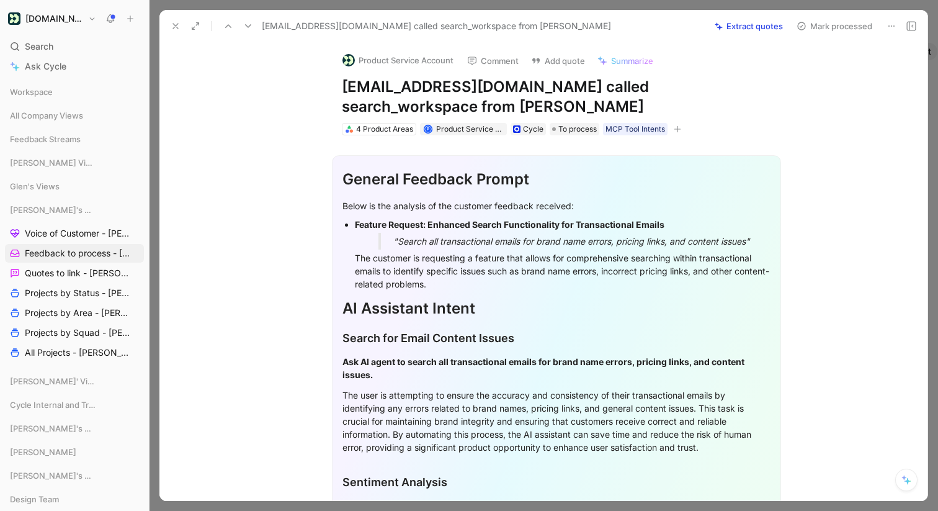
click at [248, 22] on icon at bounding box center [248, 26] width 10 height 10
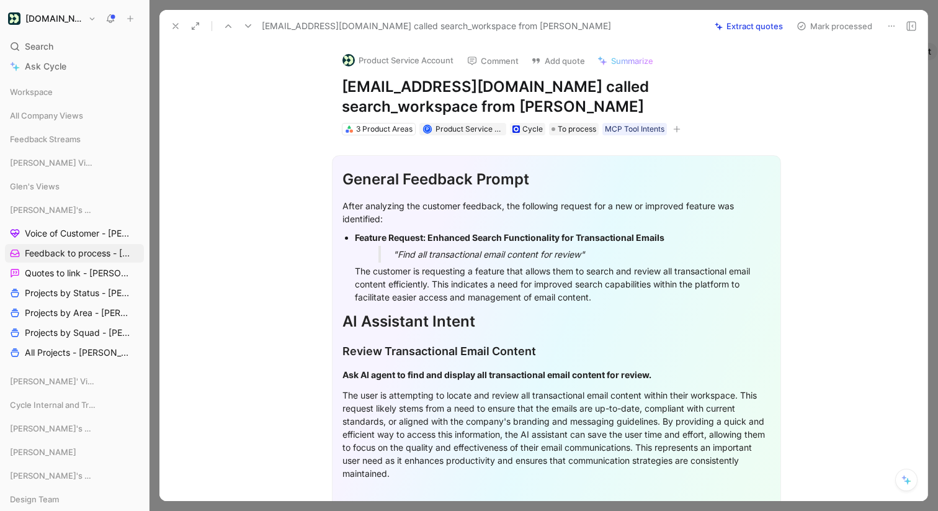
click at [248, 22] on icon at bounding box center [248, 26] width 10 height 10
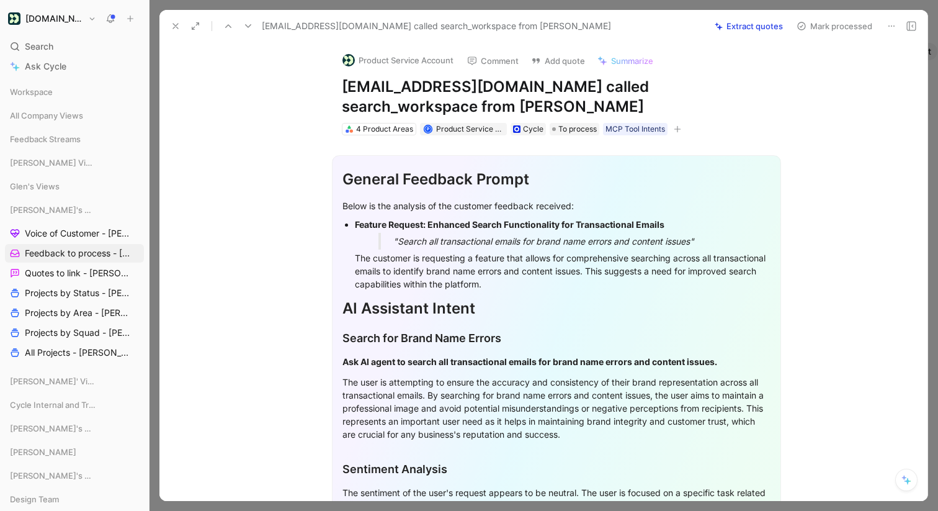
click at [248, 22] on icon at bounding box center [248, 26] width 10 height 10
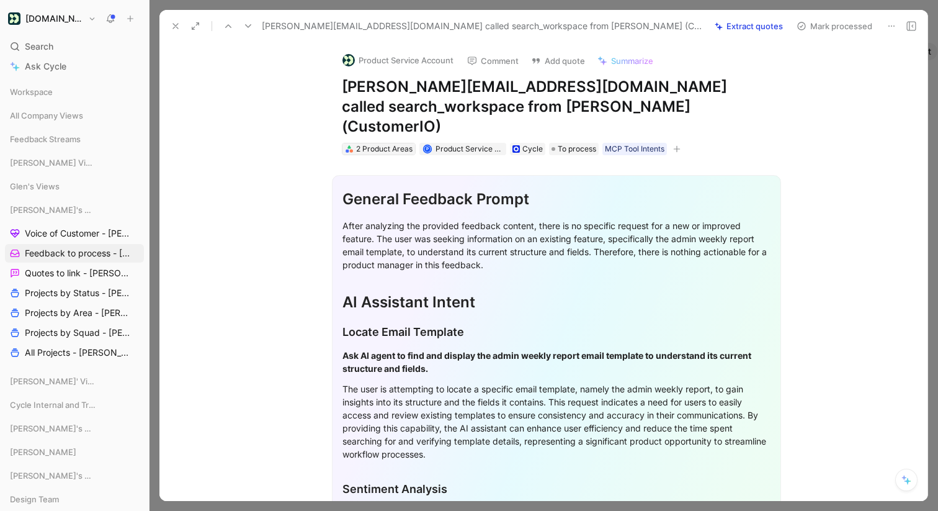
click at [396, 143] on div "2 Product Areas" at bounding box center [384, 149] width 56 height 12
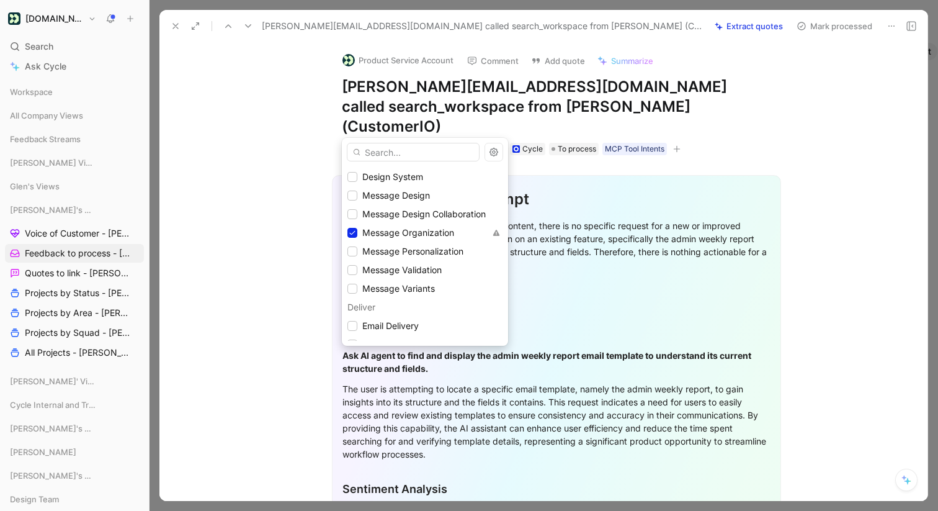
scroll to position [317, 0]
click at [351, 229] on icon at bounding box center [352, 231] width 7 height 7
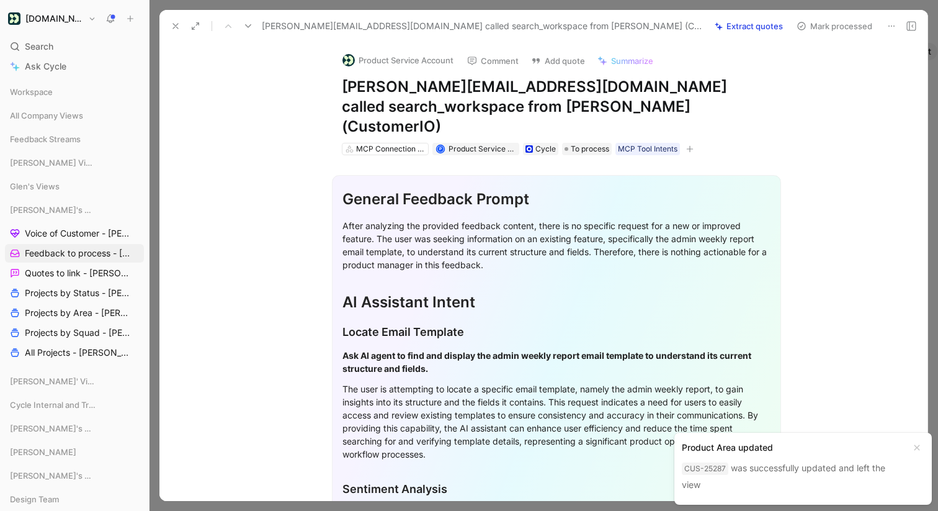
click at [242, 27] on button at bounding box center [248, 25] width 17 height 17
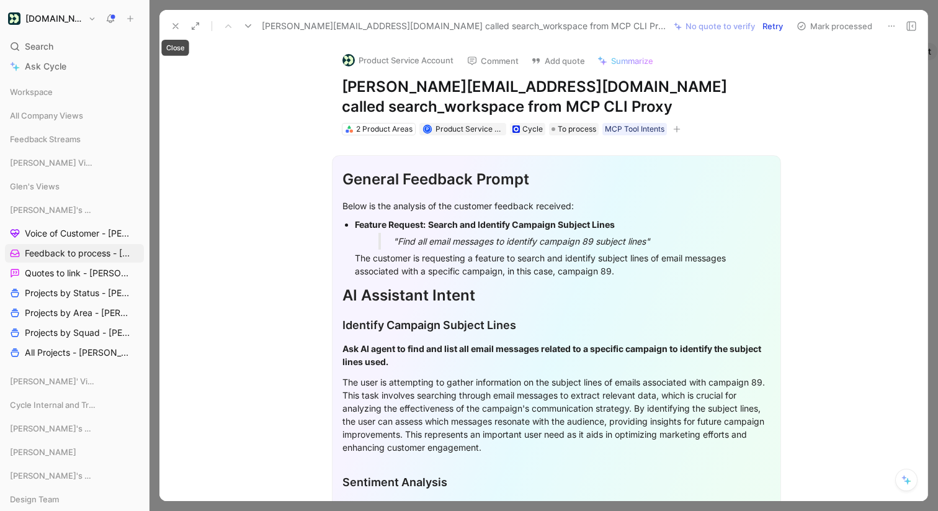
click at [180, 23] on icon at bounding box center [176, 26] width 10 height 10
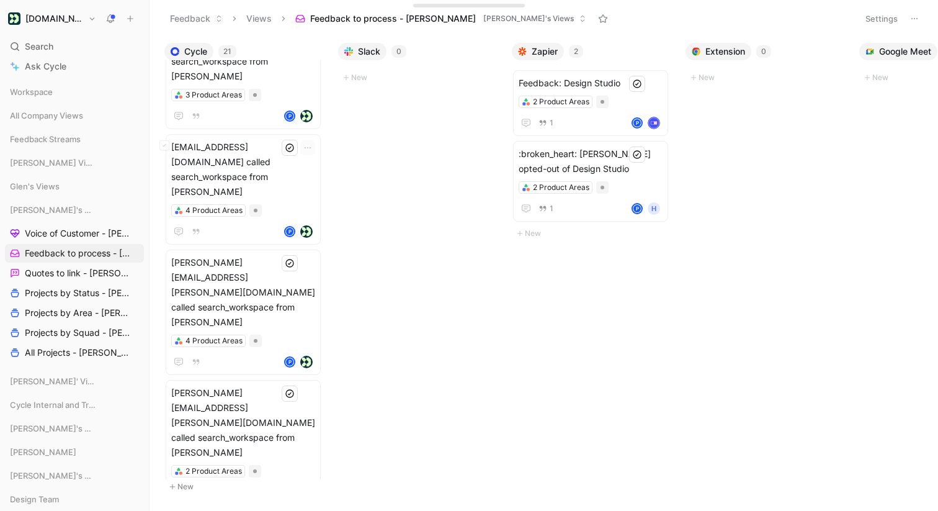
scroll to position [817, 0]
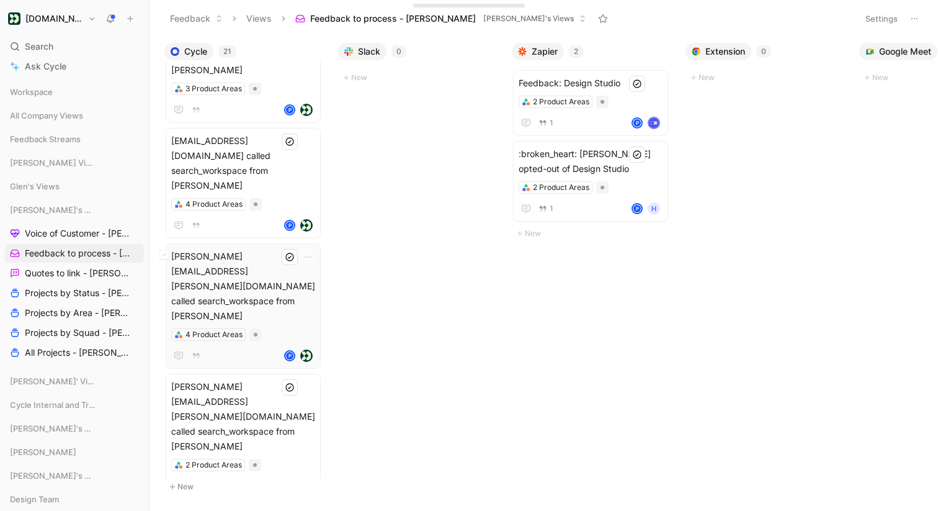
click at [260, 249] on span "[PERSON_NAME][EMAIL_ADDRESS][PERSON_NAME][DOMAIN_NAME] called search_workspace …" at bounding box center [243, 286] width 144 height 74
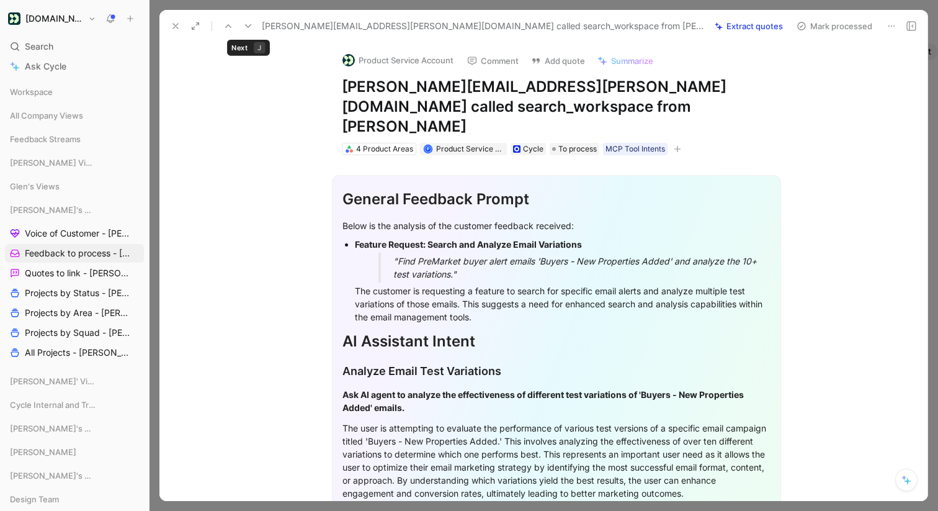
click at [251, 24] on icon at bounding box center [248, 26] width 10 height 10
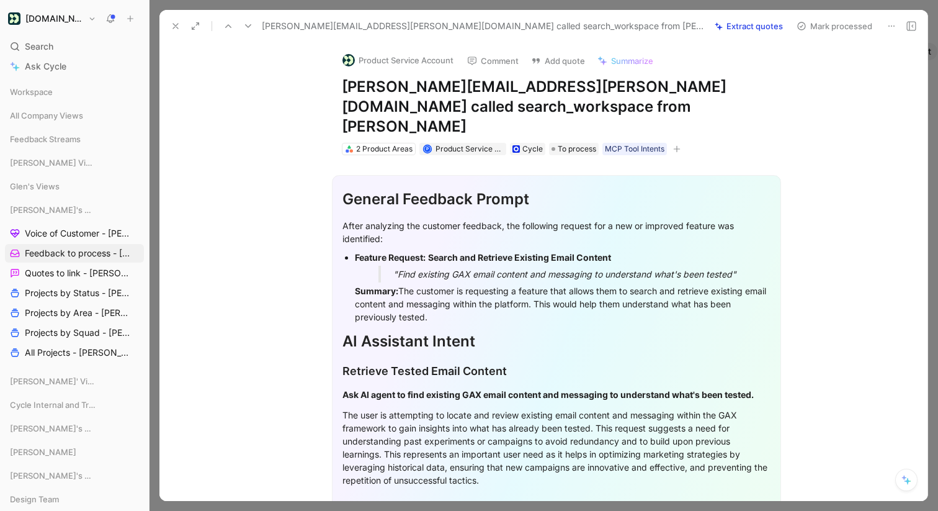
click at [251, 24] on icon at bounding box center [248, 26] width 10 height 10
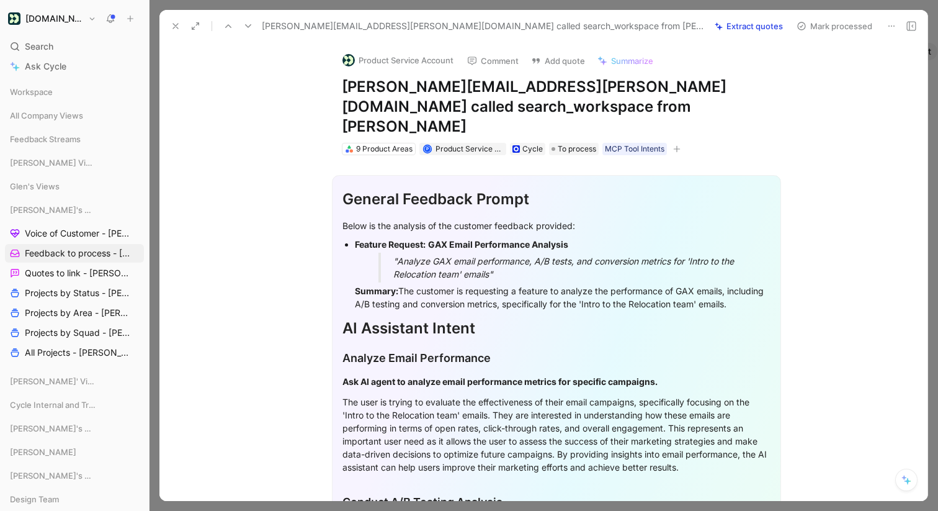
click at [251, 24] on icon at bounding box center [248, 26] width 10 height 10
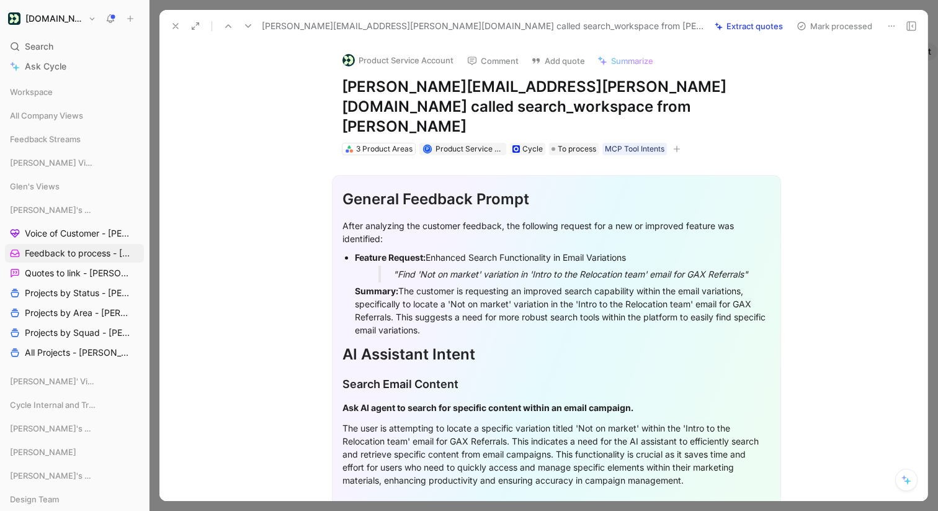
click at [251, 24] on icon at bounding box center [248, 26] width 10 height 10
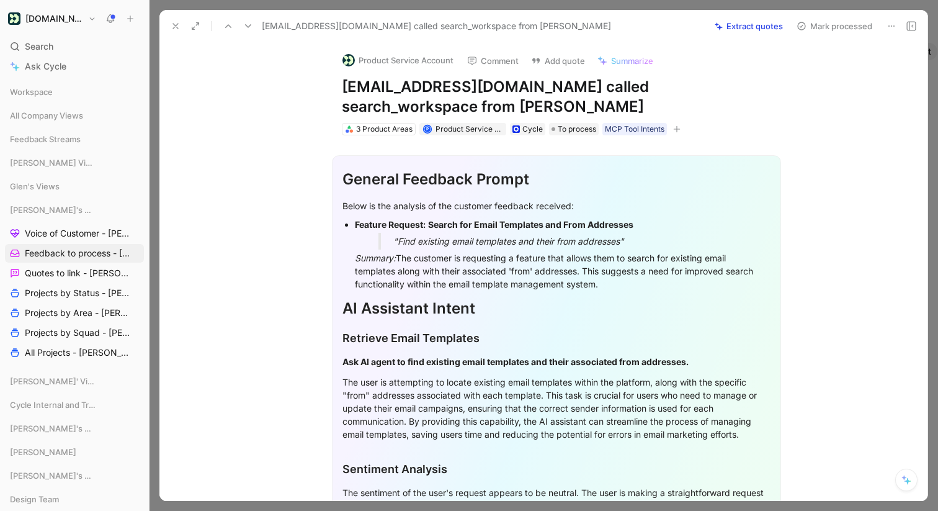
click at [251, 24] on icon at bounding box center [248, 26] width 10 height 10
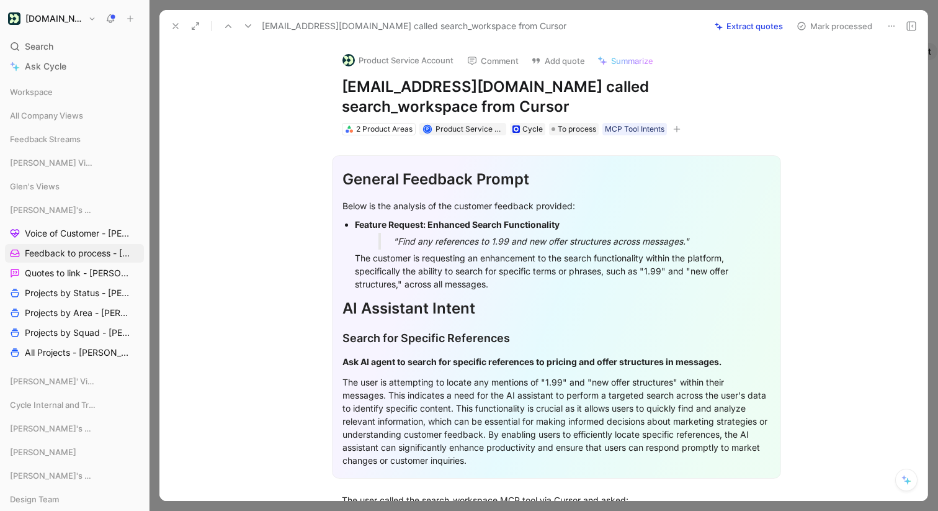
click at [251, 24] on icon at bounding box center [248, 26] width 10 height 10
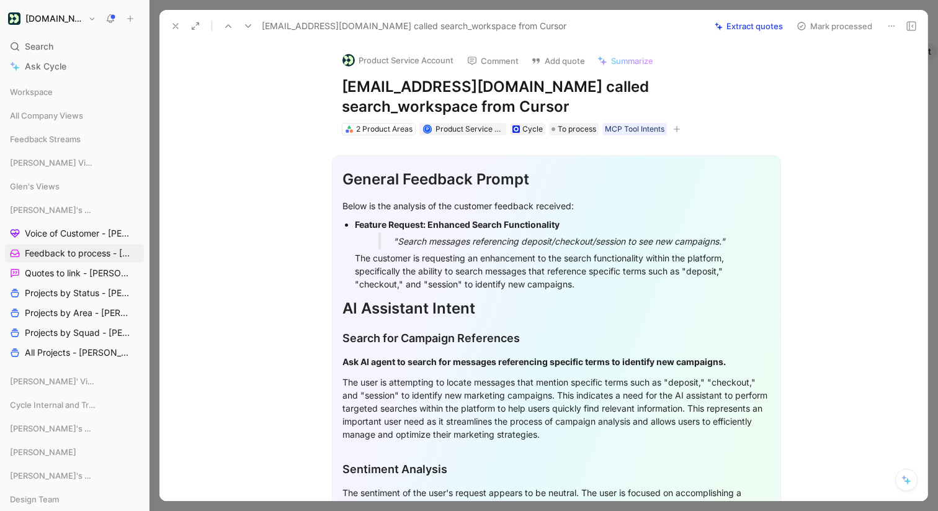
click at [251, 24] on icon at bounding box center [248, 26] width 10 height 10
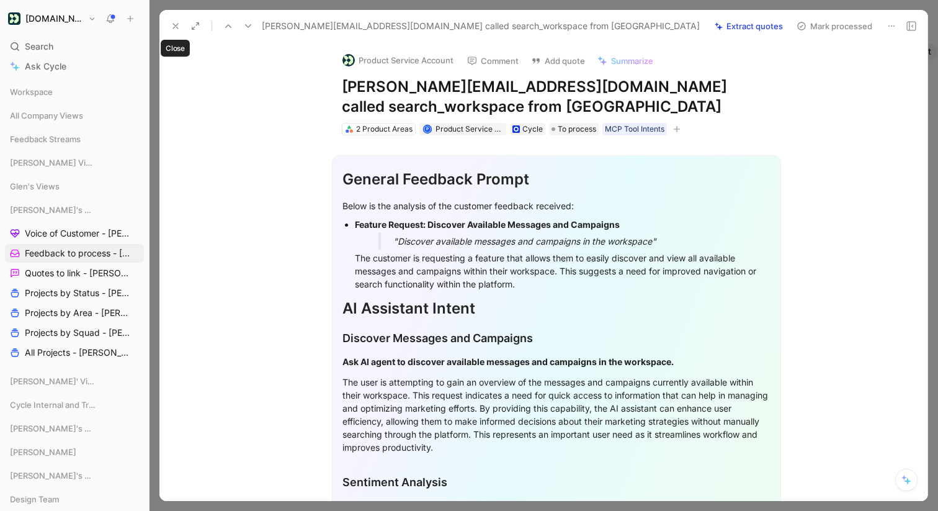
click at [176, 22] on icon at bounding box center [176, 26] width 10 height 10
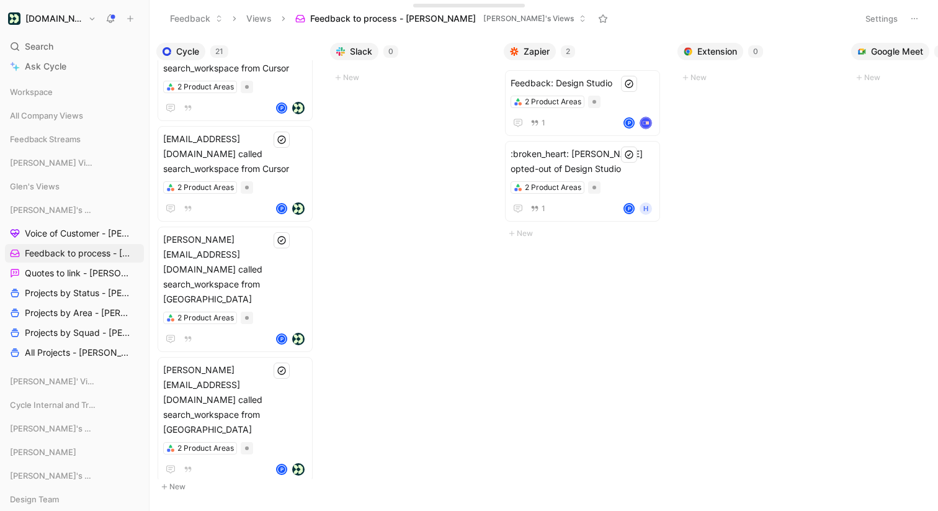
scroll to position [0, 17]
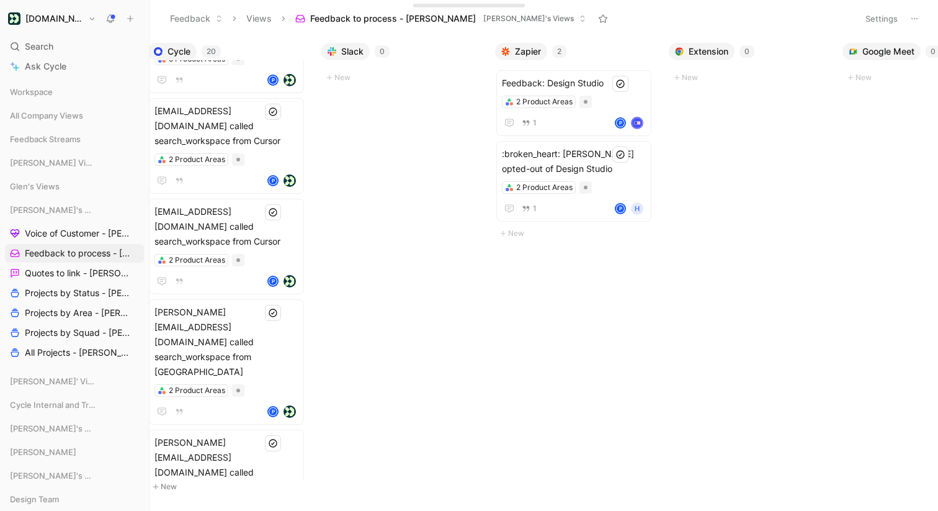
scroll to position [1209, 0]
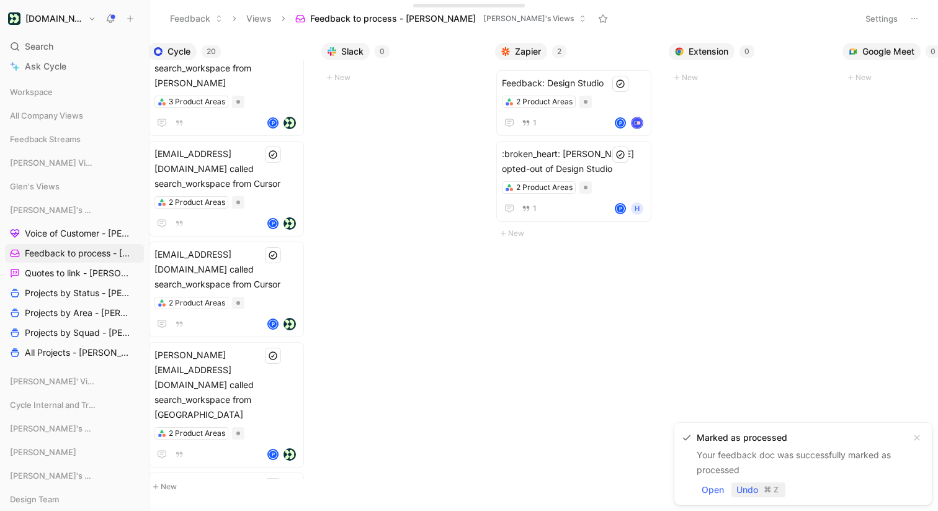
click at [743, 489] on span "Undo" at bounding box center [748, 489] width 22 height 15
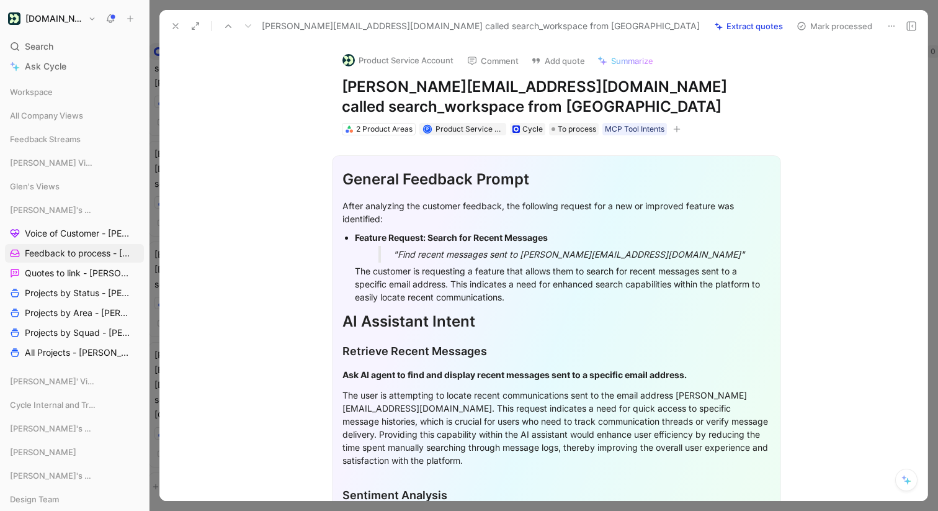
scroll to position [25, 0]
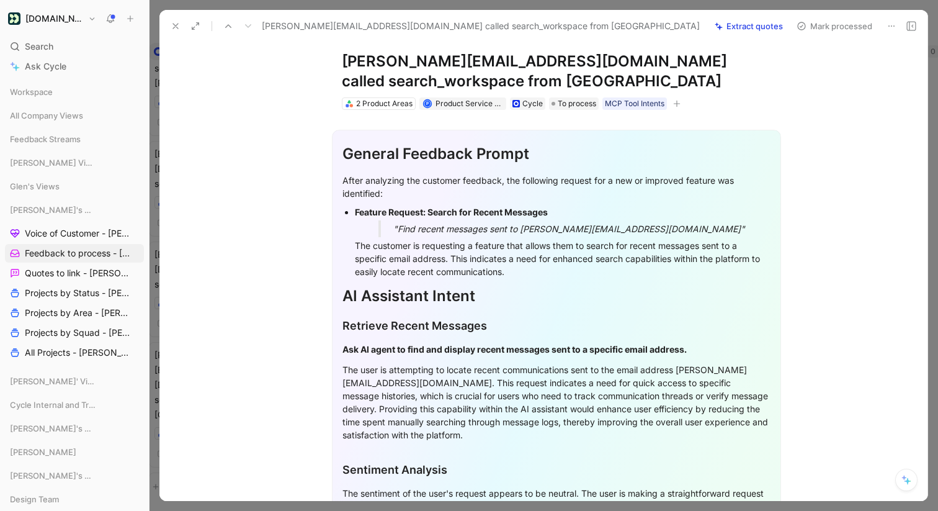
click at [176, 24] on icon at bounding box center [176, 26] width 10 height 10
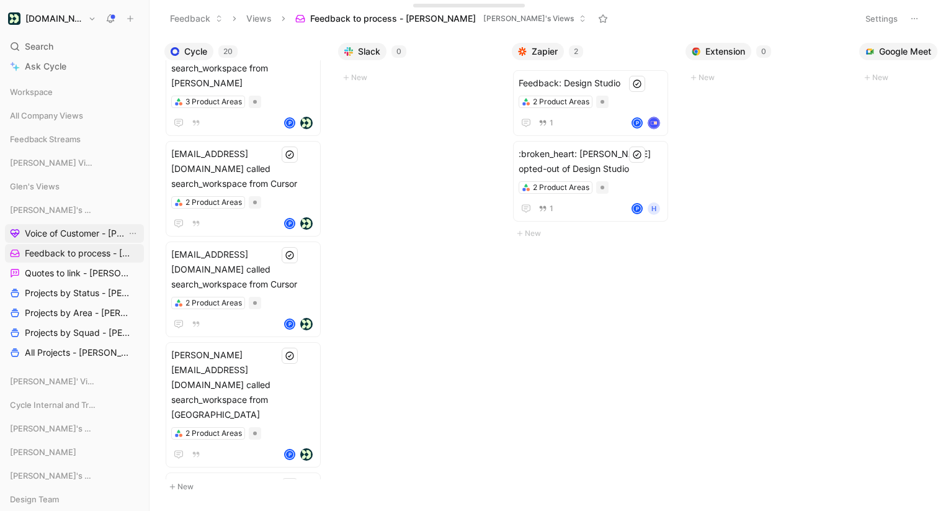
click at [105, 236] on span "Voice of Customer - [PERSON_NAME]" at bounding box center [76, 233] width 102 height 12
